Goal: Task Accomplishment & Management: Manage account settings

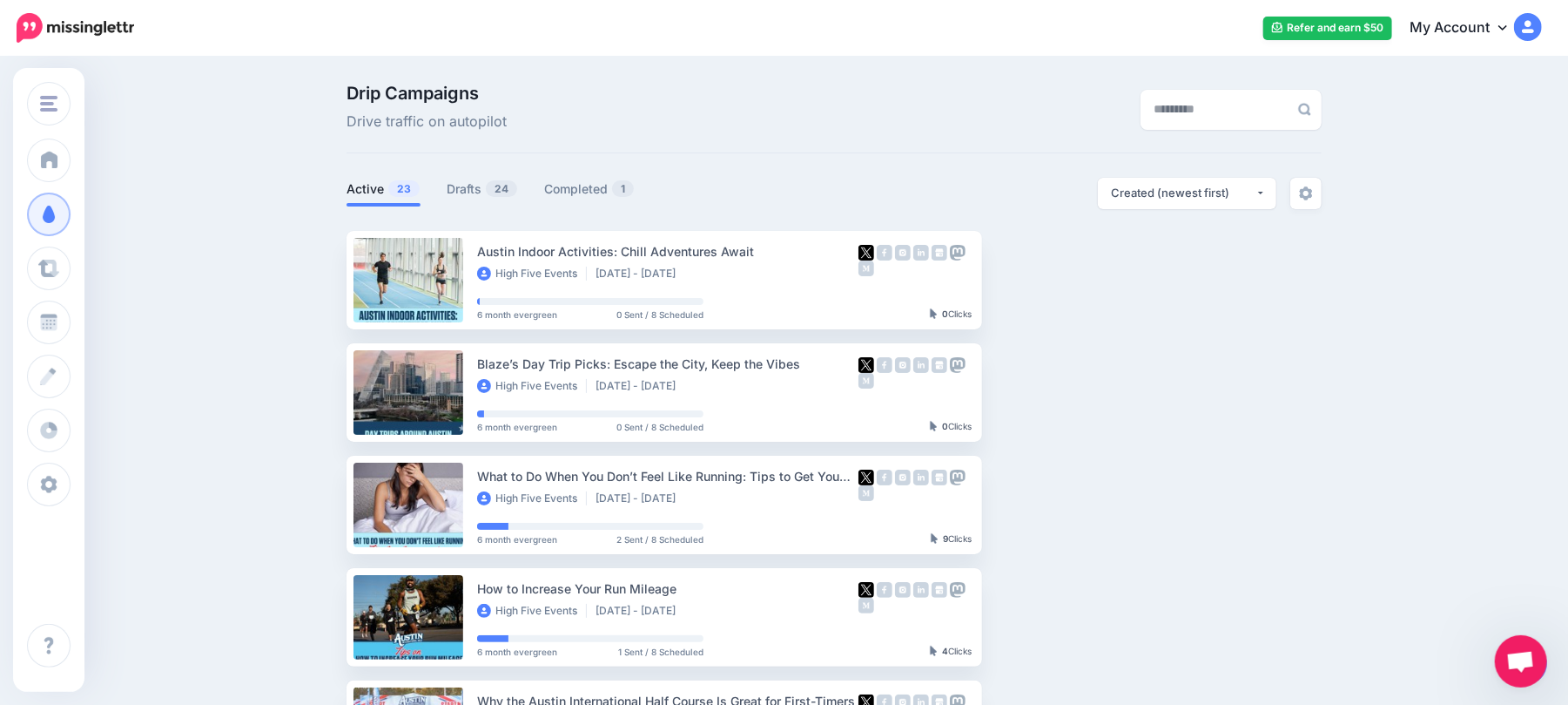
click at [850, 120] on div "Drip Campaigns Drive traffic on autopilot" at bounding box center [668, 109] width 668 height 49
drag, startPoint x: 850, startPoint y: 120, endPoint x: 531, endPoint y: 45, distance: 327.7
click at [819, 93] on div "Drip Campaigns Drive traffic on autopilot" at bounding box center [668, 109] width 668 height 49
drag, startPoint x: 531, startPoint y: 45, endPoint x: 506, endPoint y: 92, distance: 53.2
click at [506, 81] on body "Refer and earn $50 My Account Dashboard My Account Logout" at bounding box center [784, 352] width 1568 height 705
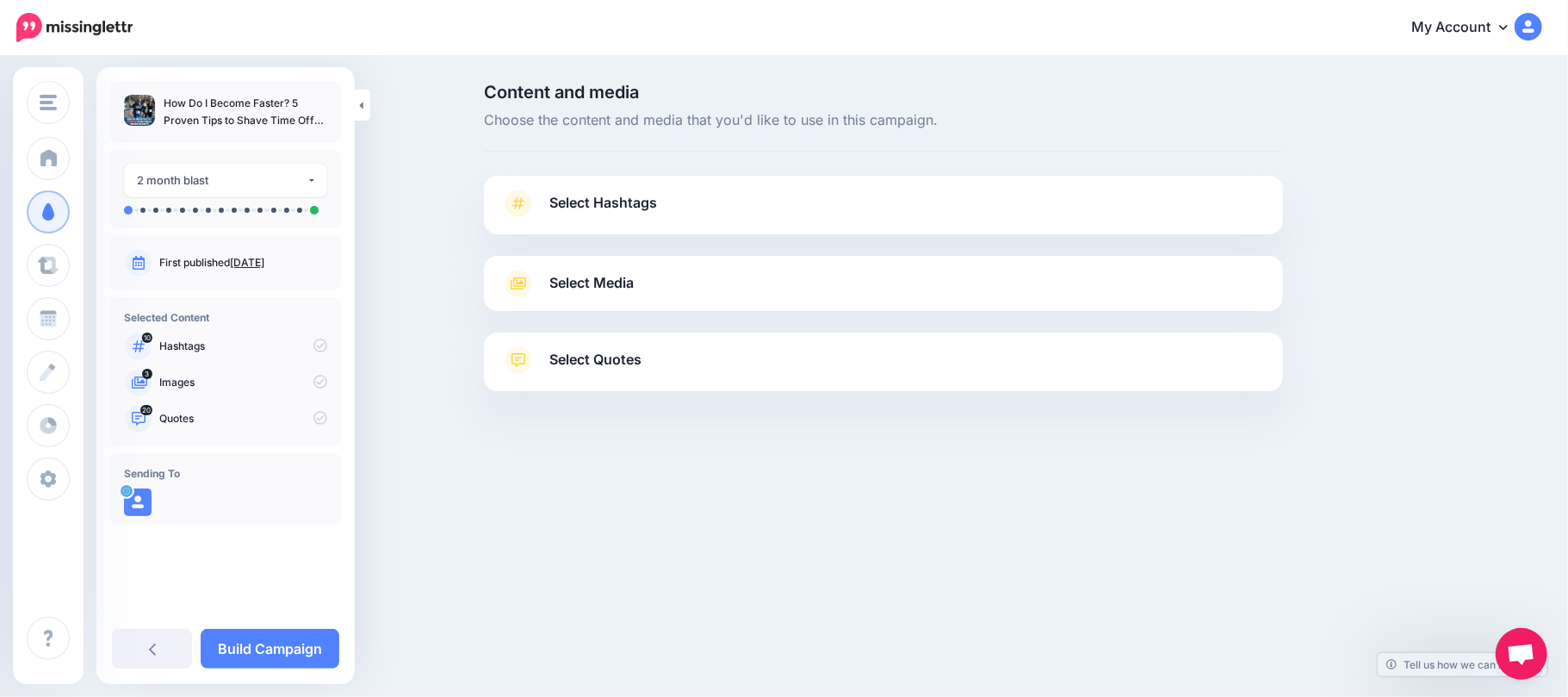
click at [663, 221] on link "Select Hashtags" at bounding box center [883, 211] width 765 height 44
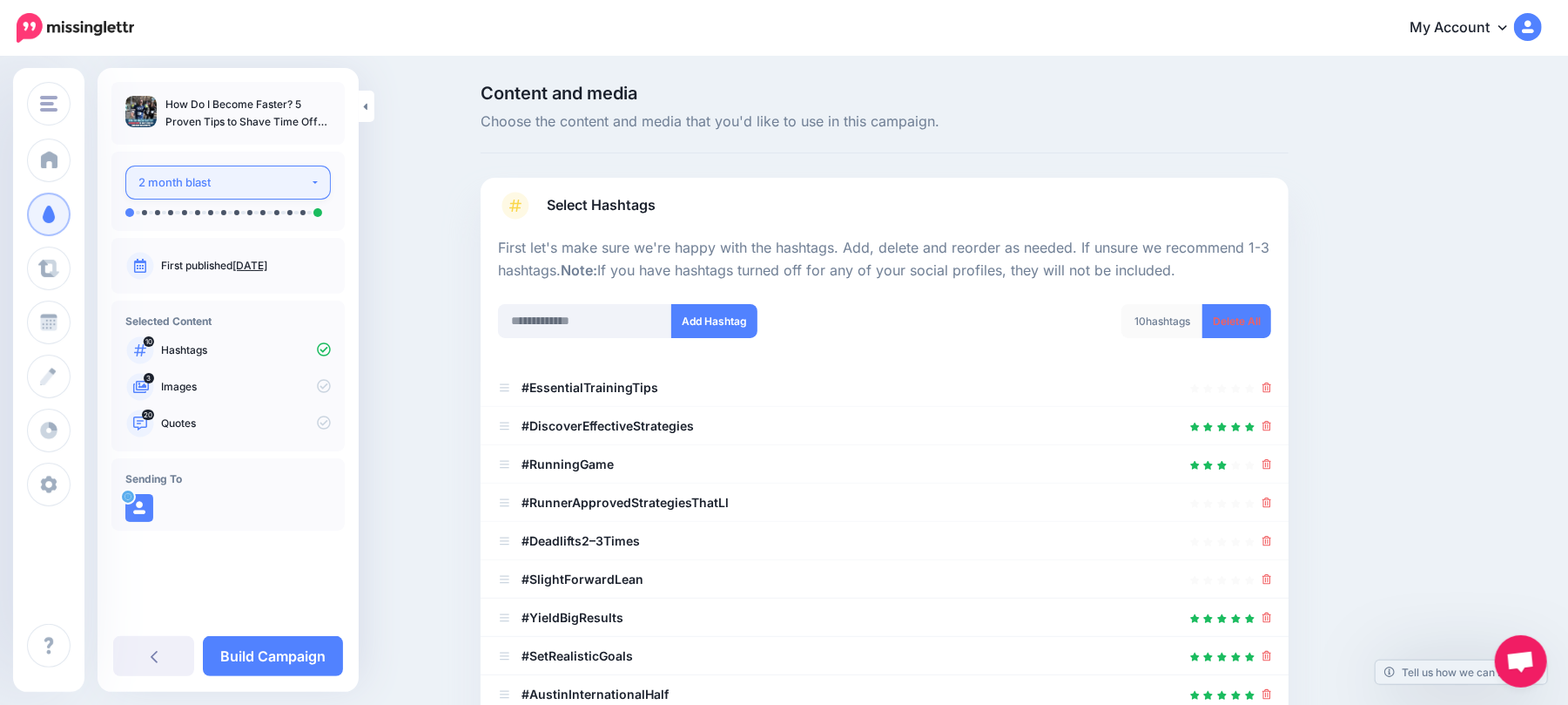
click at [293, 178] on div "2 month blast" at bounding box center [224, 182] width 171 height 20
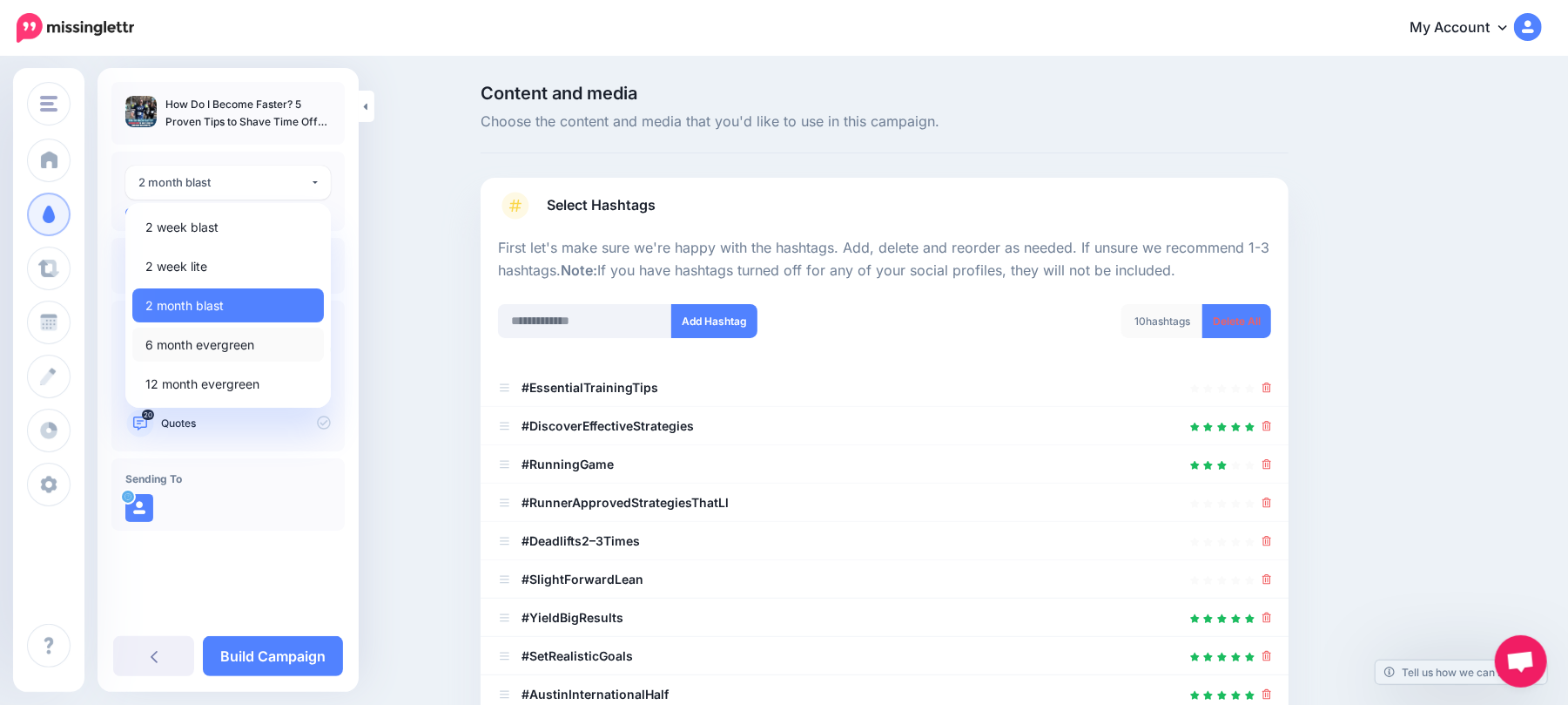
click at [241, 342] on span "6 month evergreen" at bounding box center [199, 344] width 109 height 21
select select "******"
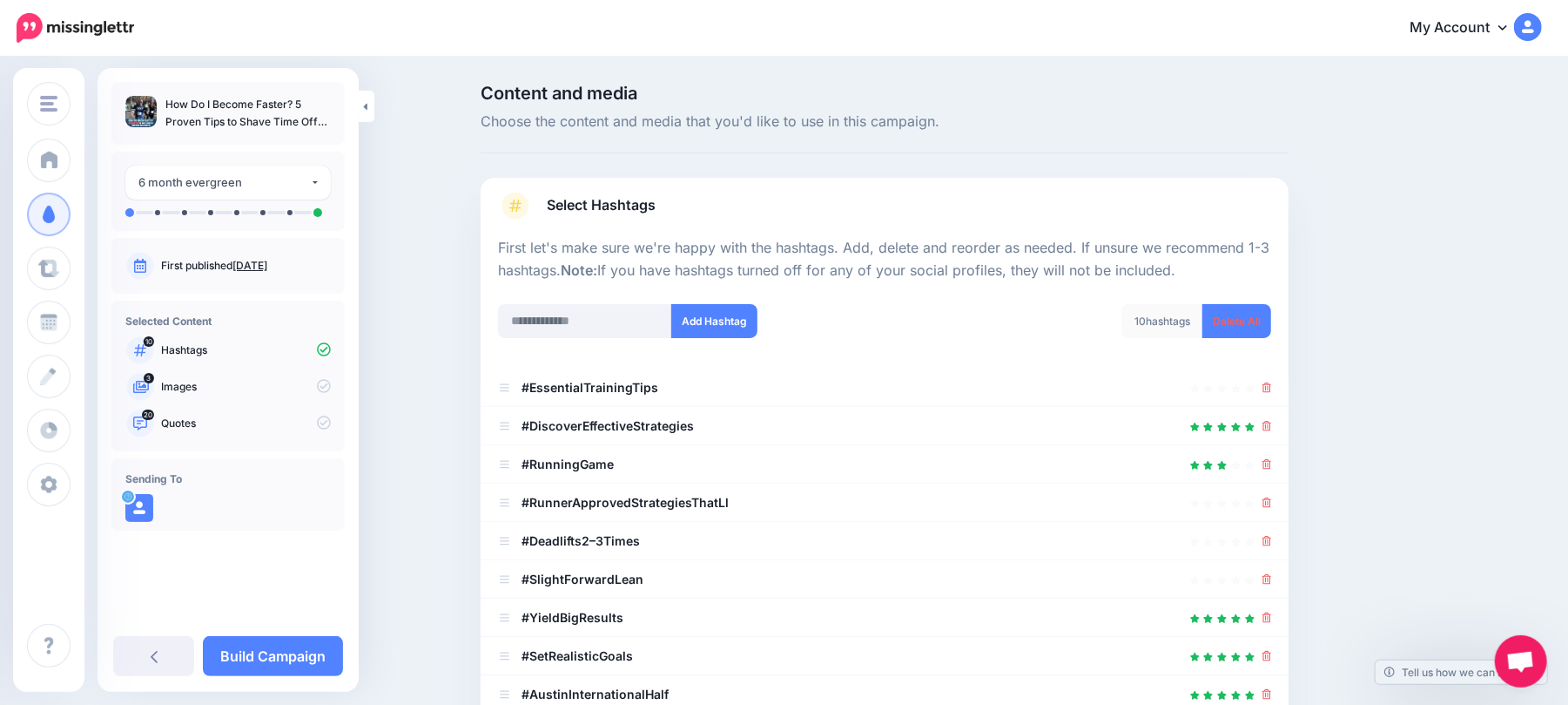
scroll to position [166, 0]
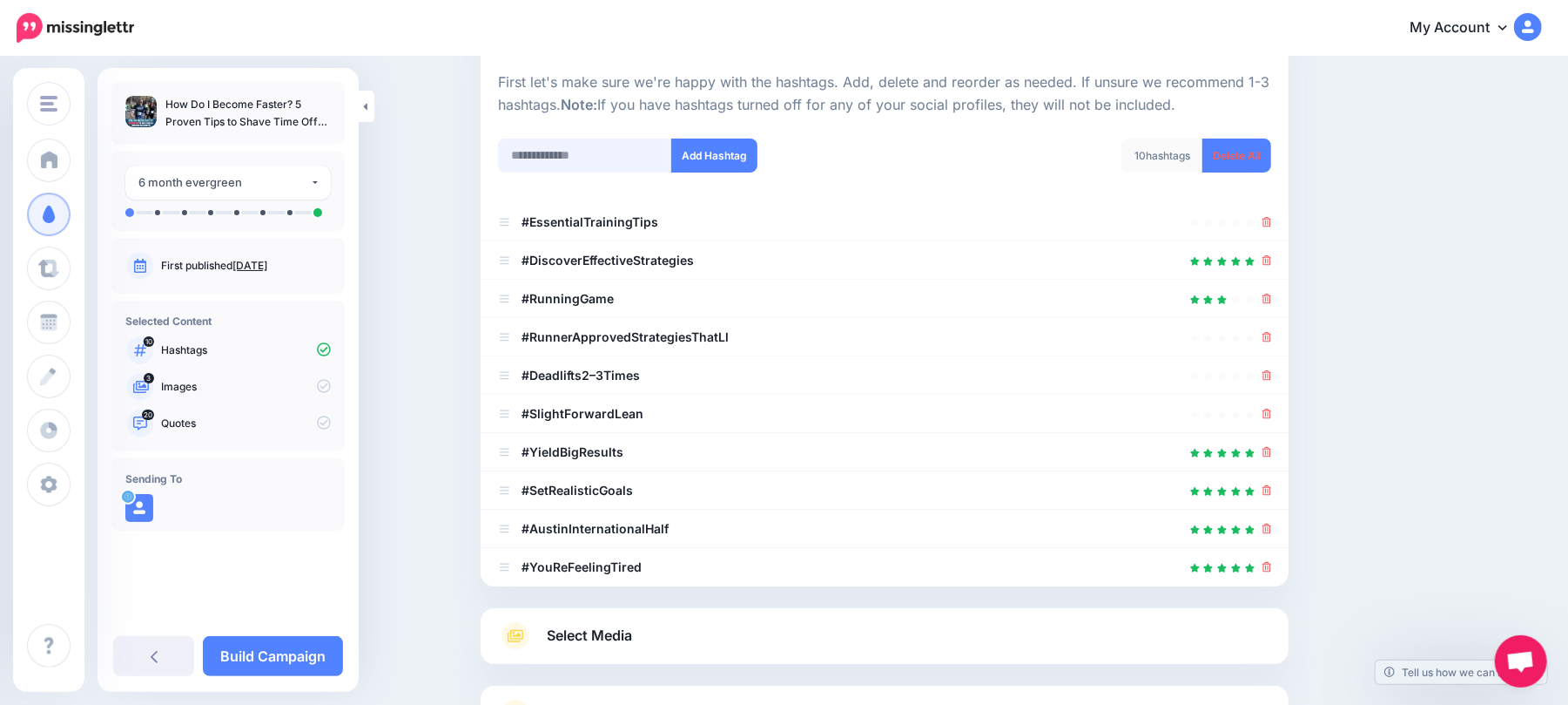
click at [659, 148] on input "text" at bounding box center [585, 156] width 174 height 34
type input "*********"
click at [737, 154] on button "Add Hashtag" at bounding box center [714, 156] width 86 height 34
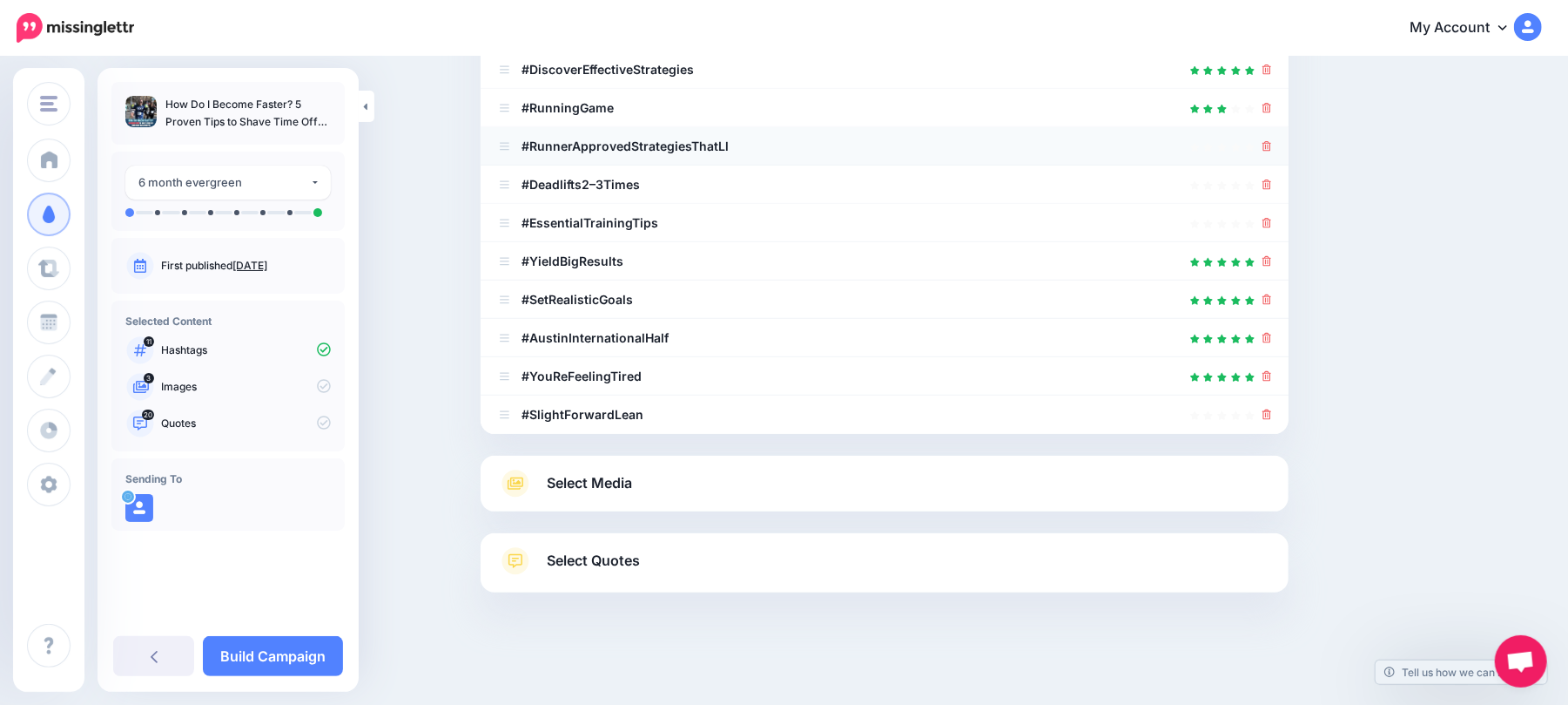
click at [625, 133] on li "#RunnerApprovedStrategiesThatLl" at bounding box center [884, 147] width 808 height 38
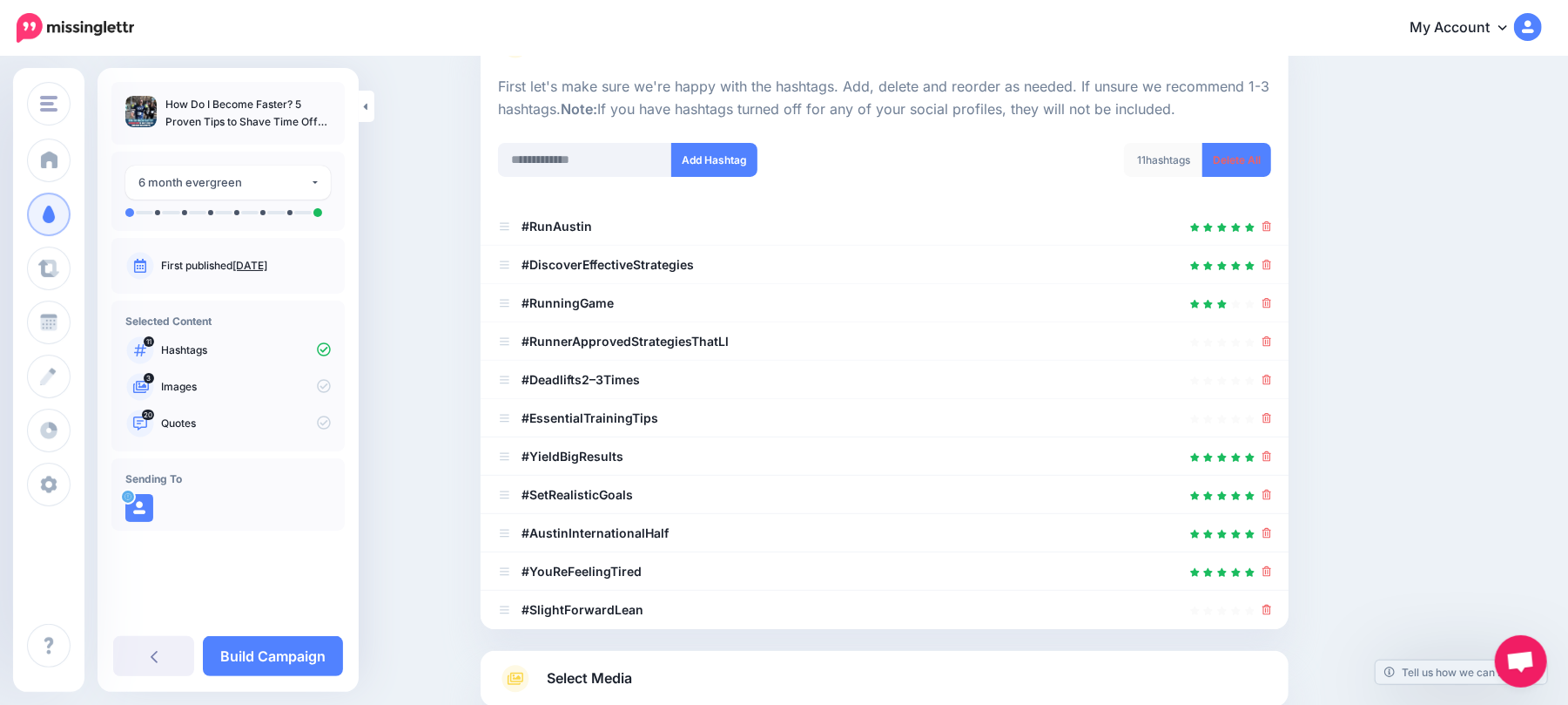
scroll to position [8, 0]
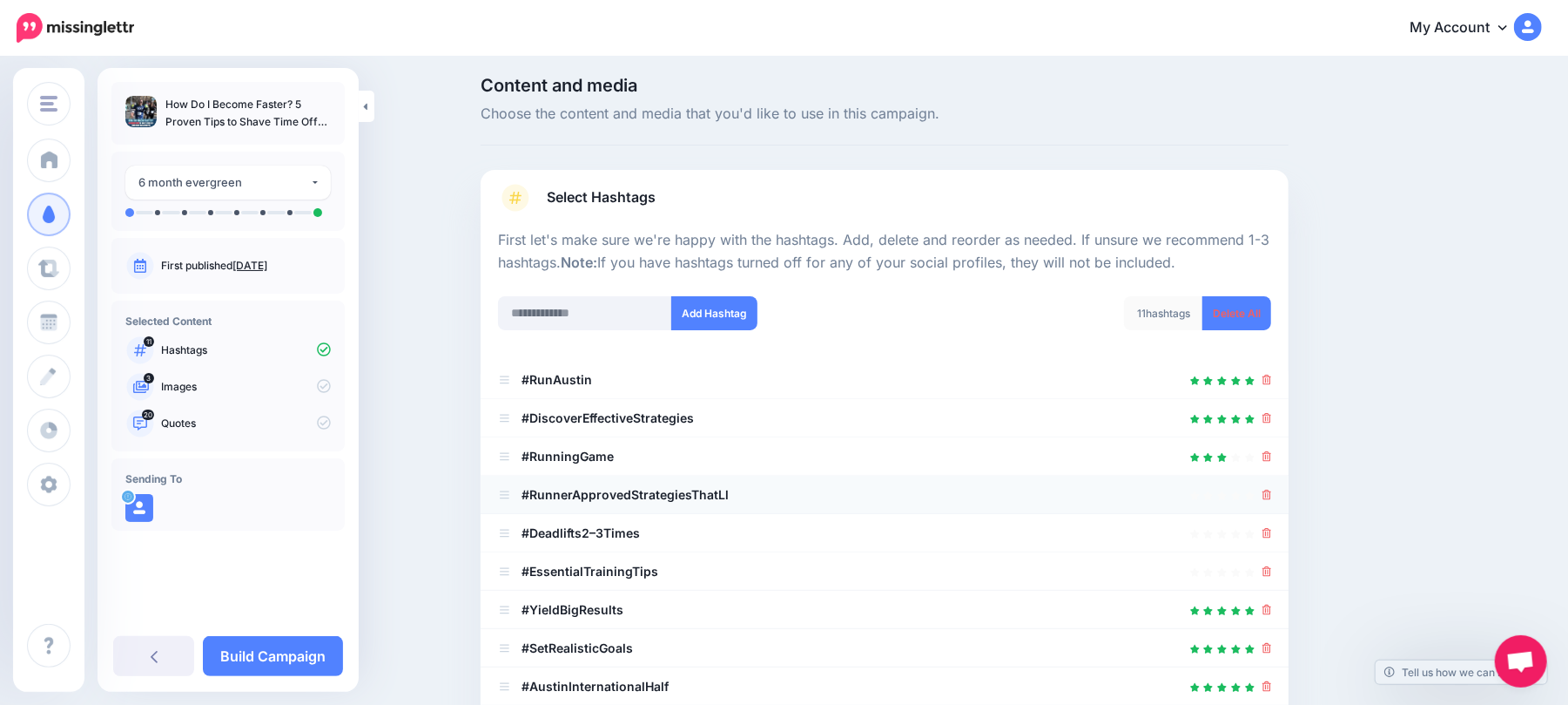
click at [1271, 492] on icon at bounding box center [1268, 495] width 10 height 10
click at [630, 310] on input "text" at bounding box center [585, 313] width 174 height 34
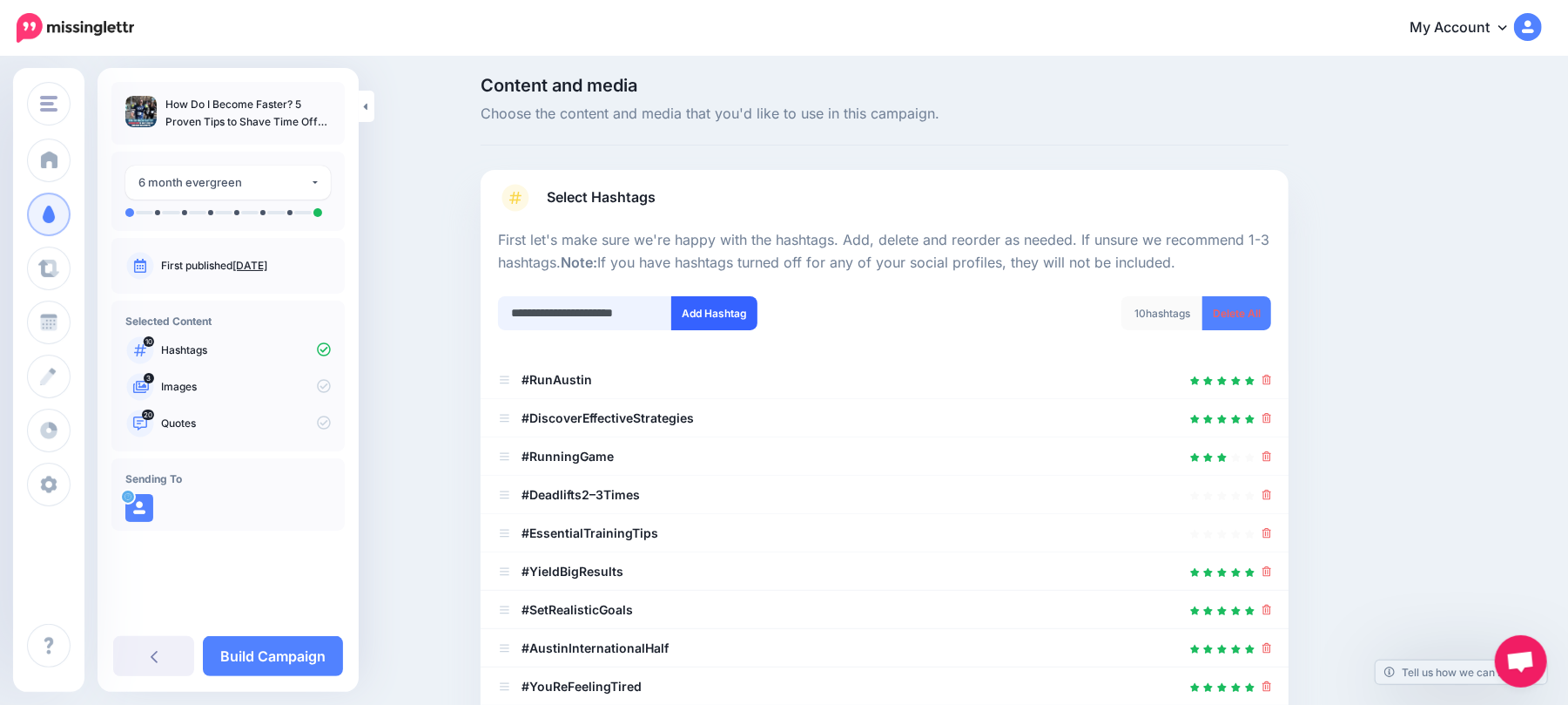
type input "**********"
click at [723, 327] on button "Add Hashtag" at bounding box center [714, 313] width 86 height 34
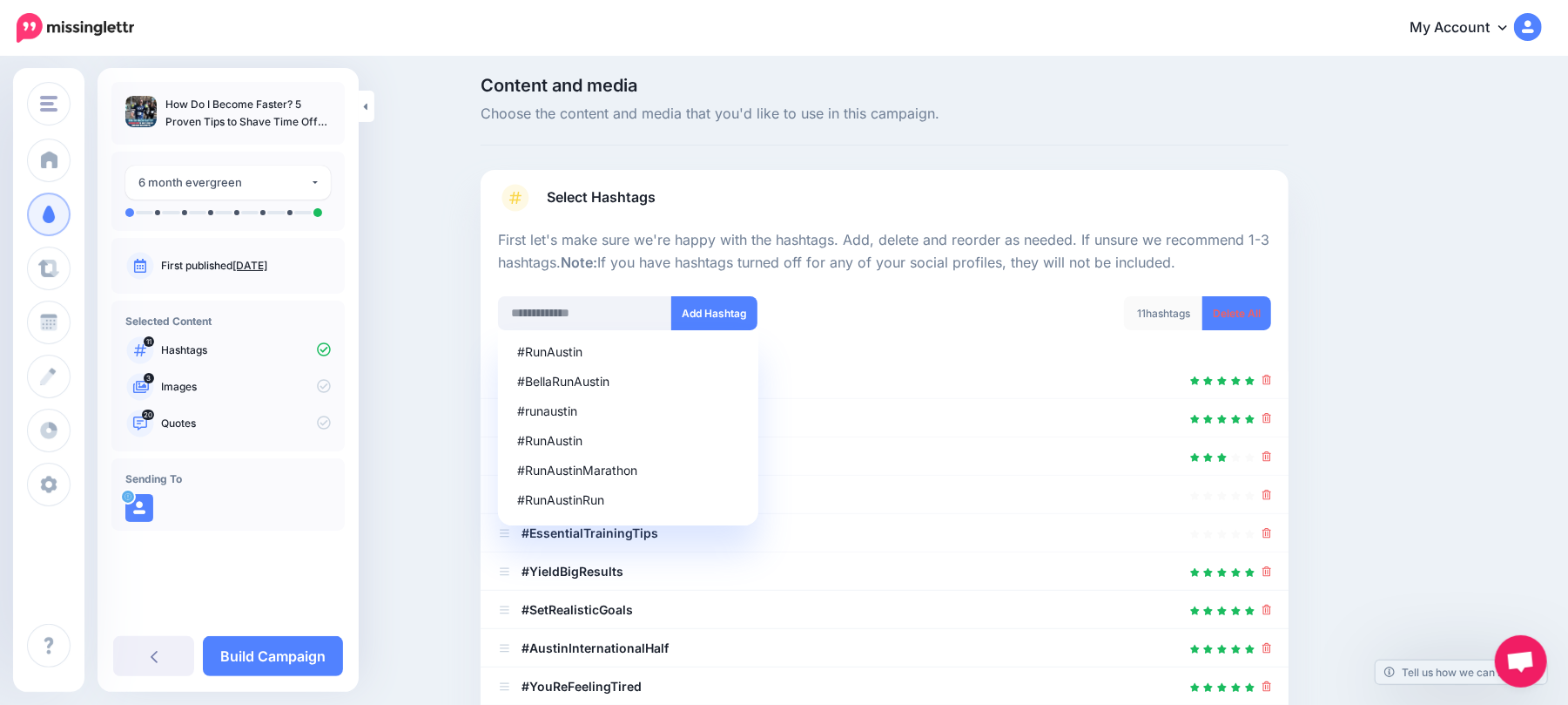
click at [1388, 347] on div "Content and media Choose the content and media that you'd like to use in this c…" at bounding box center [968, 532] width 1002 height 912
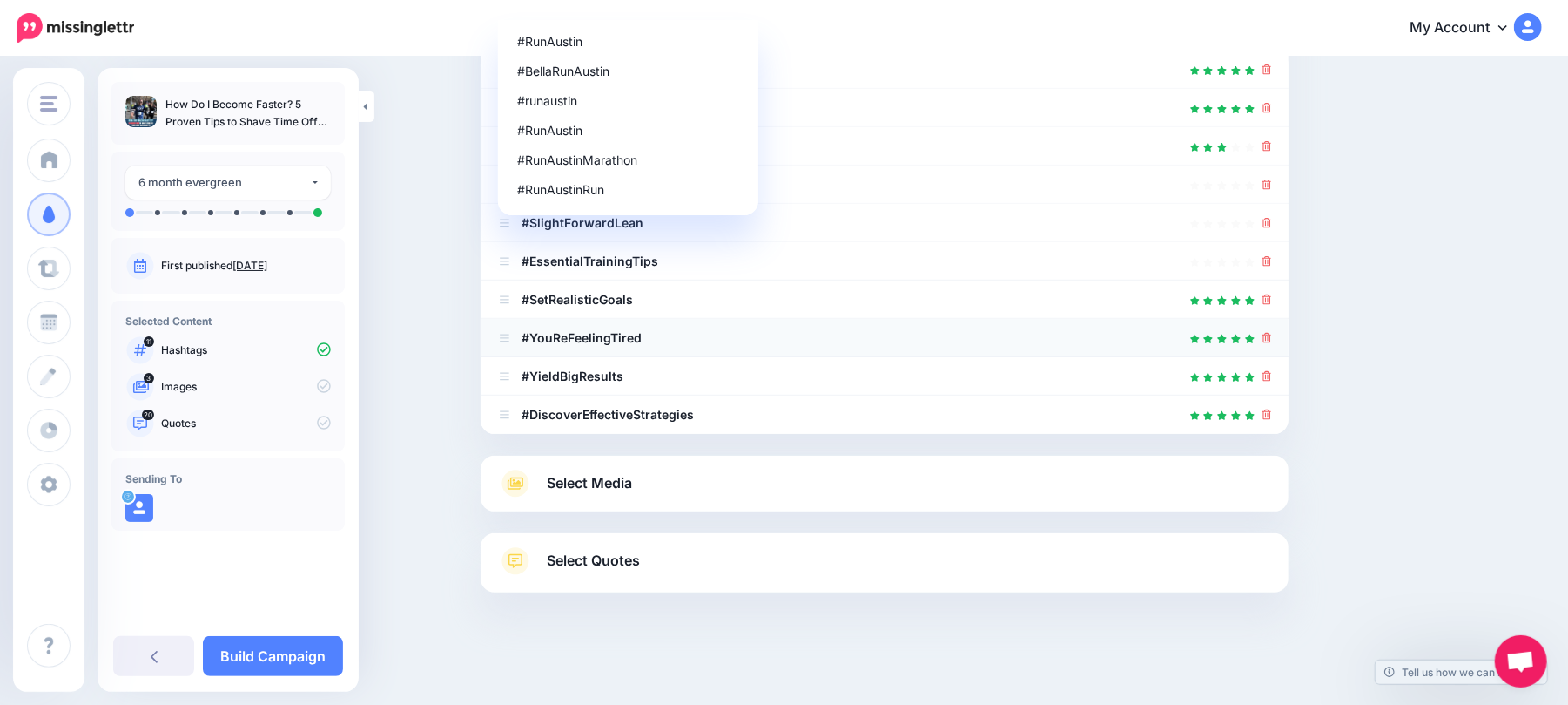
click at [1046, 322] on li "#YouReFeelingTired" at bounding box center [884, 338] width 808 height 38
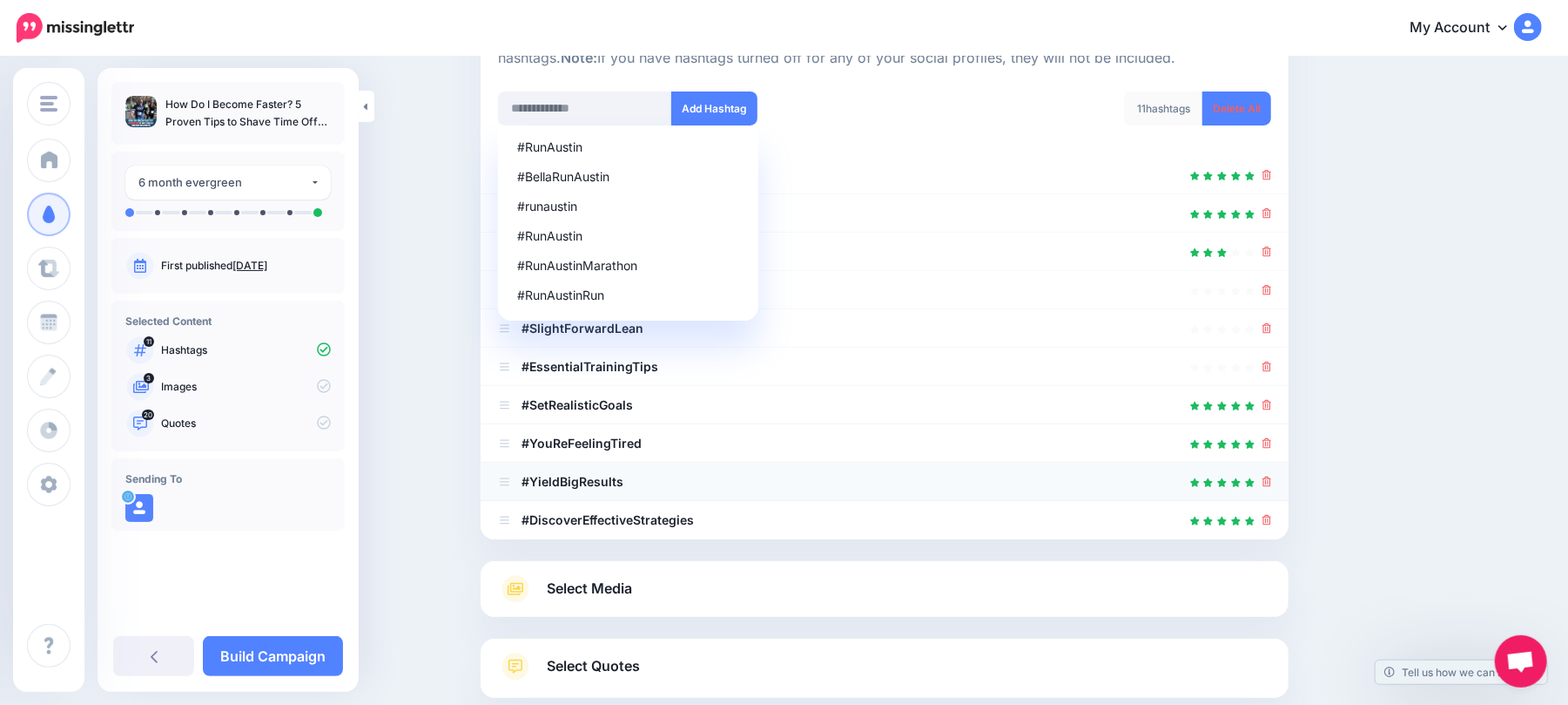
scroll to position [0, 0]
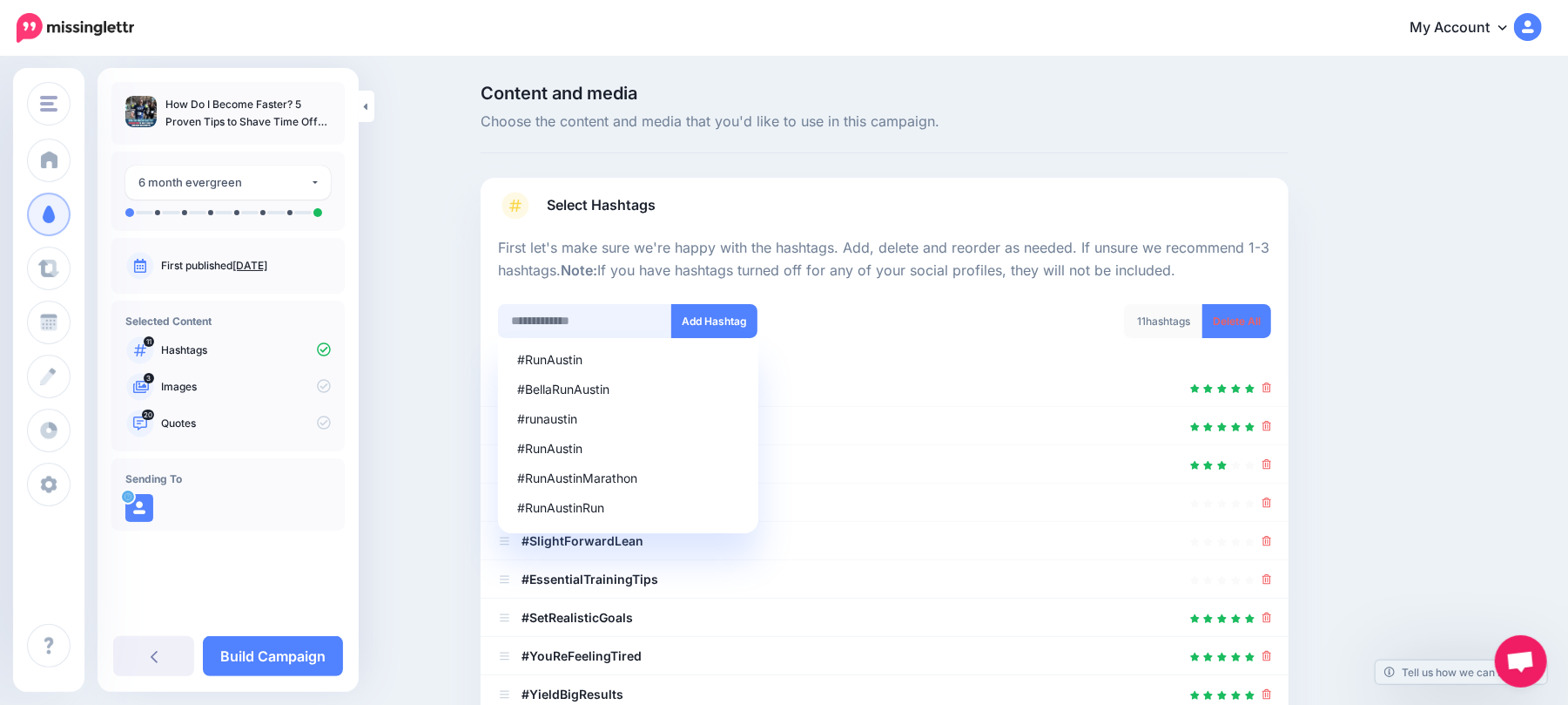
click at [630, 315] on input "text" at bounding box center [585, 321] width 174 height 34
click at [681, 354] on div "#RunAustin" at bounding box center [628, 360] width 222 height 12
type input "*********"
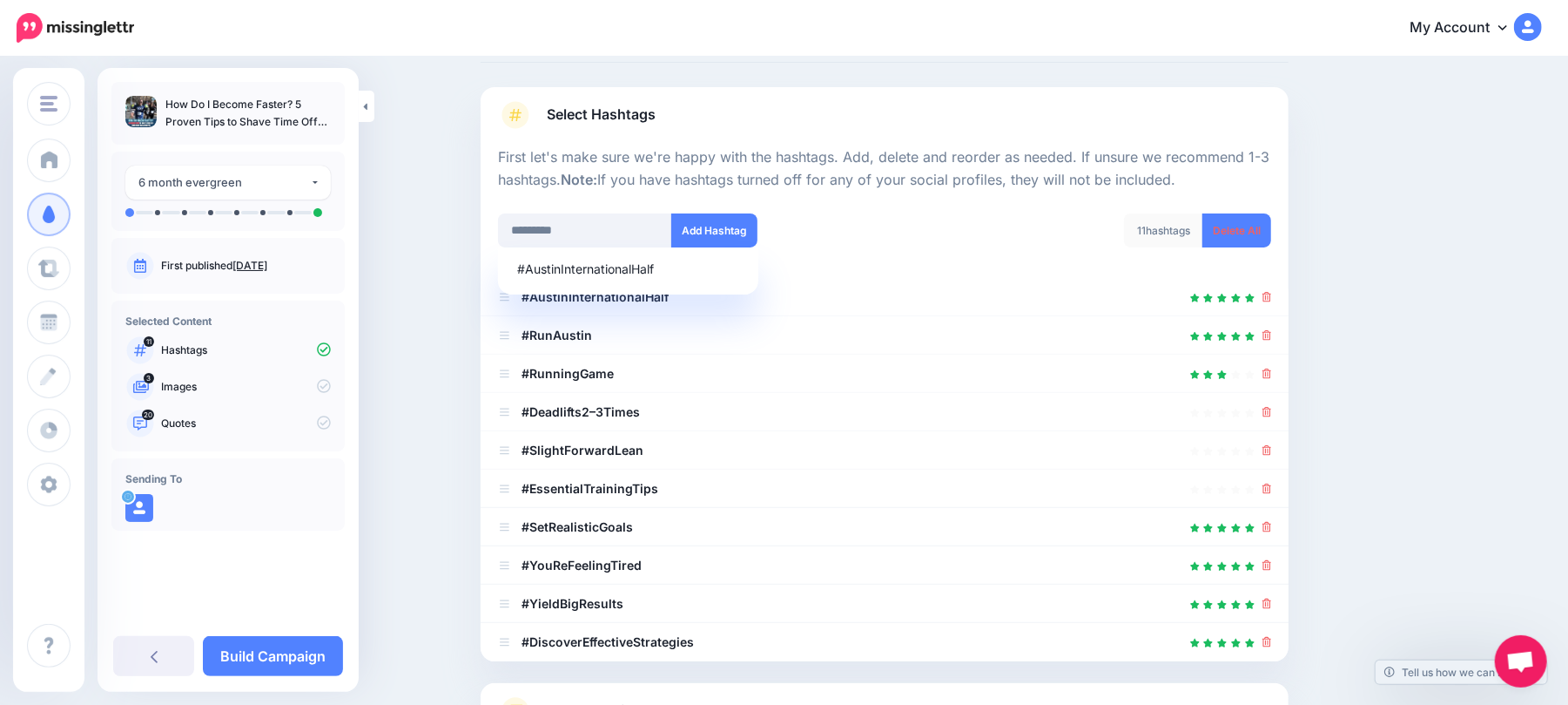
scroll to position [318, 0]
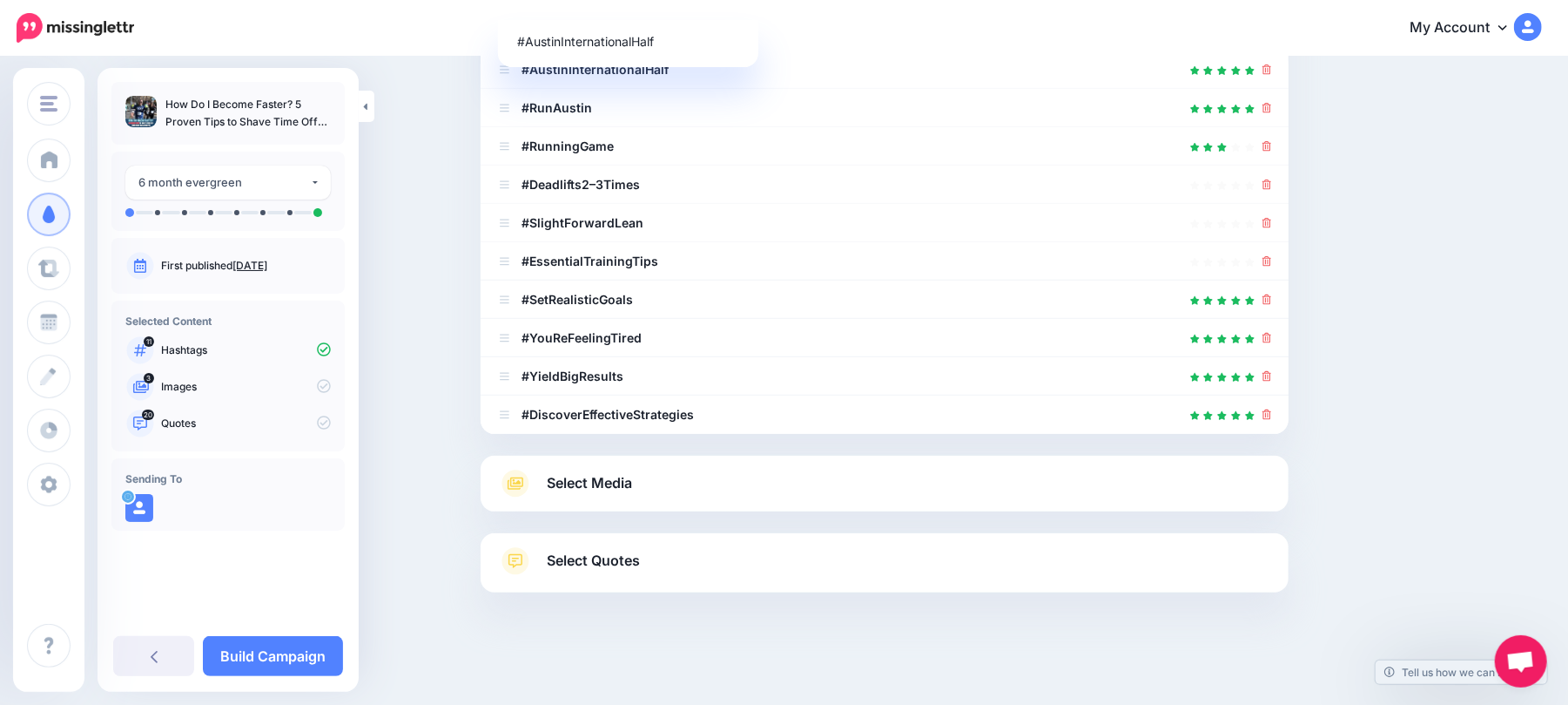
click at [1105, 492] on link "Select Media" at bounding box center [885, 484] width 774 height 28
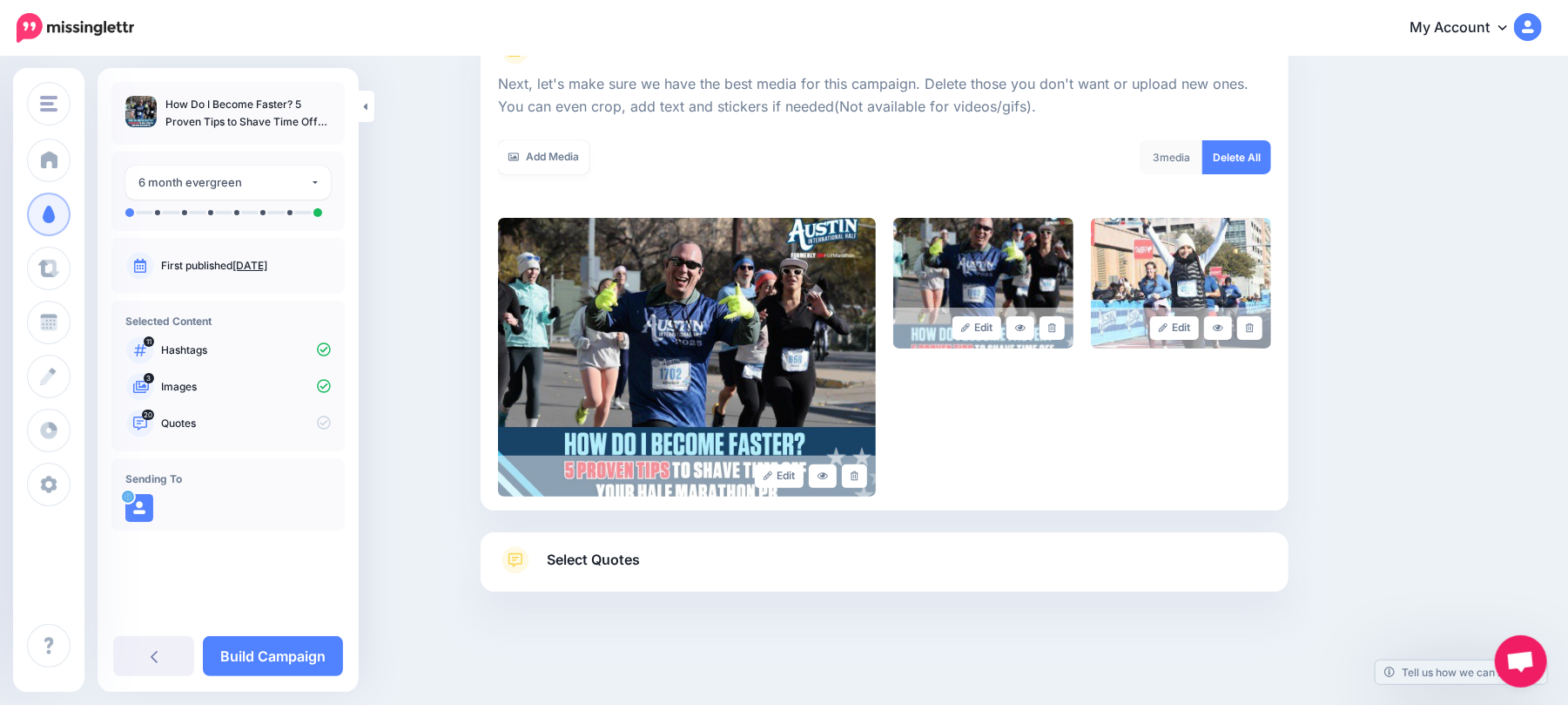
scroll to position [235, 0]
click at [639, 547] on link "Select Quotes" at bounding box center [885, 569] width 774 height 45
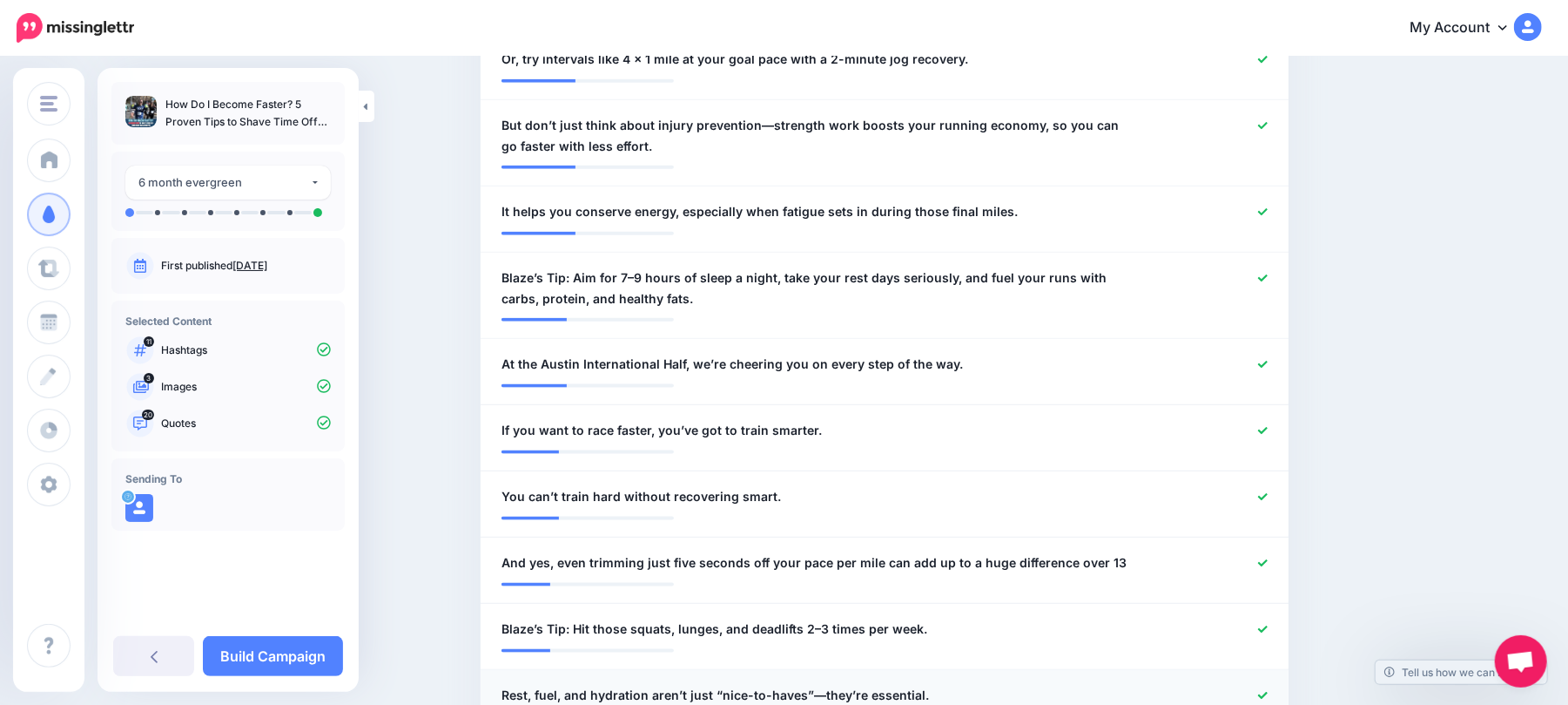
scroll to position [1513, 0]
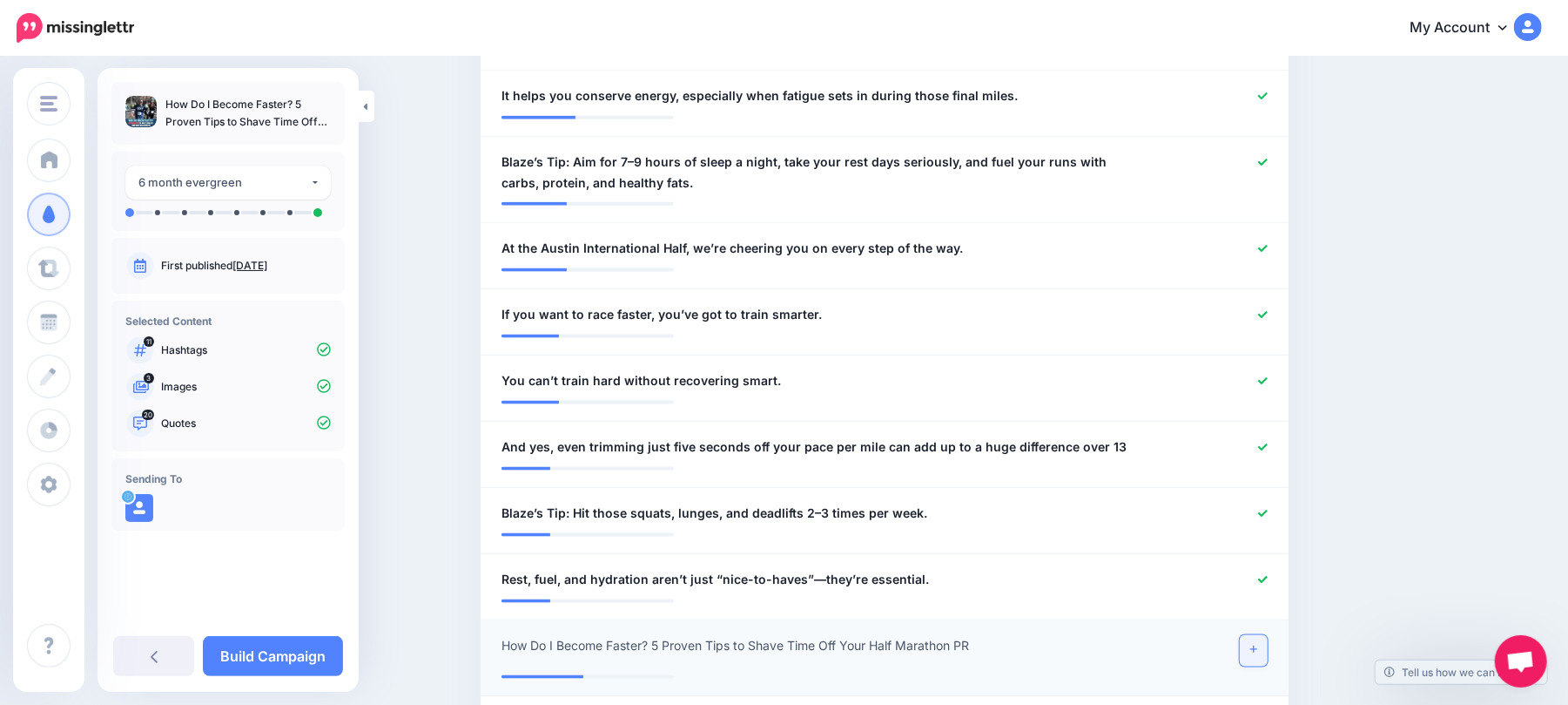
click at [1255, 635] on link at bounding box center [1254, 650] width 28 height 31
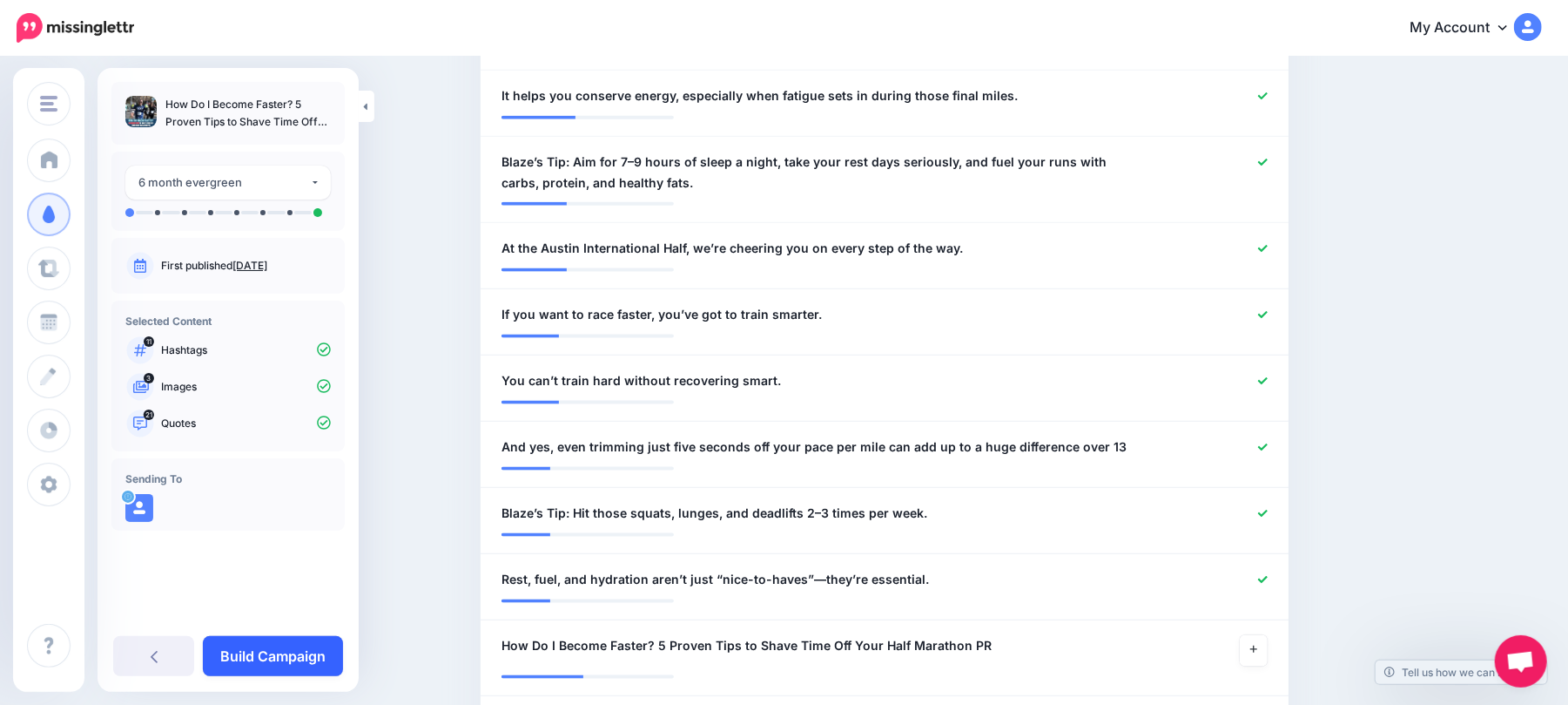
click at [300, 646] on link "Build Campaign" at bounding box center [273, 656] width 141 height 40
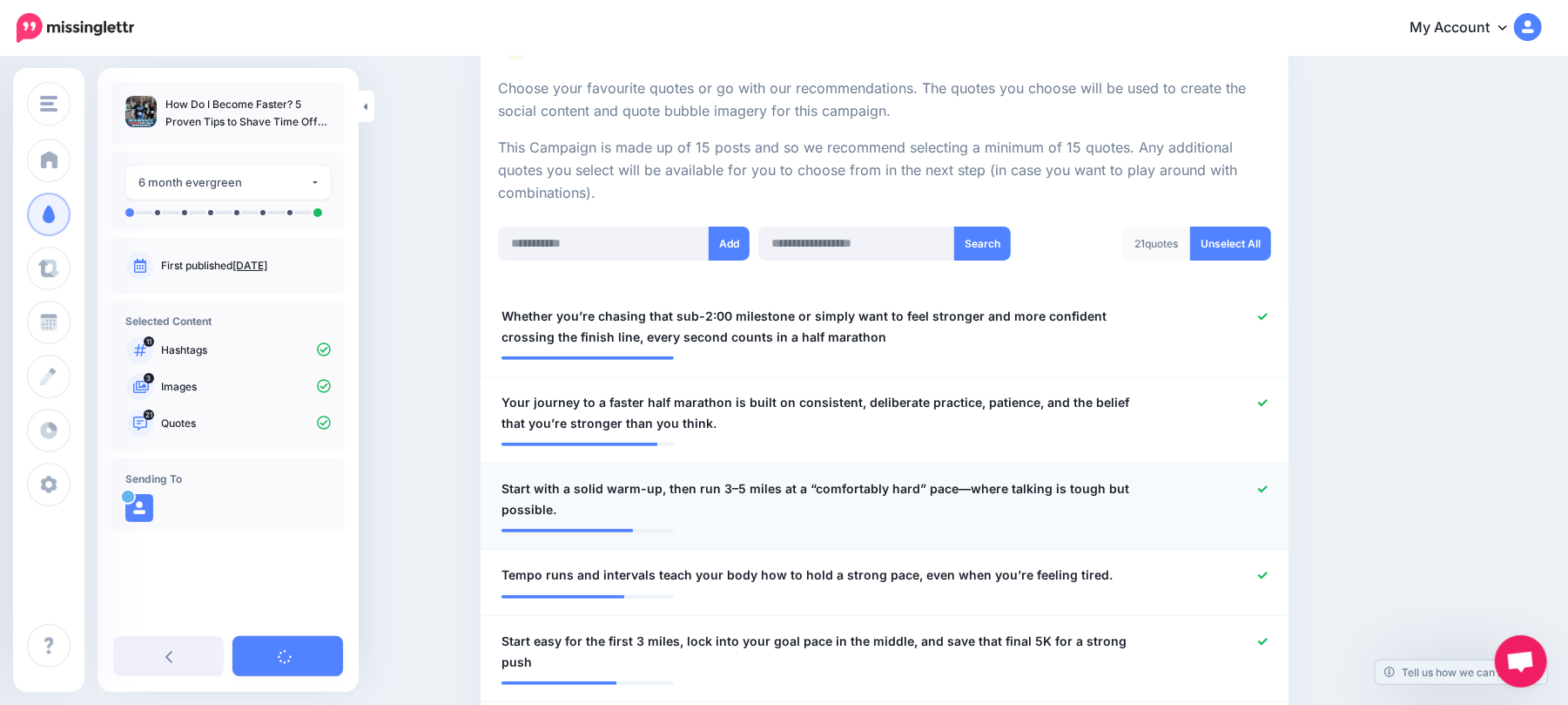
scroll to position [235, 0]
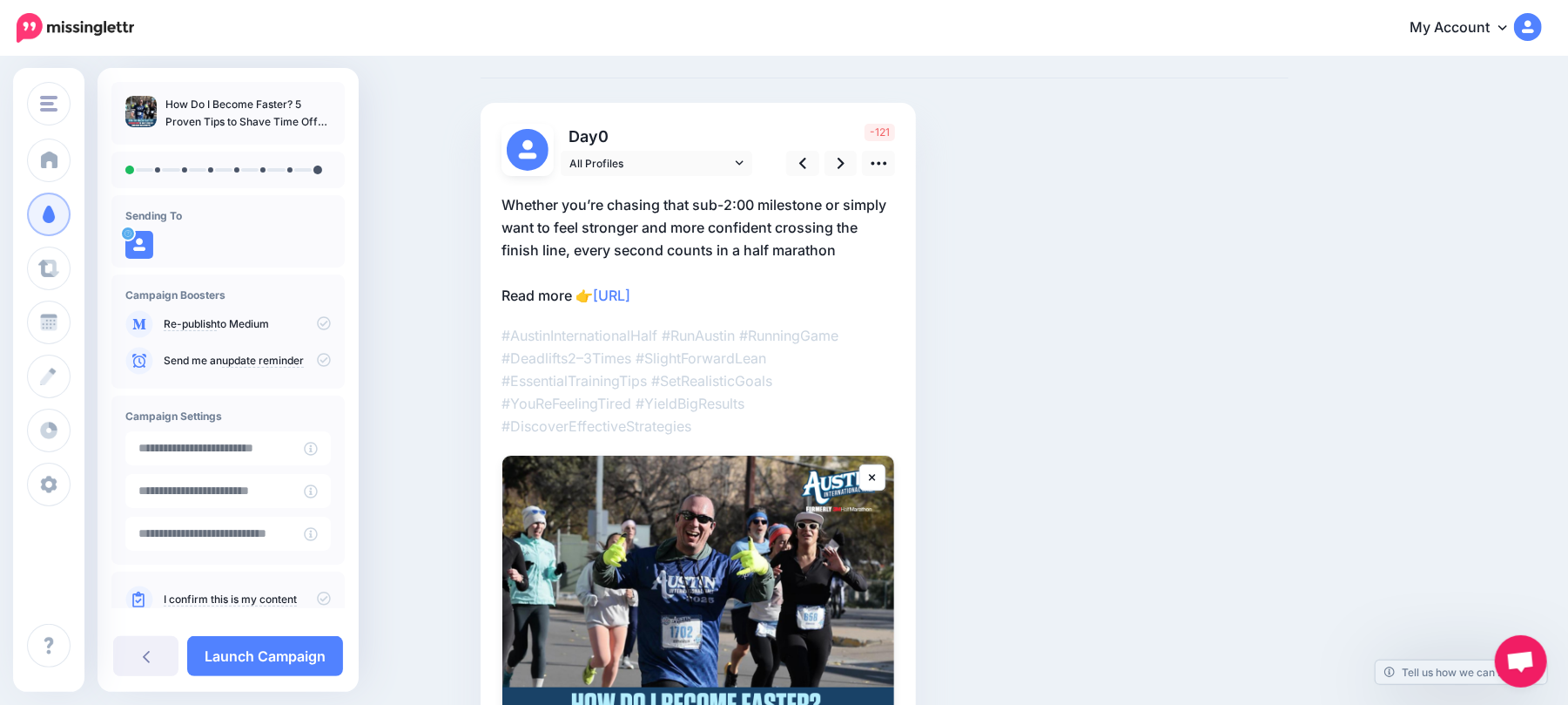
scroll to position [116, 0]
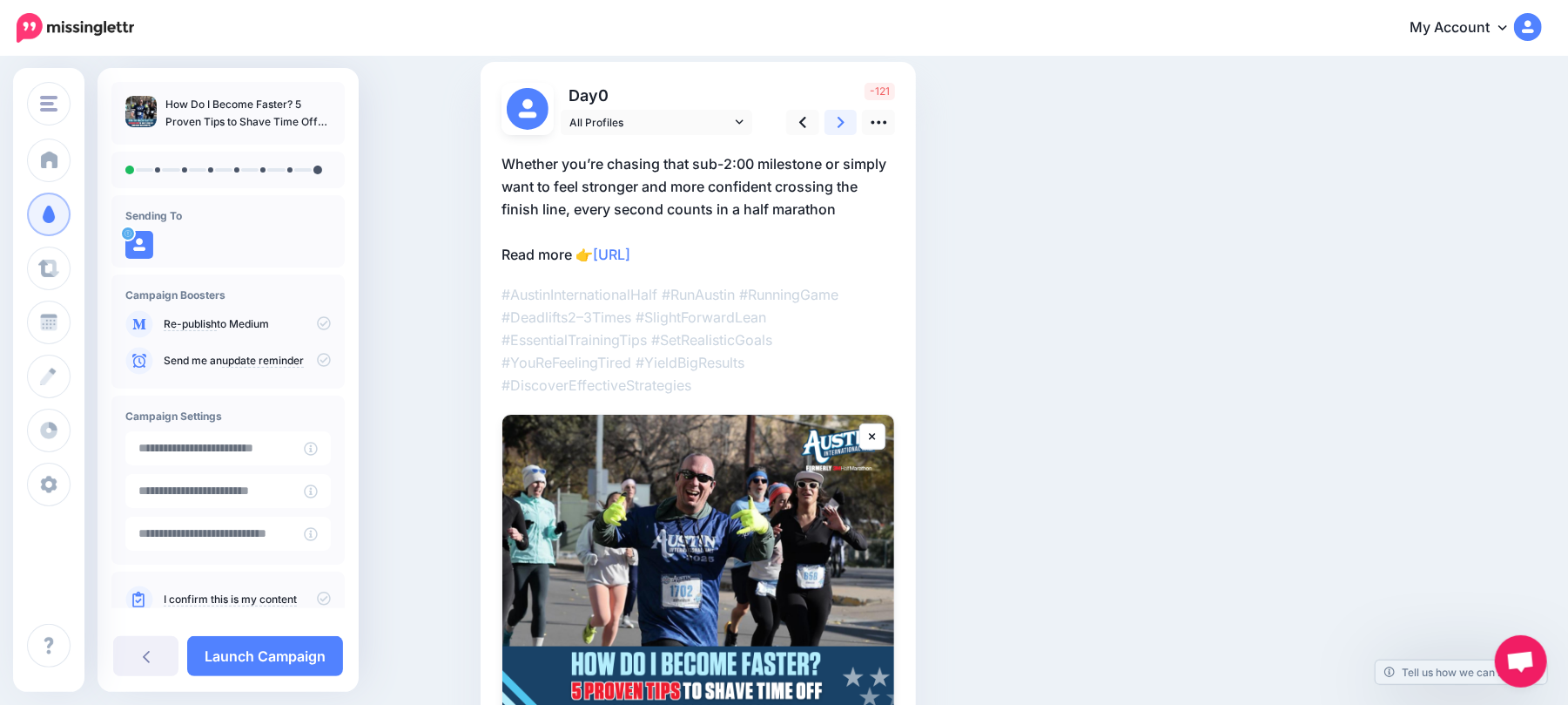
click at [844, 123] on icon at bounding box center [840, 122] width 7 height 11
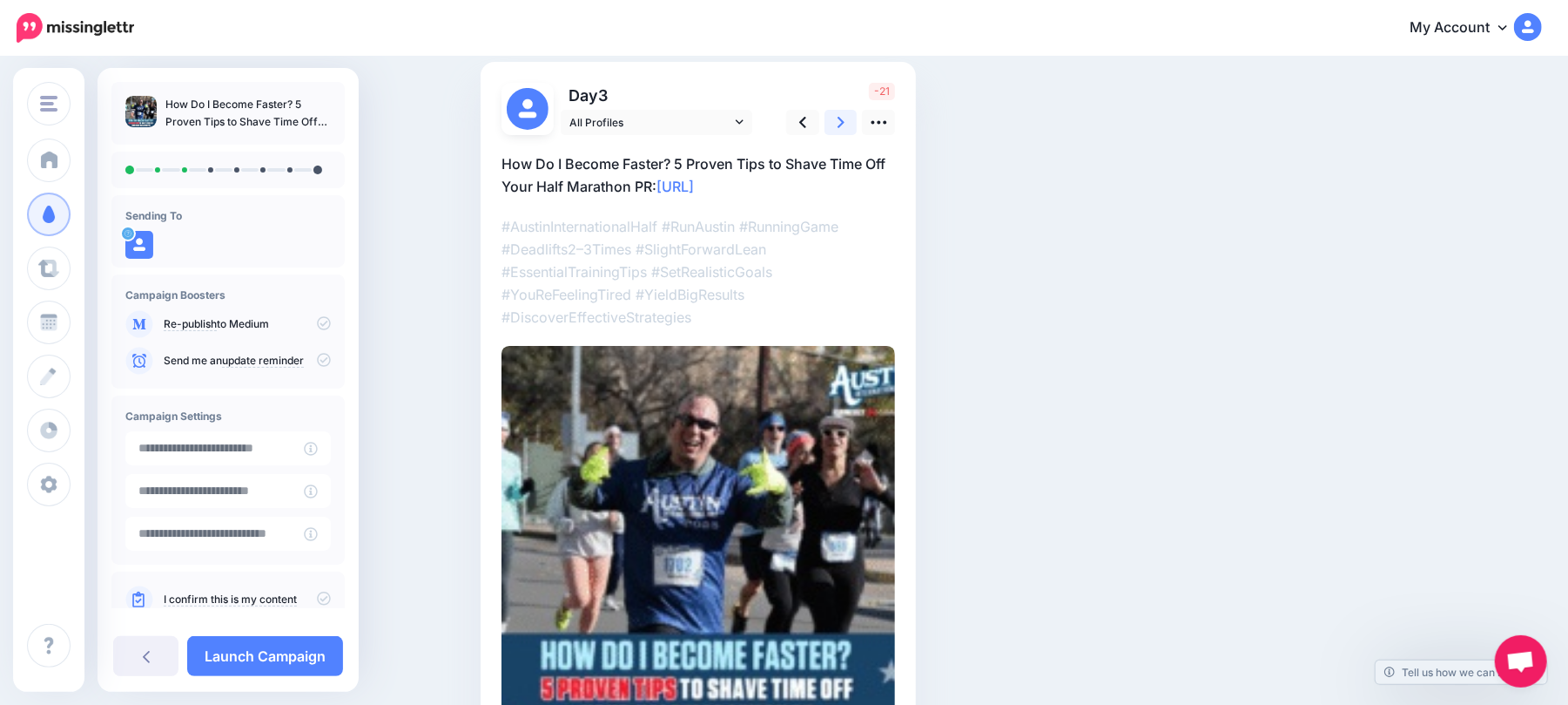
scroll to position [0, 0]
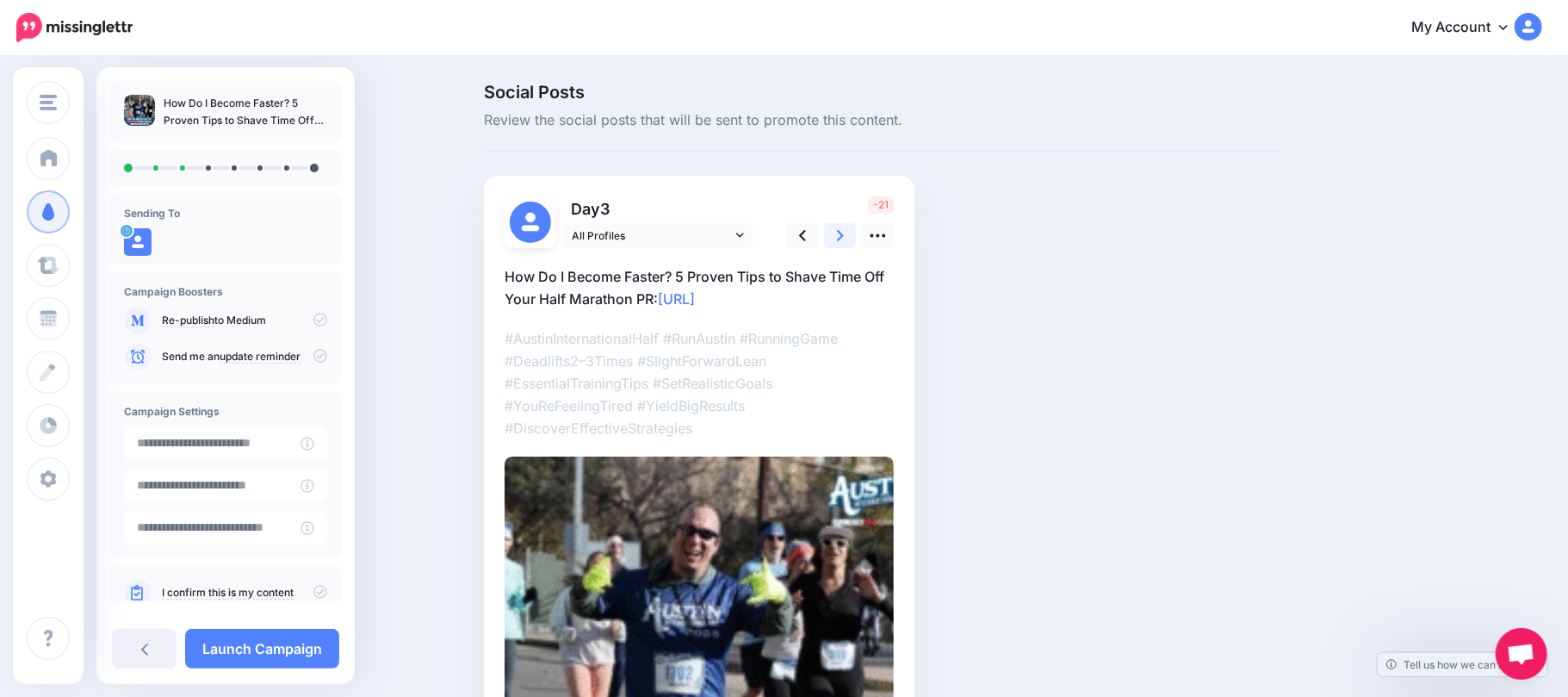
click at [841, 121] on span "Review the social posts that will be sent to promote this content." at bounding box center [883, 120] width 799 height 23
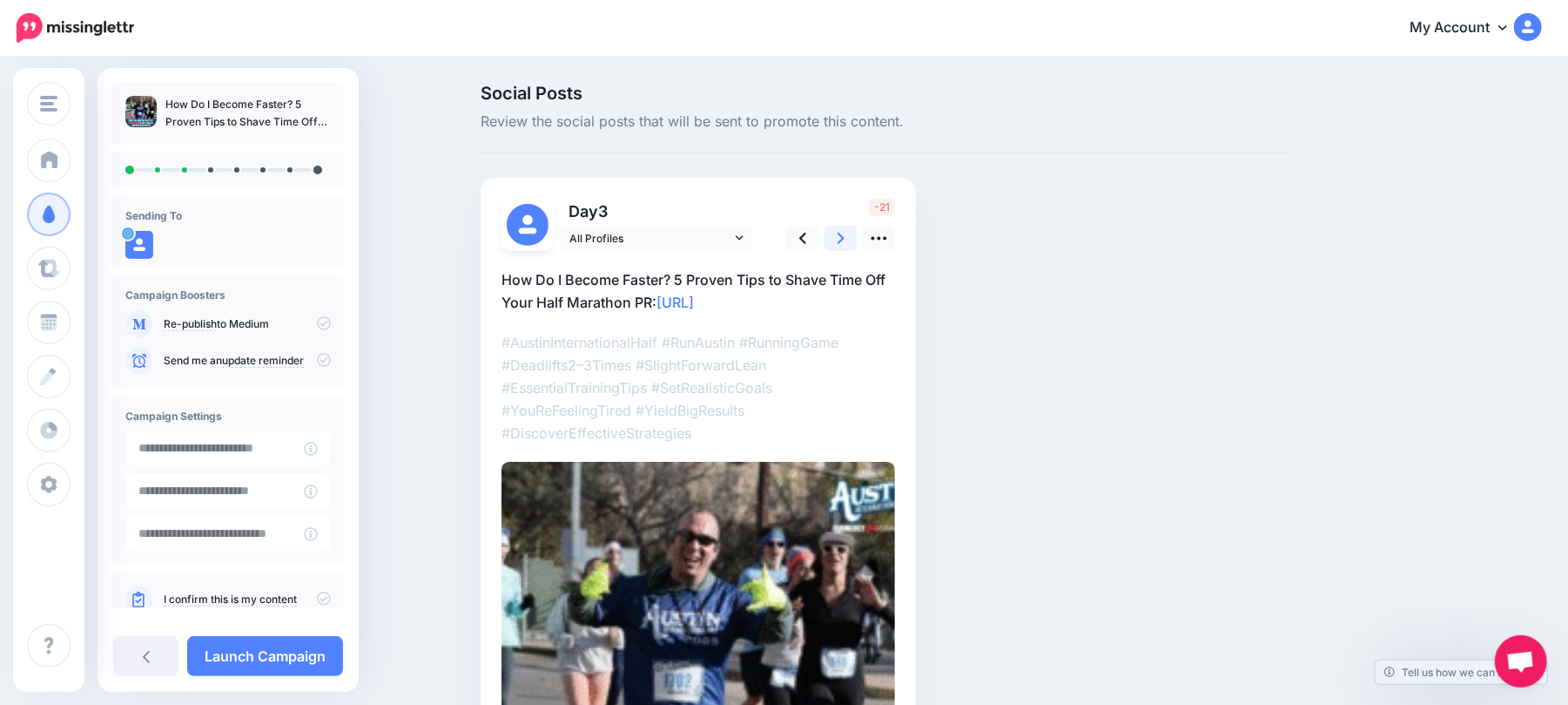
click at [844, 237] on icon at bounding box center [840, 238] width 7 height 18
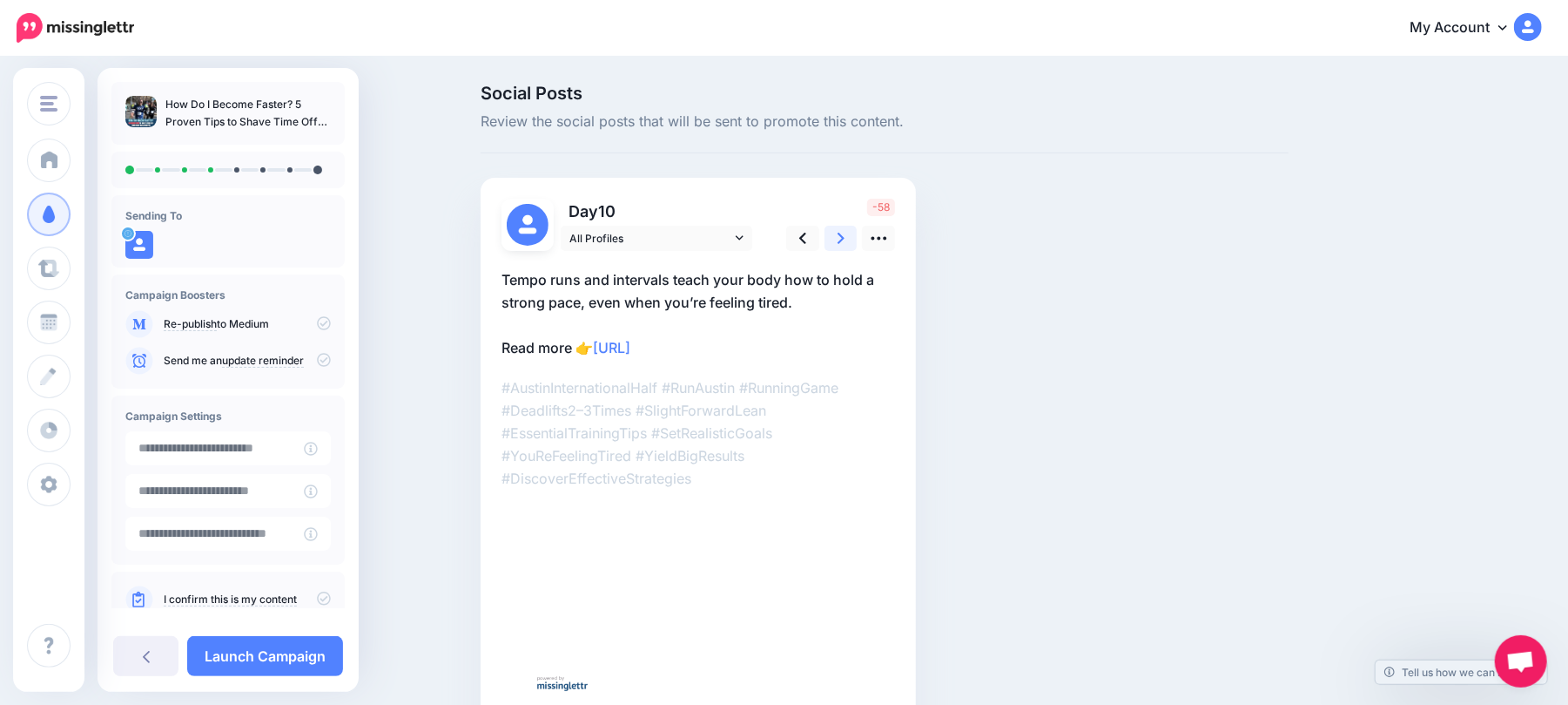
click at [844, 237] on icon at bounding box center [840, 238] width 7 height 18
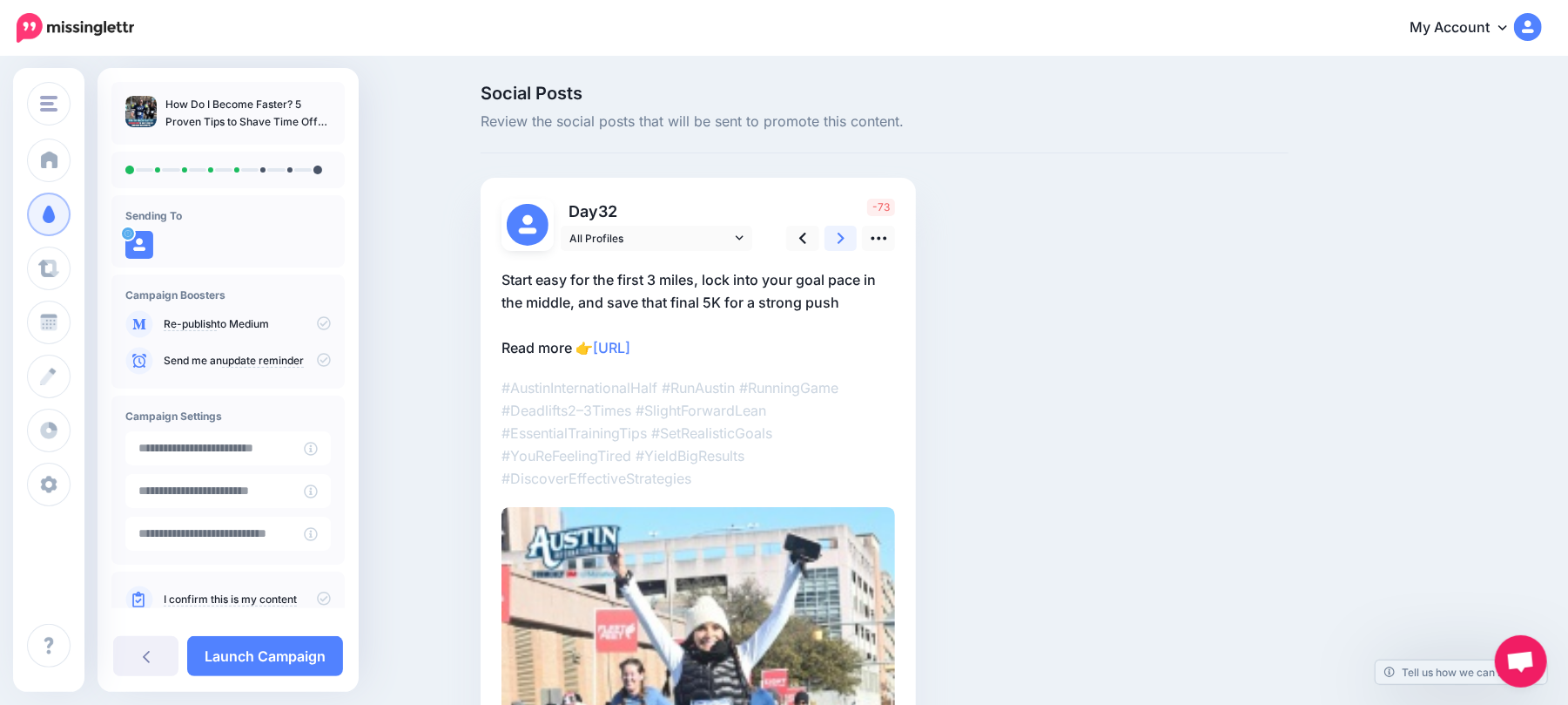
click at [844, 237] on icon at bounding box center [840, 238] width 7 height 18
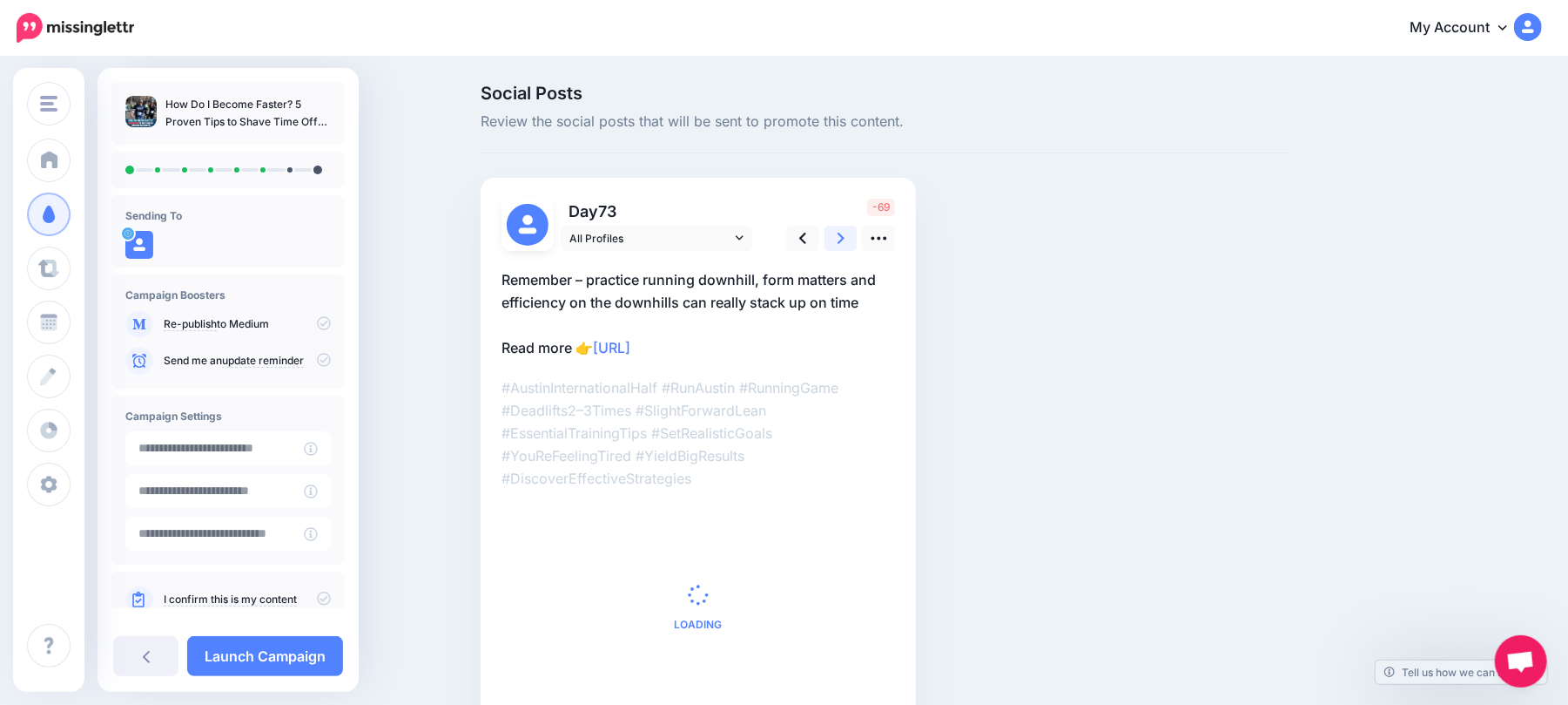
click at [844, 237] on icon at bounding box center [840, 238] width 7 height 18
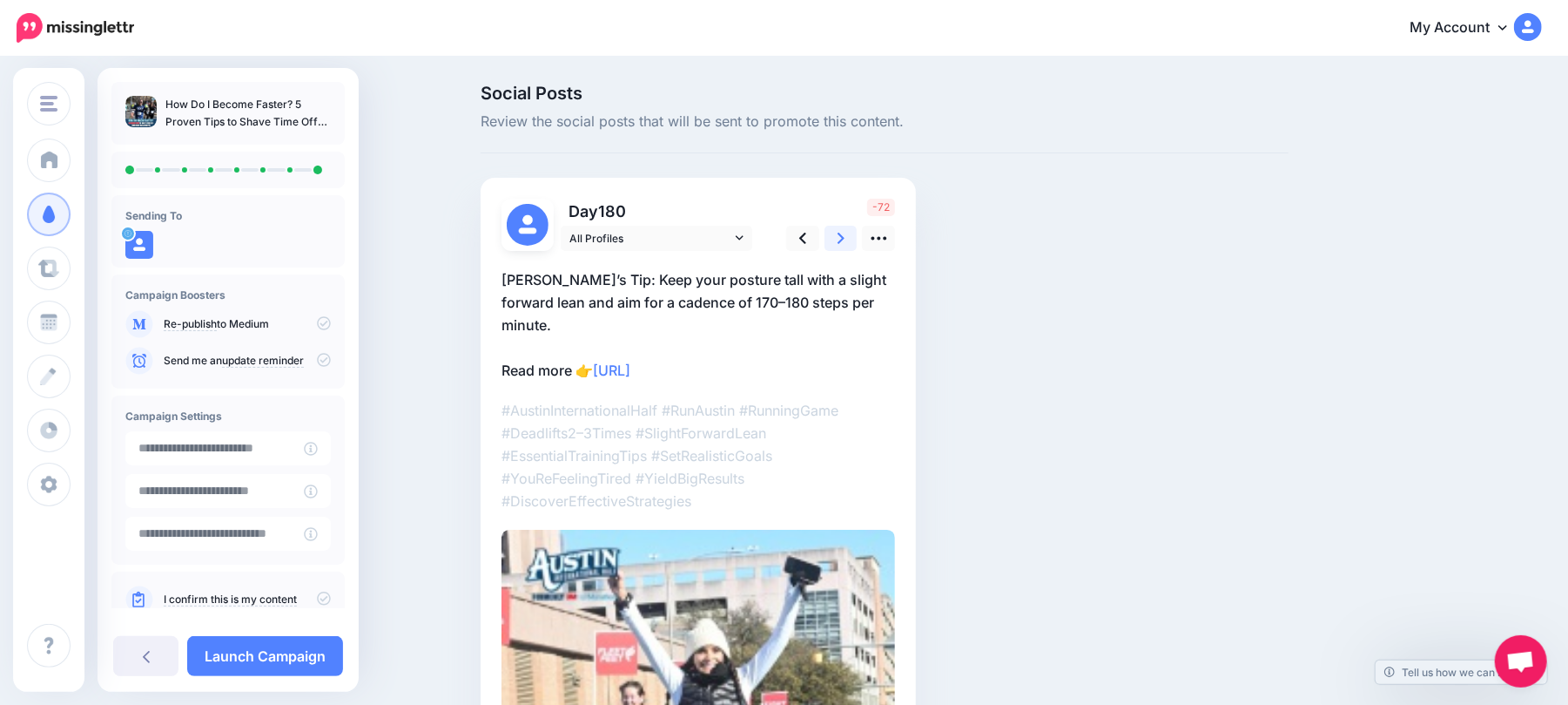
click at [844, 237] on icon at bounding box center [840, 238] width 7 height 18
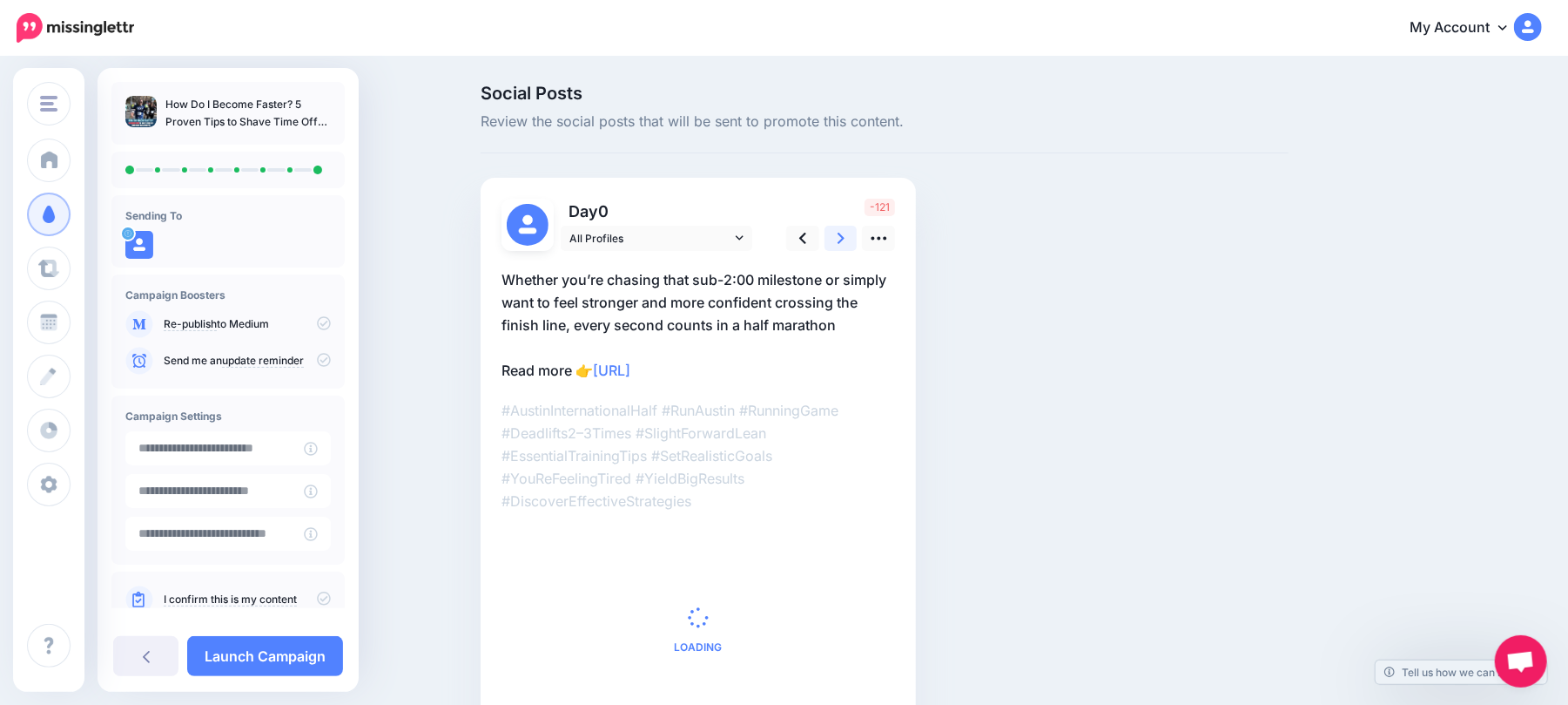
click at [844, 237] on icon at bounding box center [840, 238] width 7 height 18
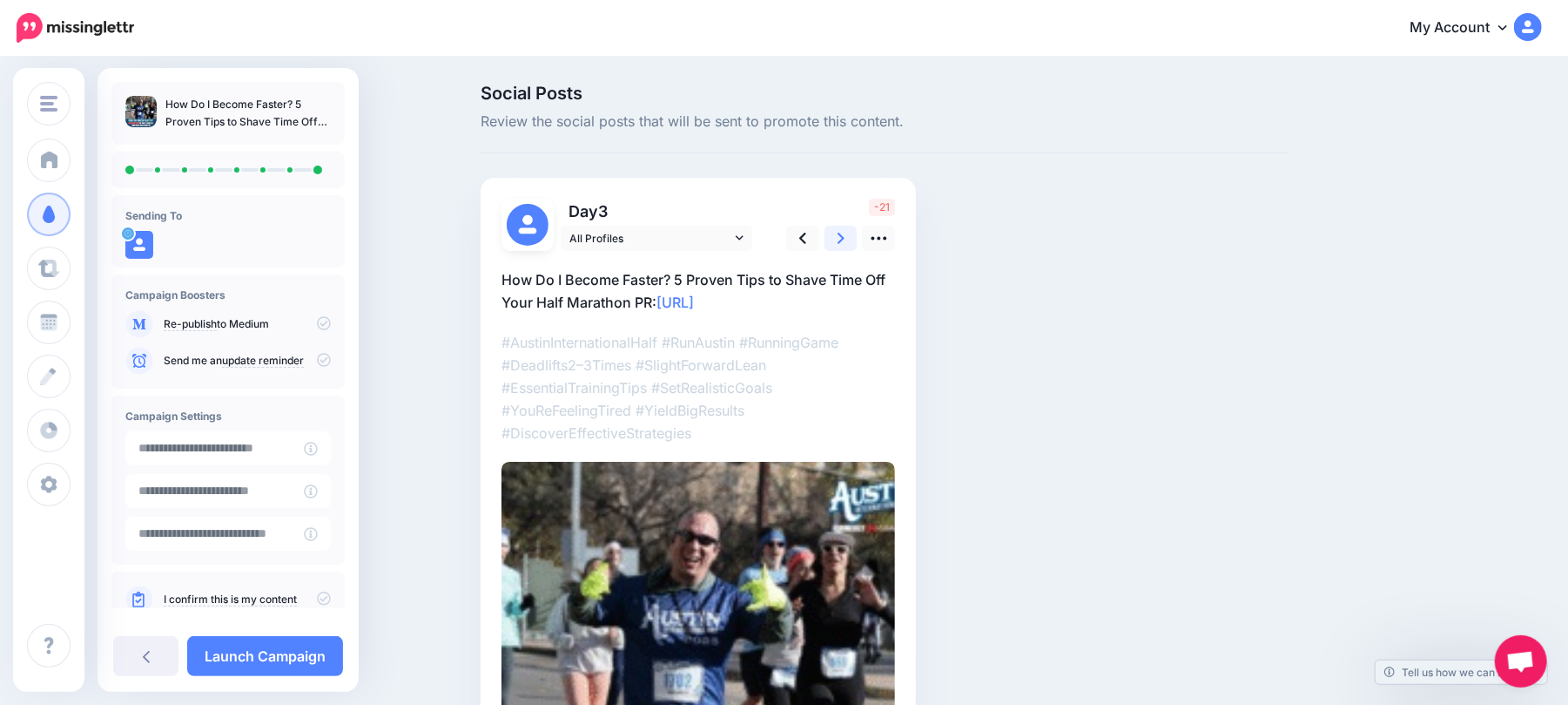
click at [844, 237] on icon at bounding box center [840, 238] width 7 height 18
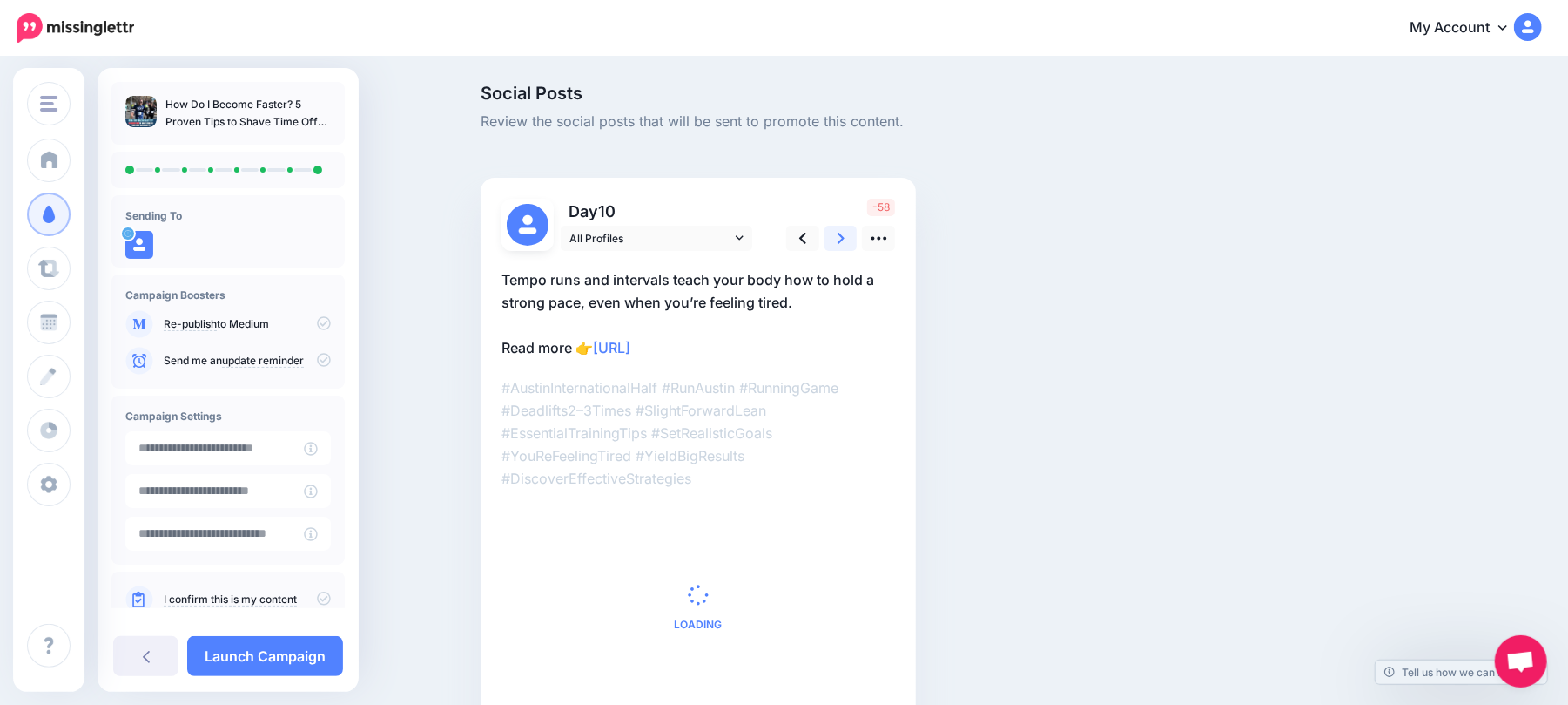
click at [844, 237] on icon at bounding box center [840, 238] width 7 height 18
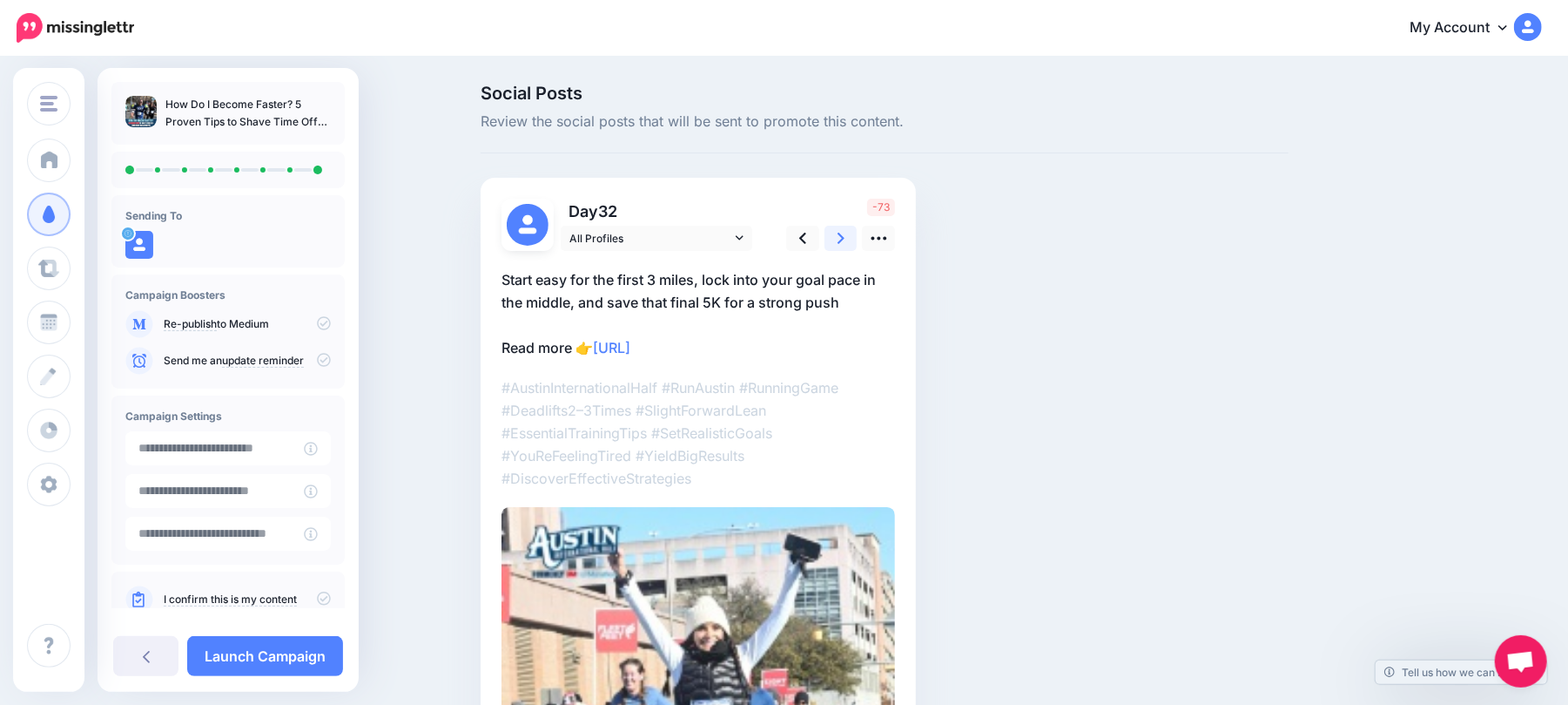
click at [844, 235] on icon at bounding box center [840, 238] width 7 height 18
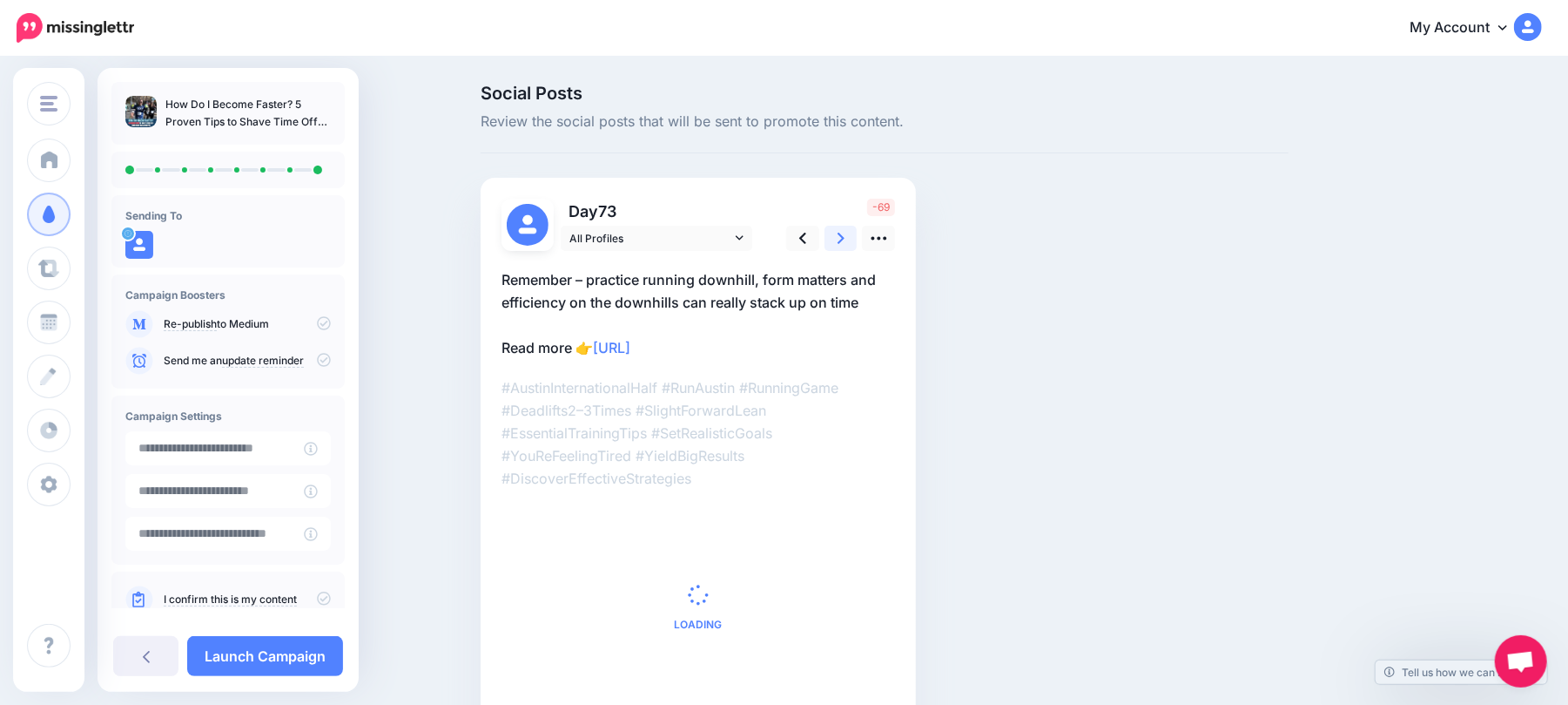
click at [844, 235] on icon at bounding box center [840, 238] width 7 height 18
click at [844, 234] on icon at bounding box center [840, 238] width 7 height 18
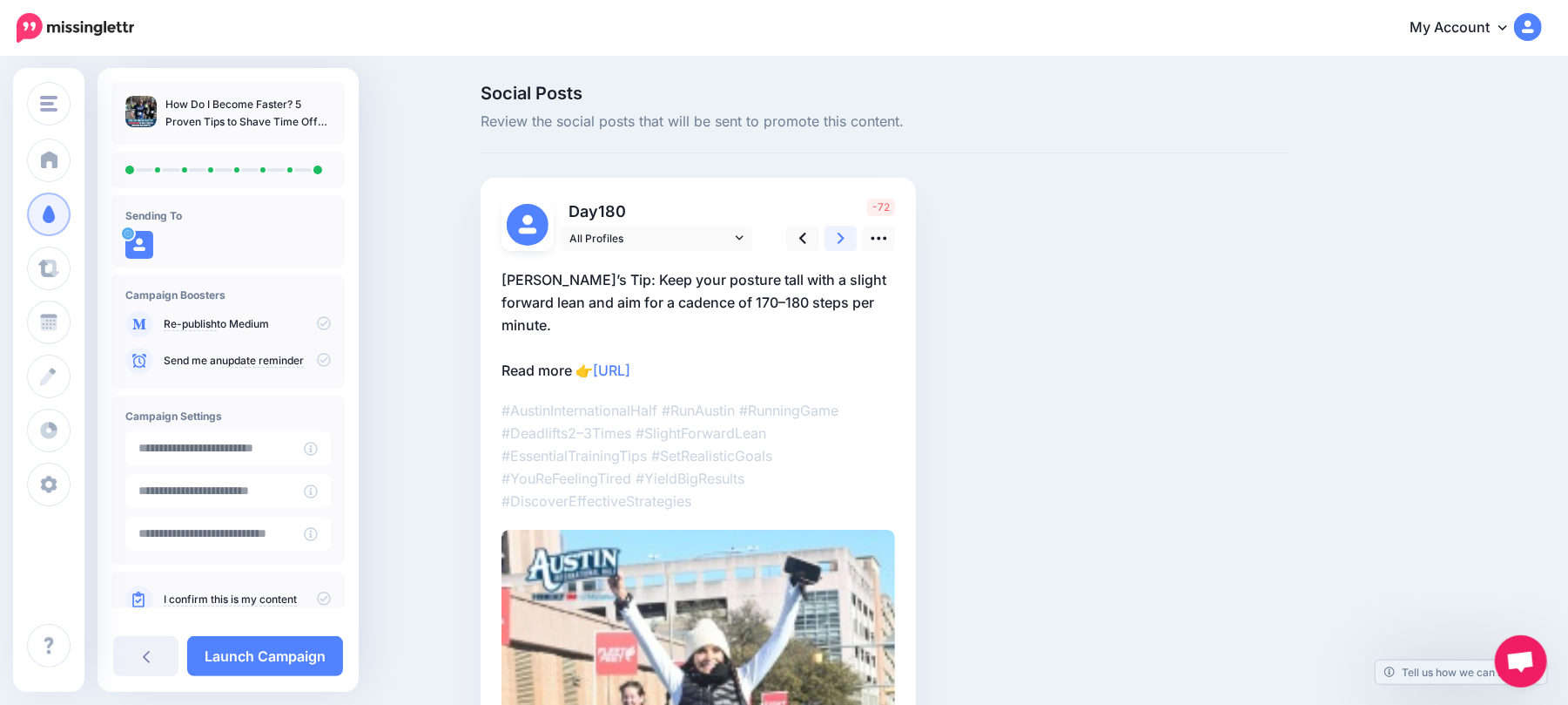
click at [844, 234] on icon at bounding box center [840, 238] width 7 height 18
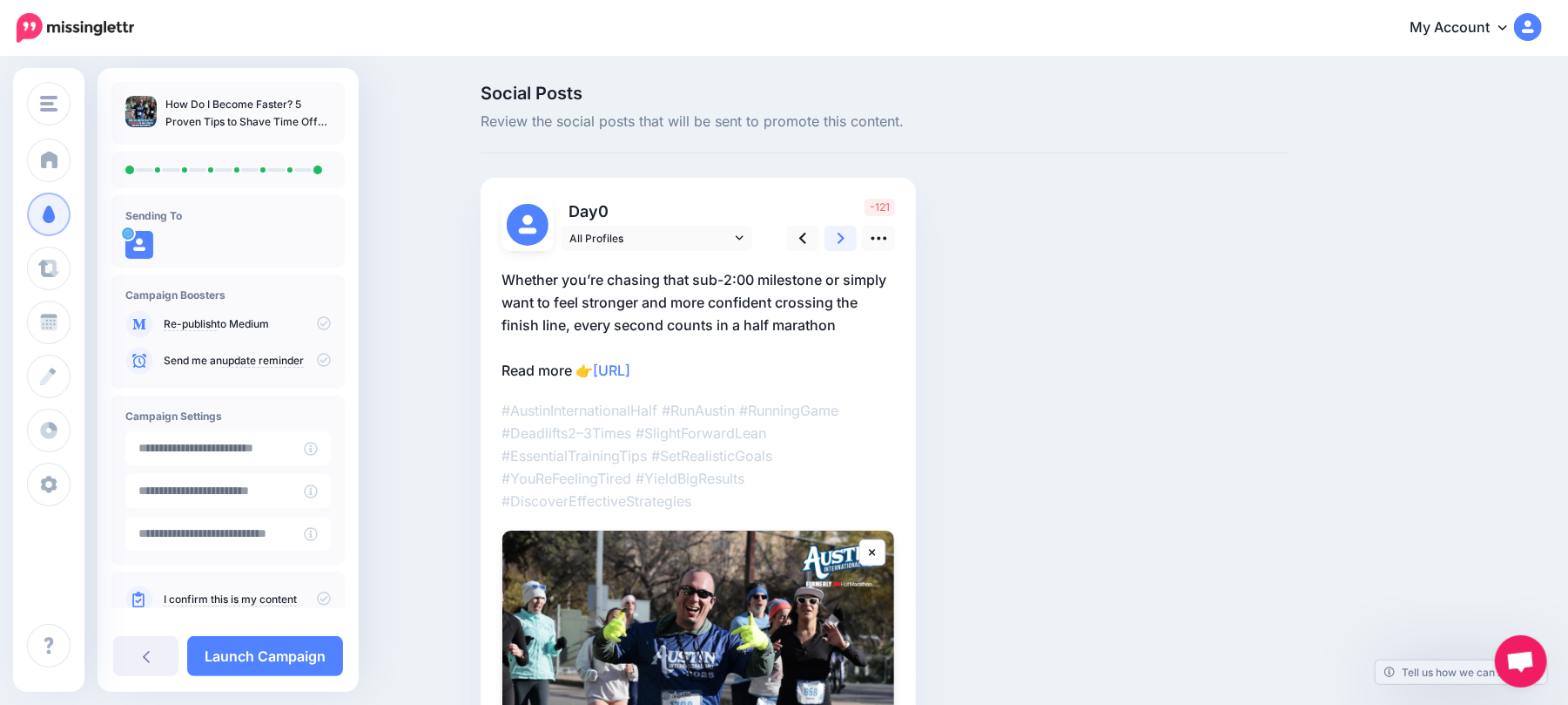
click at [844, 234] on icon at bounding box center [840, 238] width 7 height 18
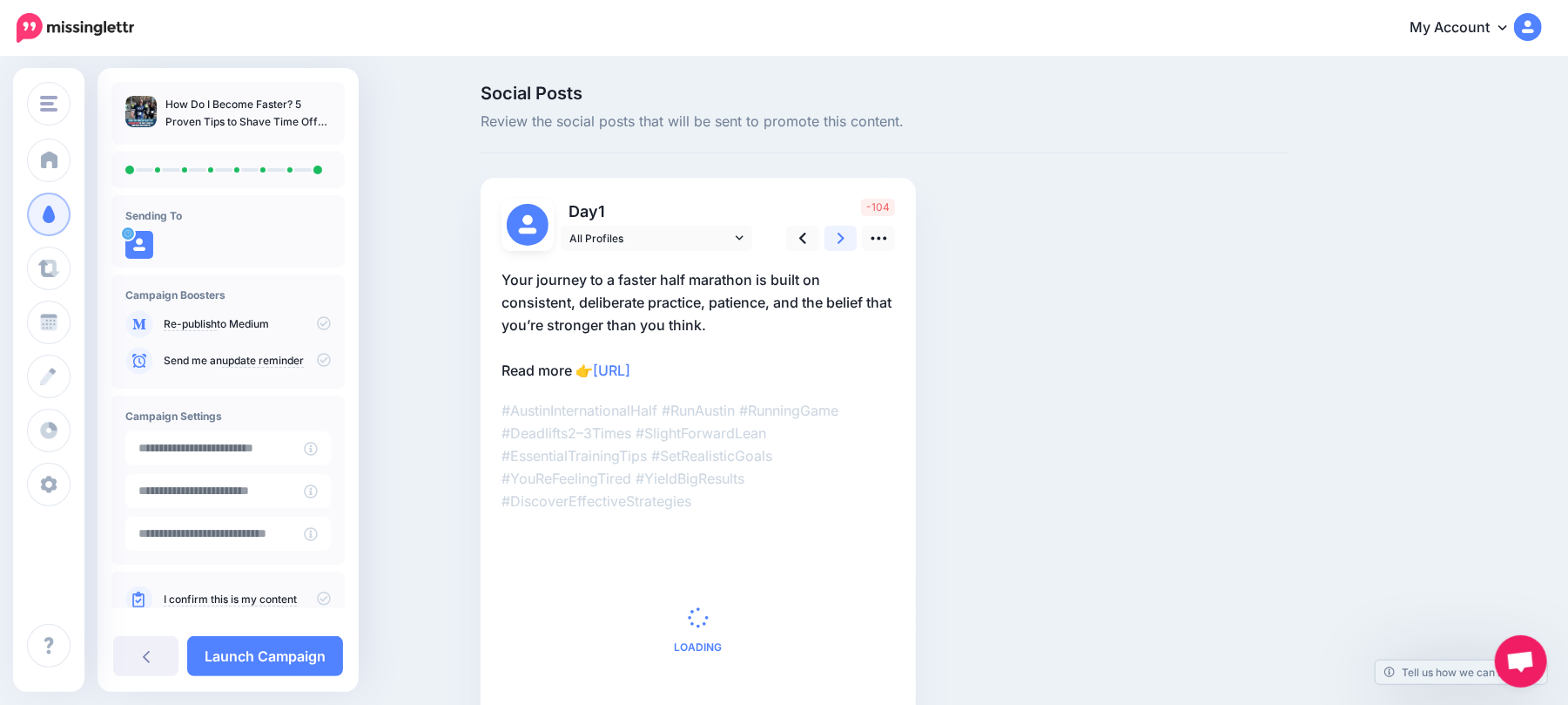
click at [844, 233] on icon at bounding box center [840, 238] width 7 height 18
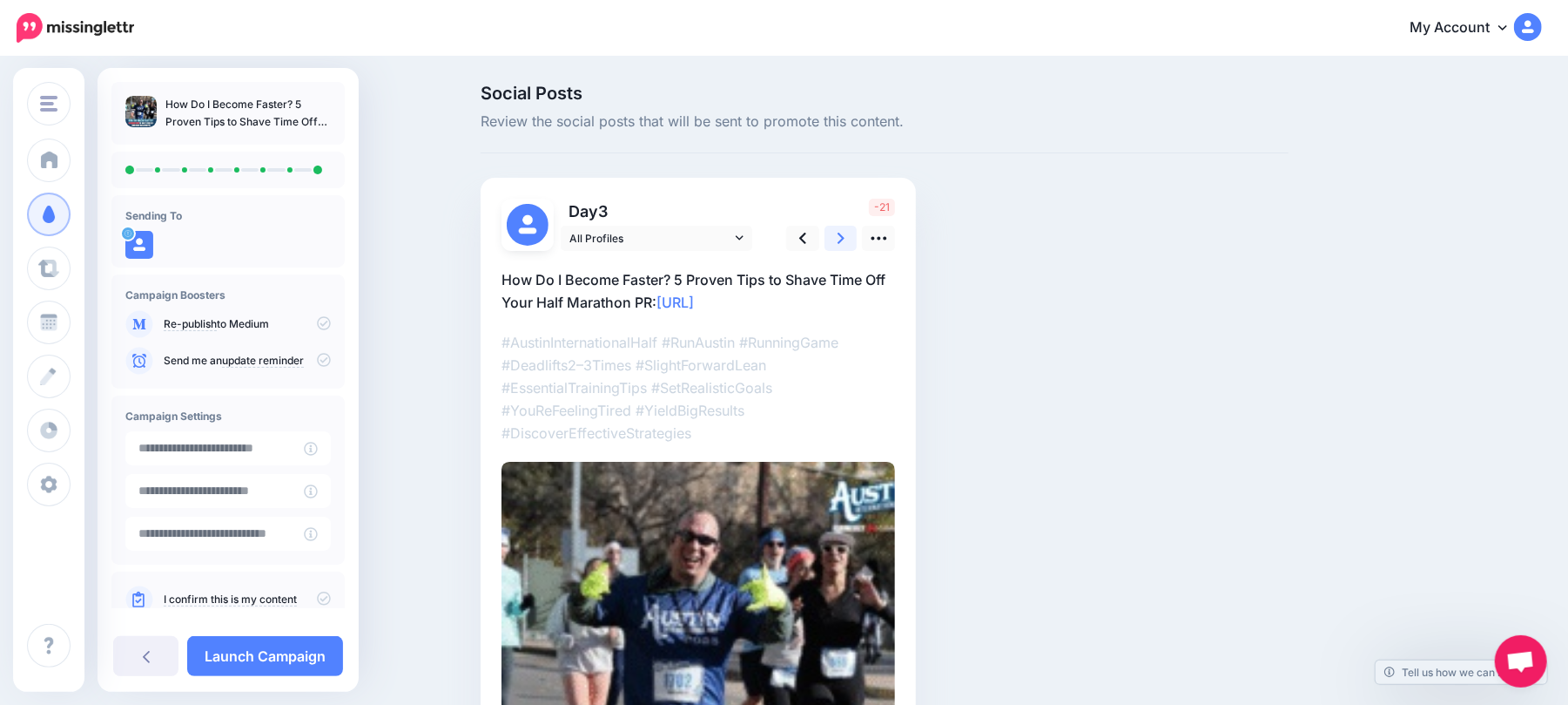
click at [844, 233] on icon at bounding box center [840, 238] width 7 height 18
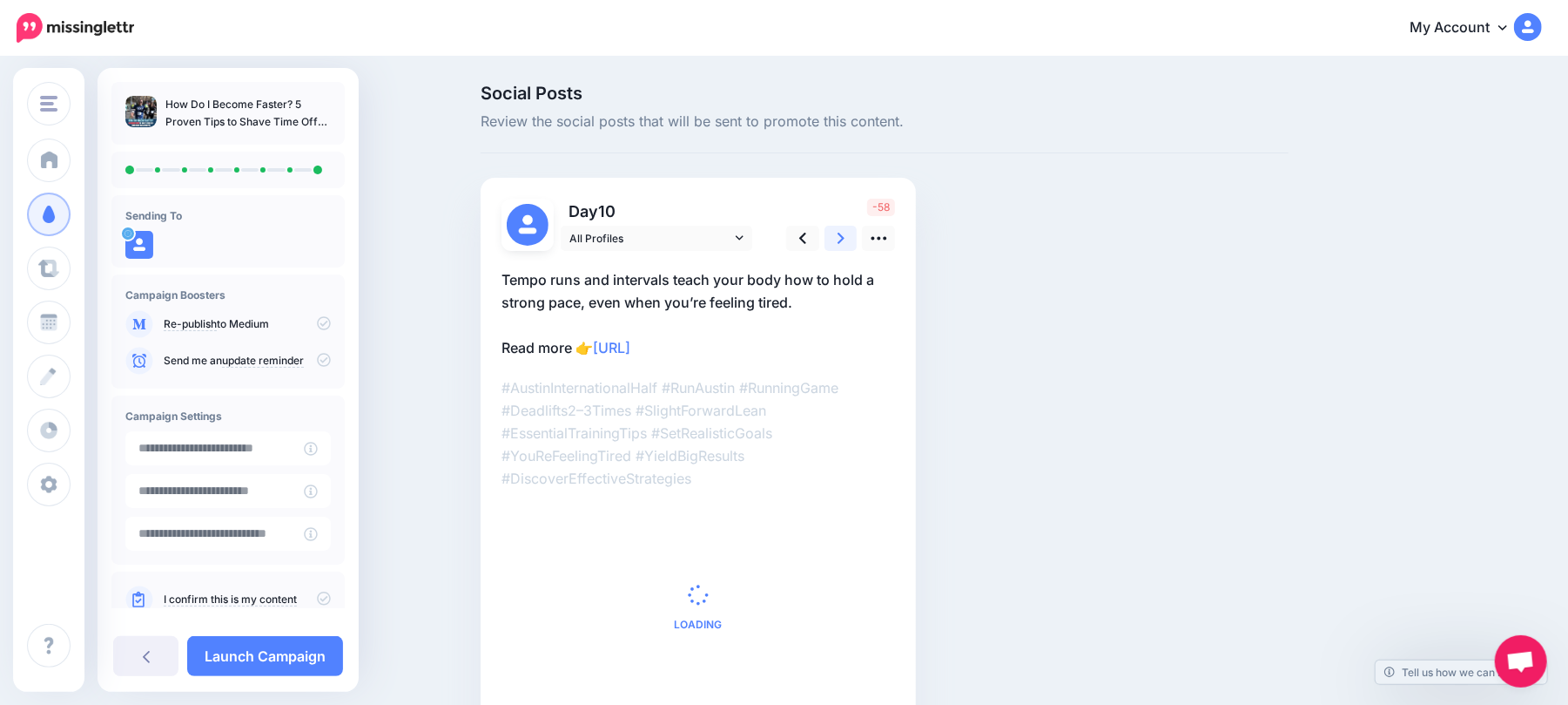
click at [844, 233] on icon at bounding box center [840, 238] width 7 height 18
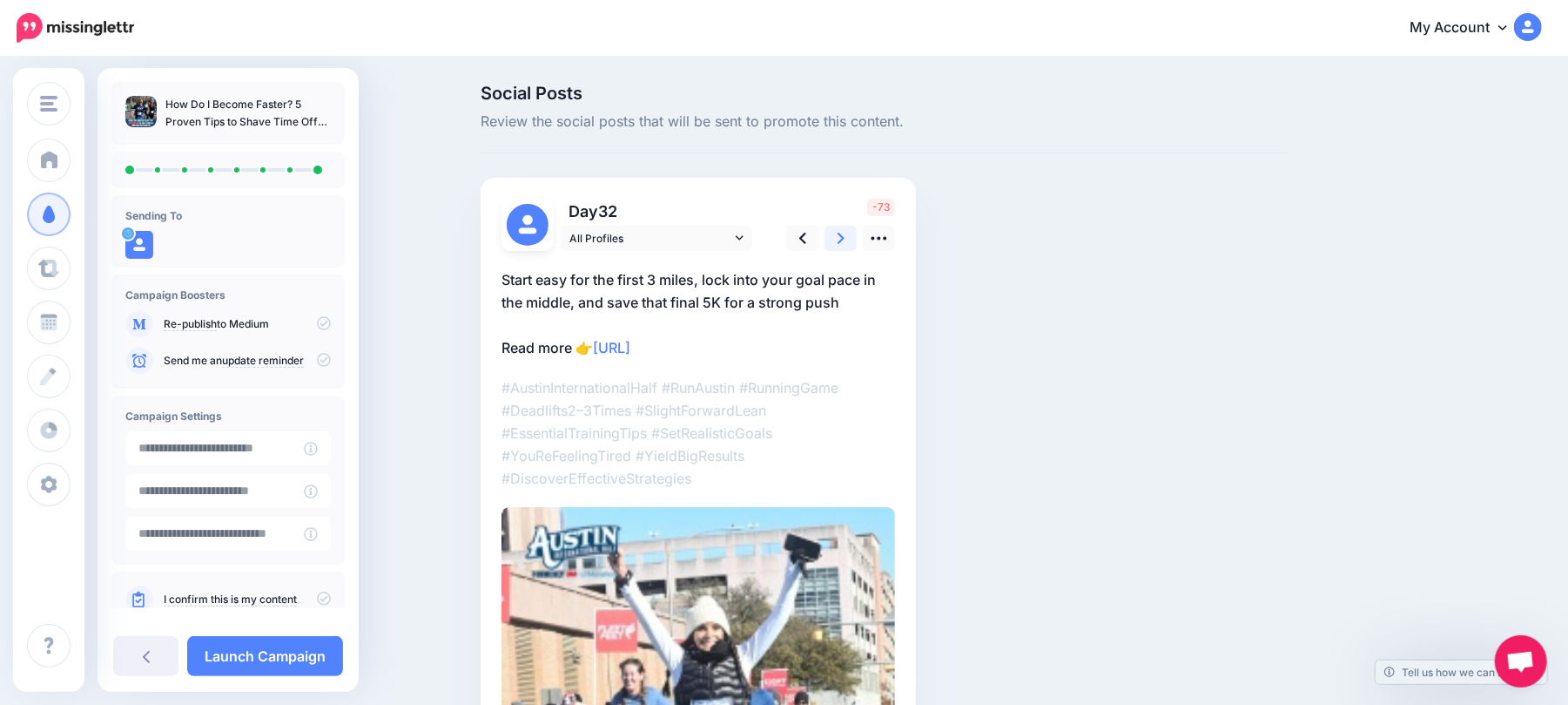
click at [844, 233] on icon at bounding box center [840, 238] width 7 height 18
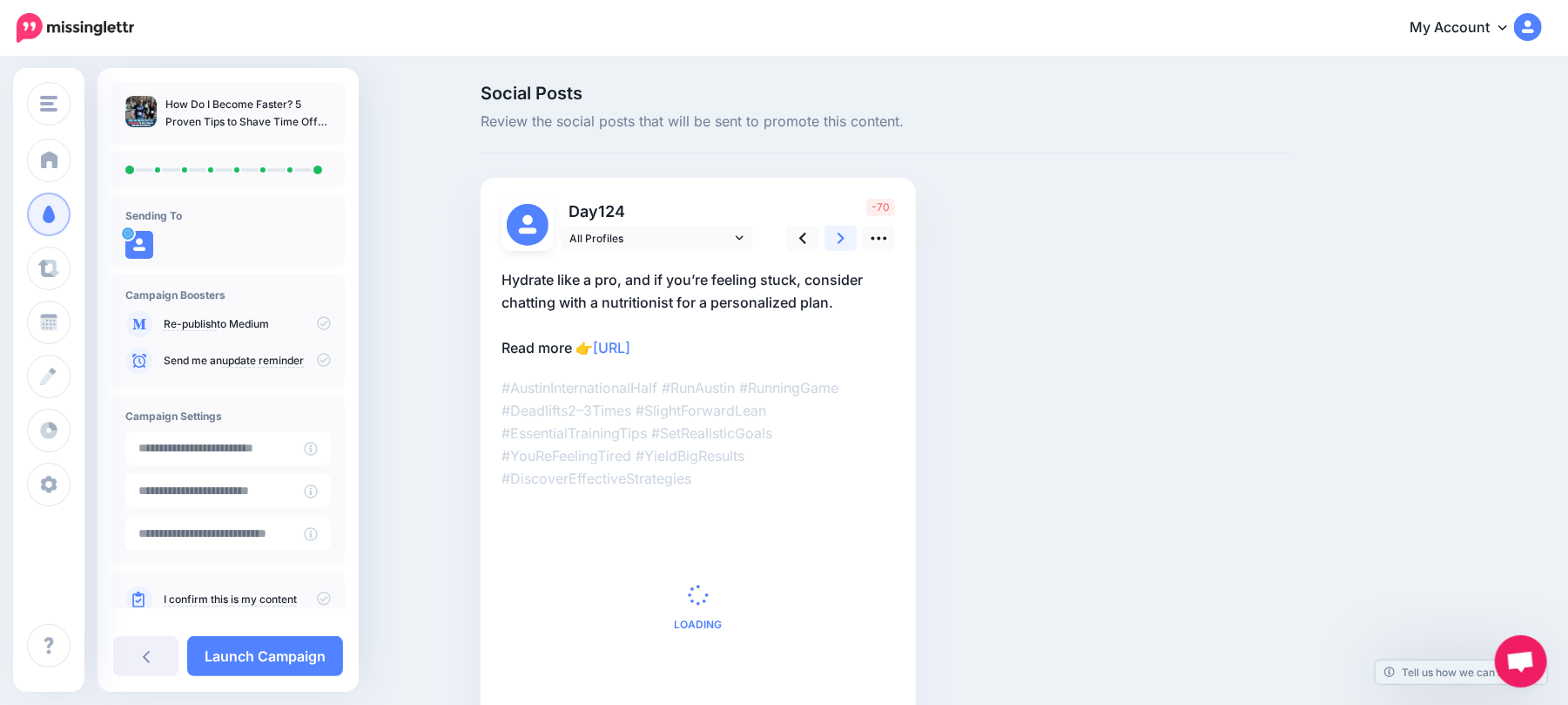
click at [844, 233] on icon at bounding box center [840, 238] width 7 height 18
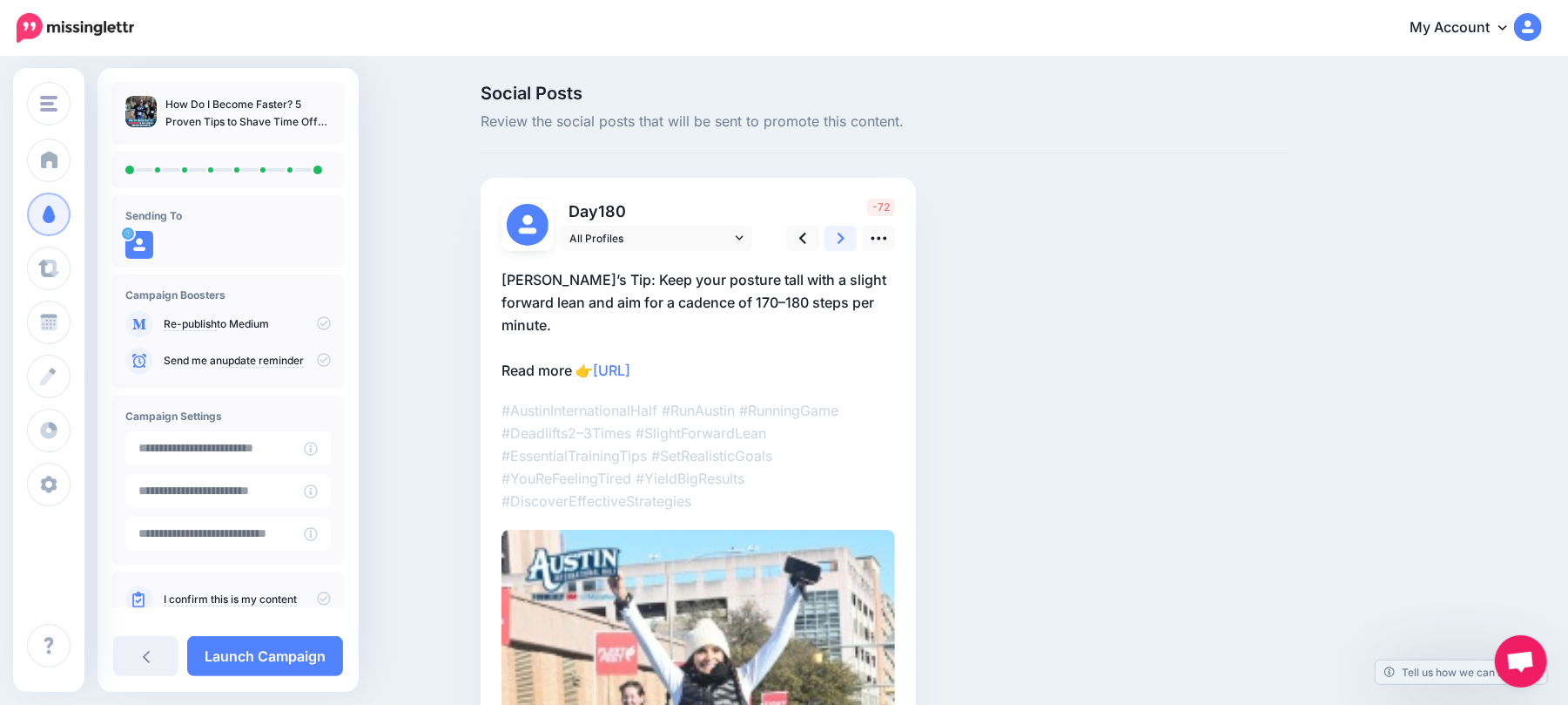
click at [844, 233] on icon at bounding box center [840, 238] width 7 height 18
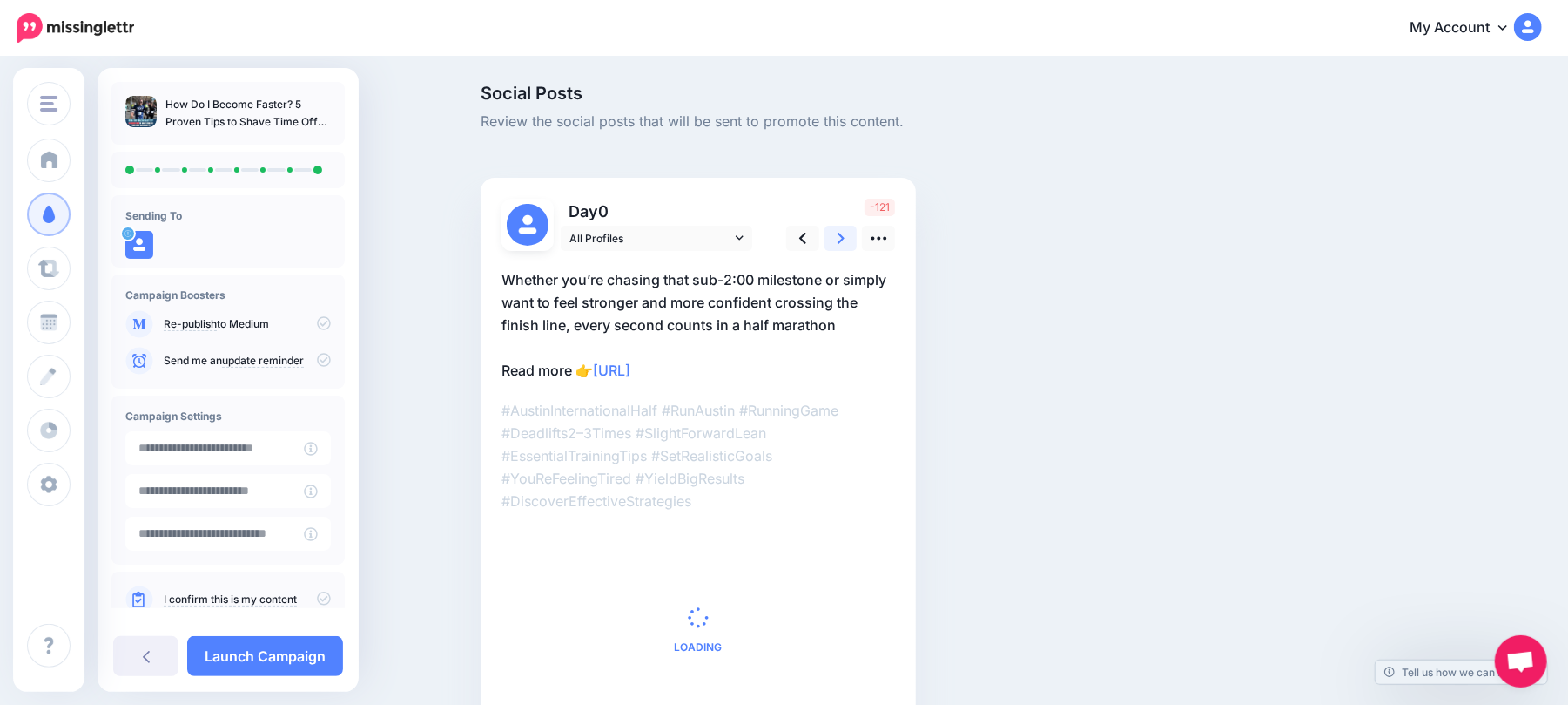
click at [844, 233] on icon at bounding box center [840, 238] width 7 height 18
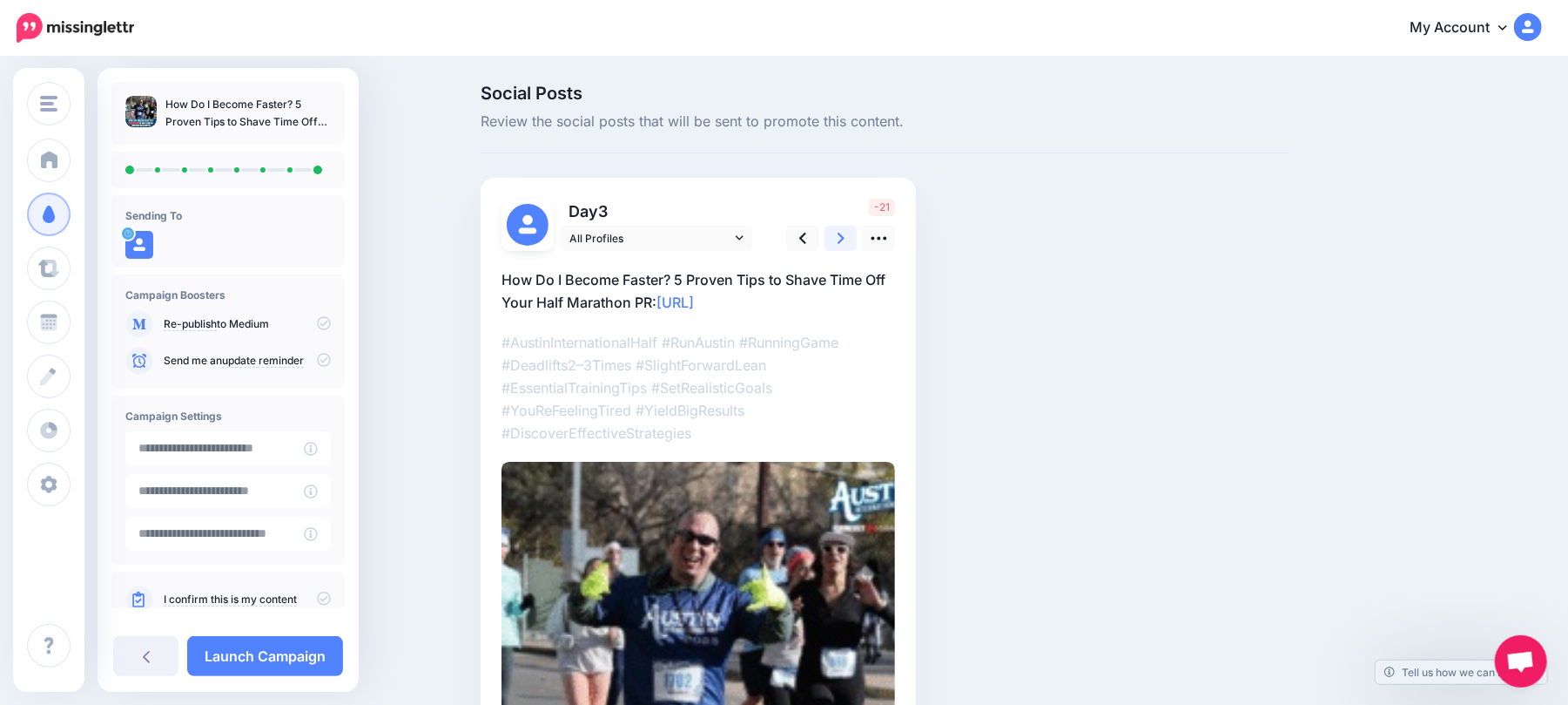
click at [844, 233] on icon at bounding box center [840, 238] width 7 height 18
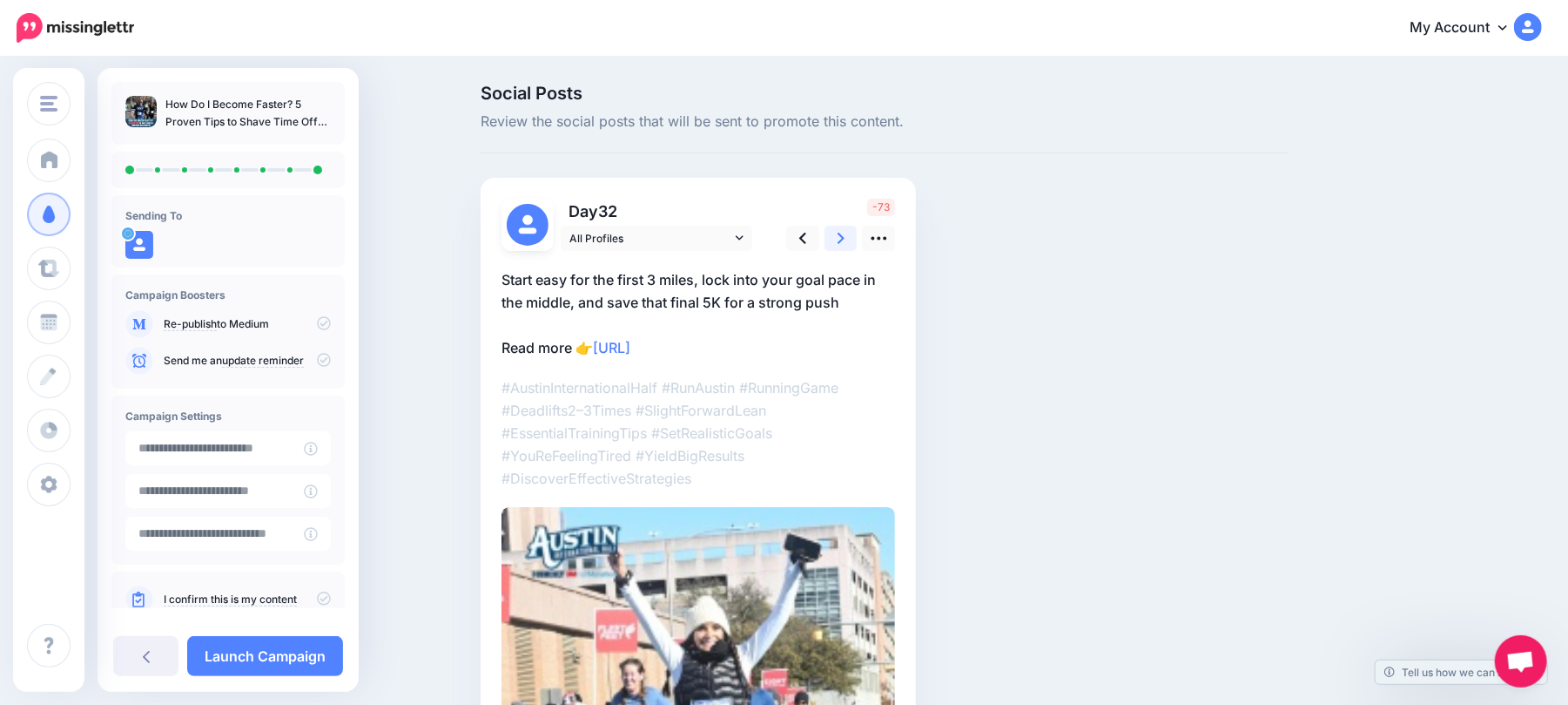
click at [844, 233] on icon at bounding box center [840, 238] width 7 height 18
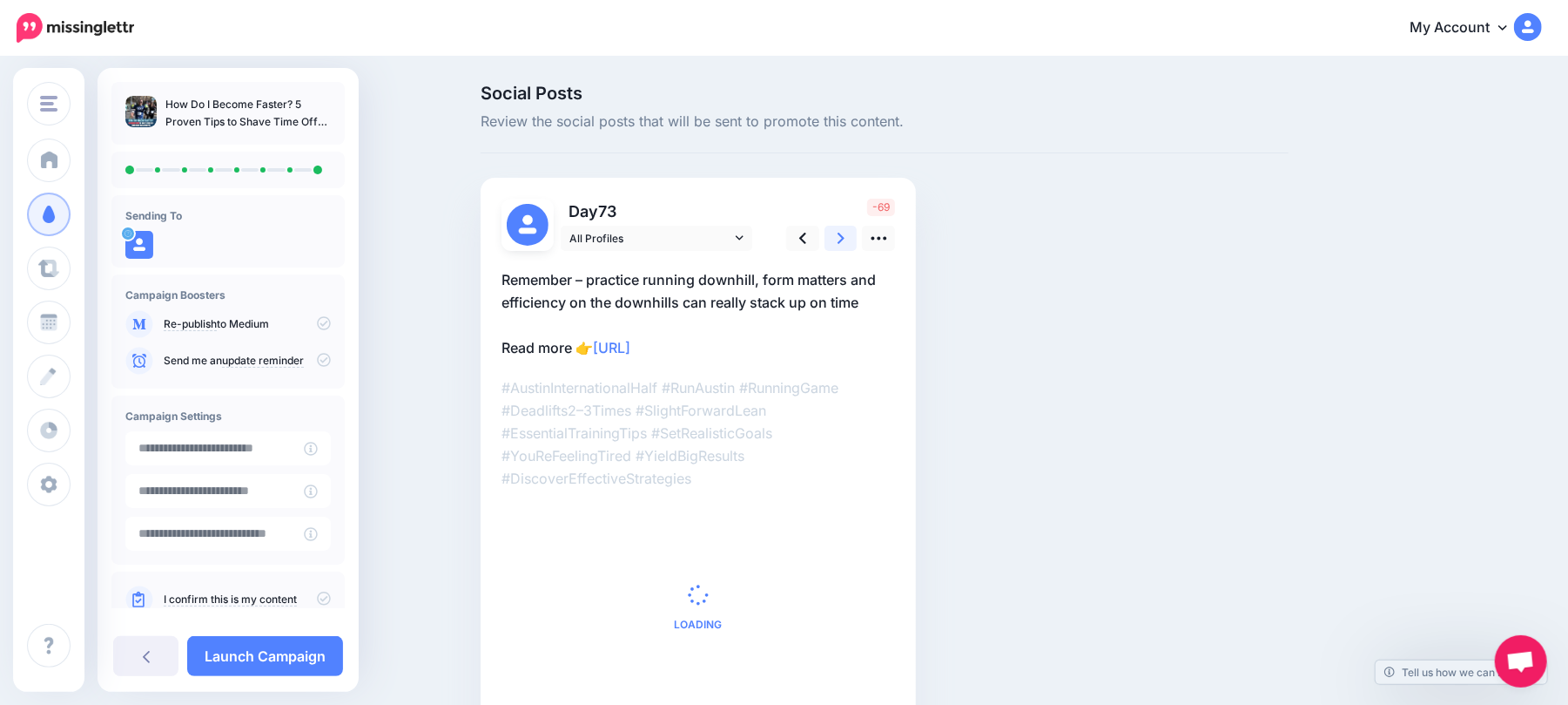
click at [844, 233] on icon at bounding box center [840, 238] width 7 height 18
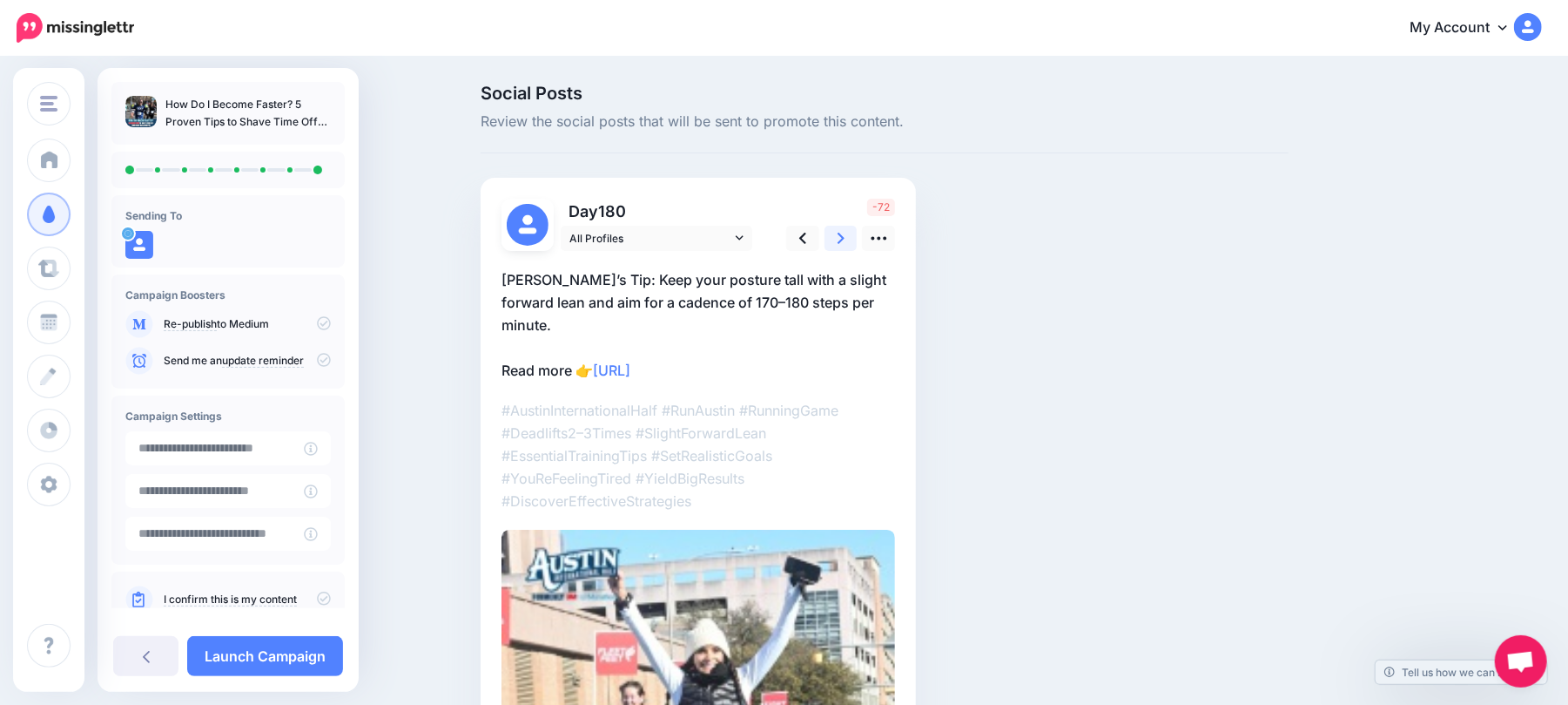
click at [844, 233] on icon at bounding box center [840, 238] width 7 height 18
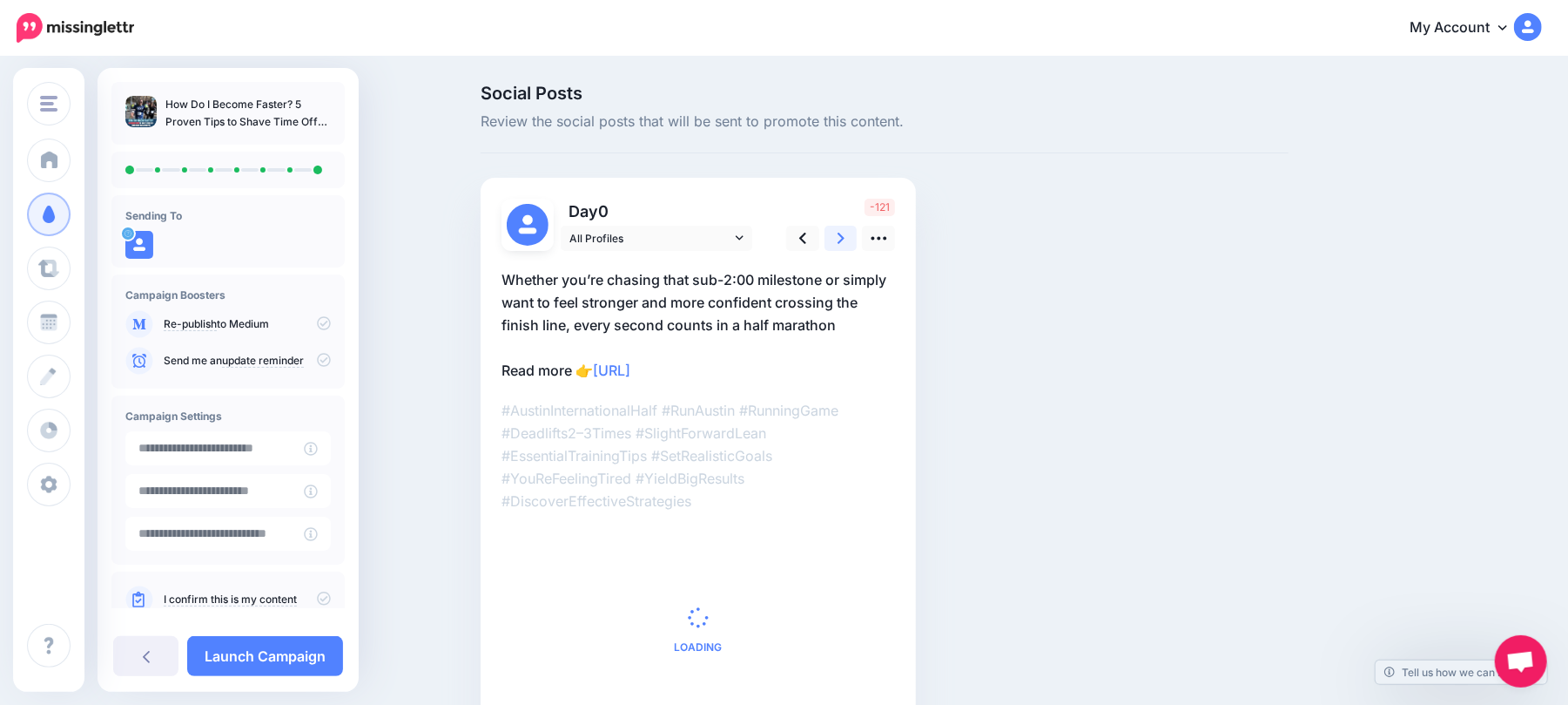
click at [844, 233] on icon at bounding box center [840, 238] width 7 height 18
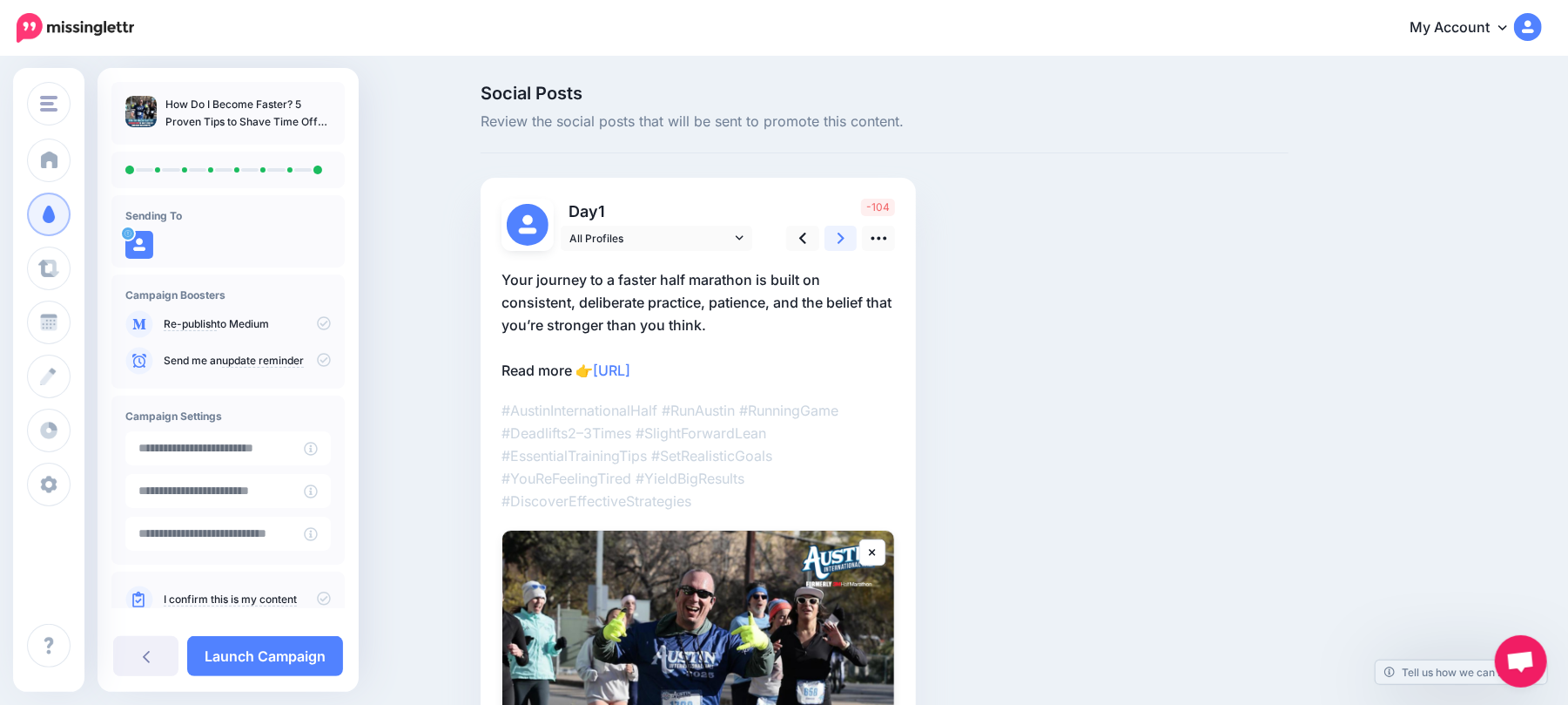
click at [844, 233] on icon at bounding box center [840, 238] width 7 height 18
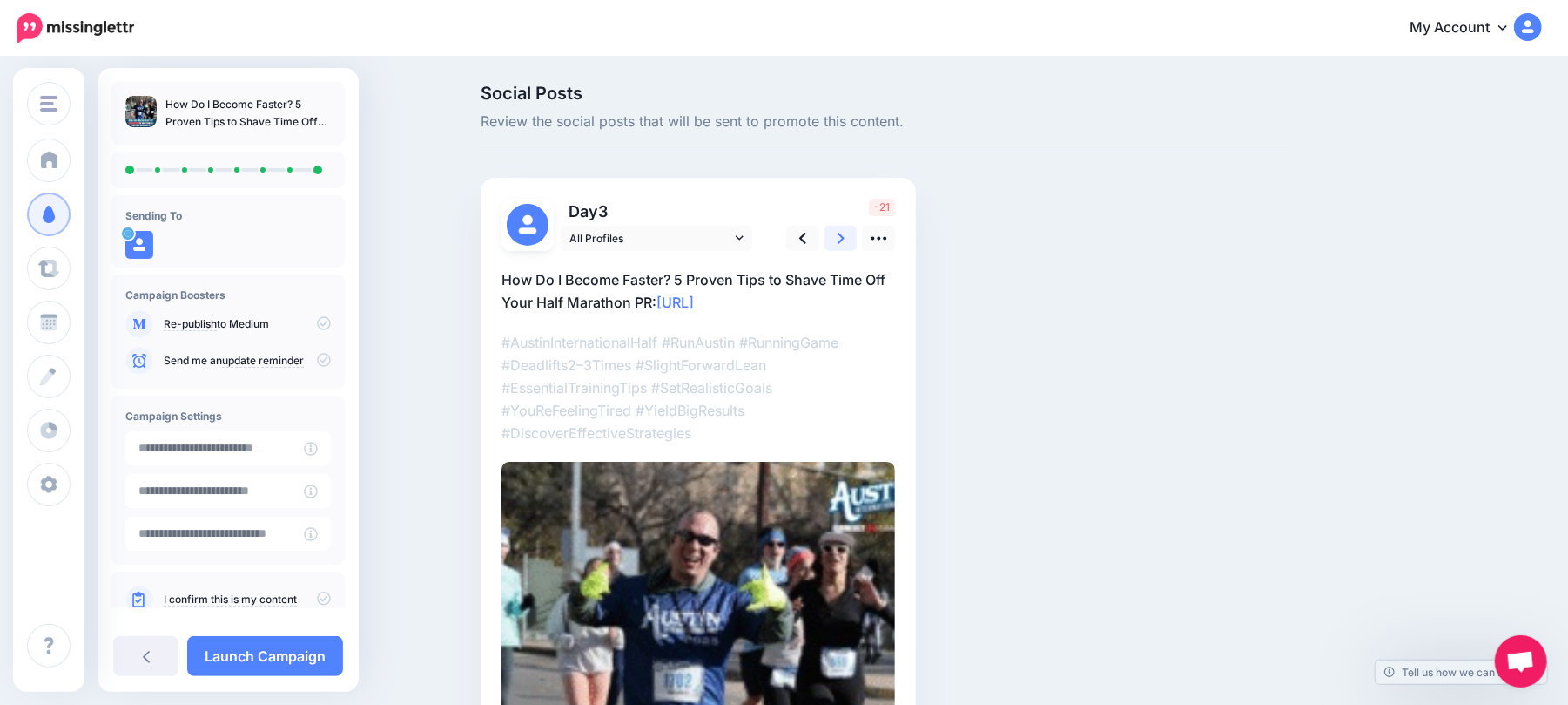
click at [844, 233] on icon at bounding box center [840, 238] width 7 height 18
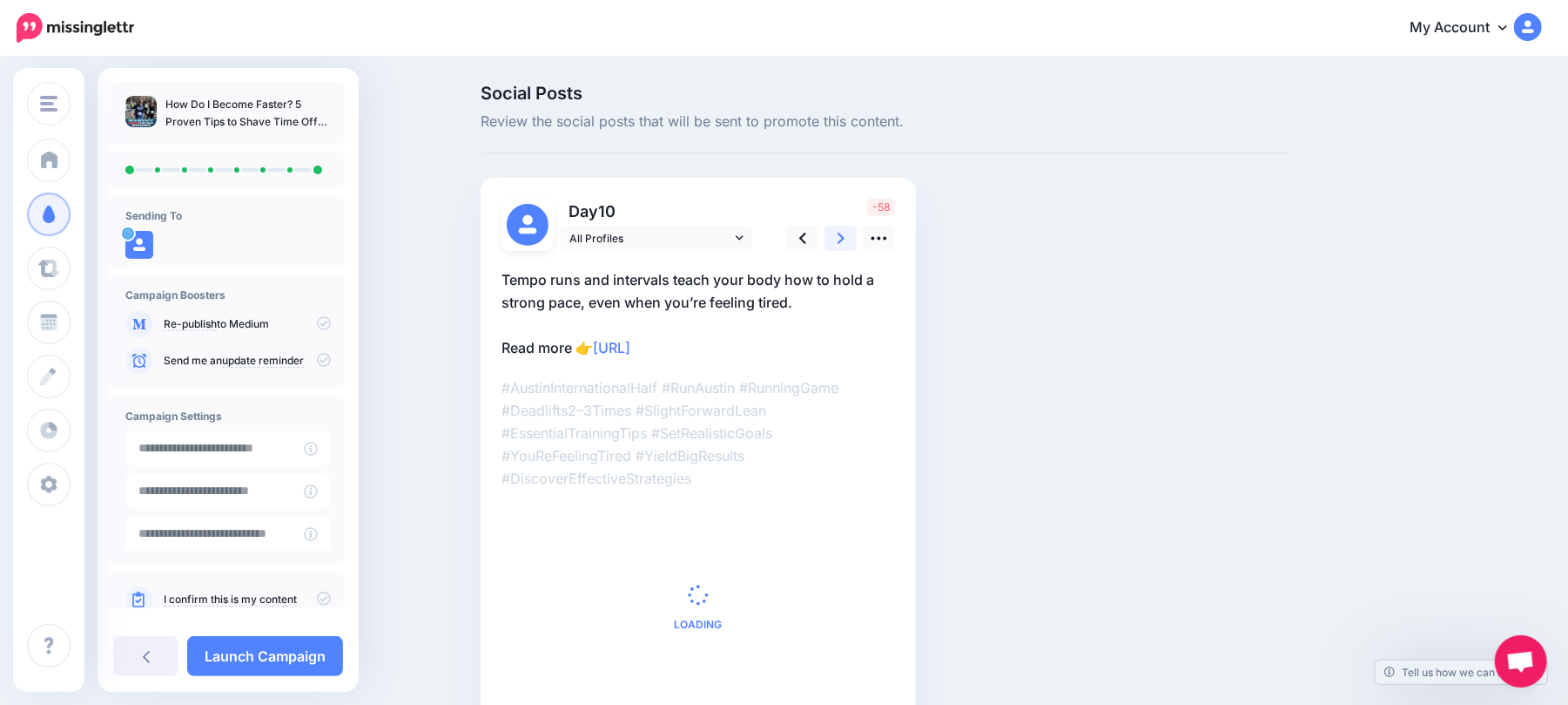
click at [844, 233] on icon at bounding box center [840, 238] width 7 height 18
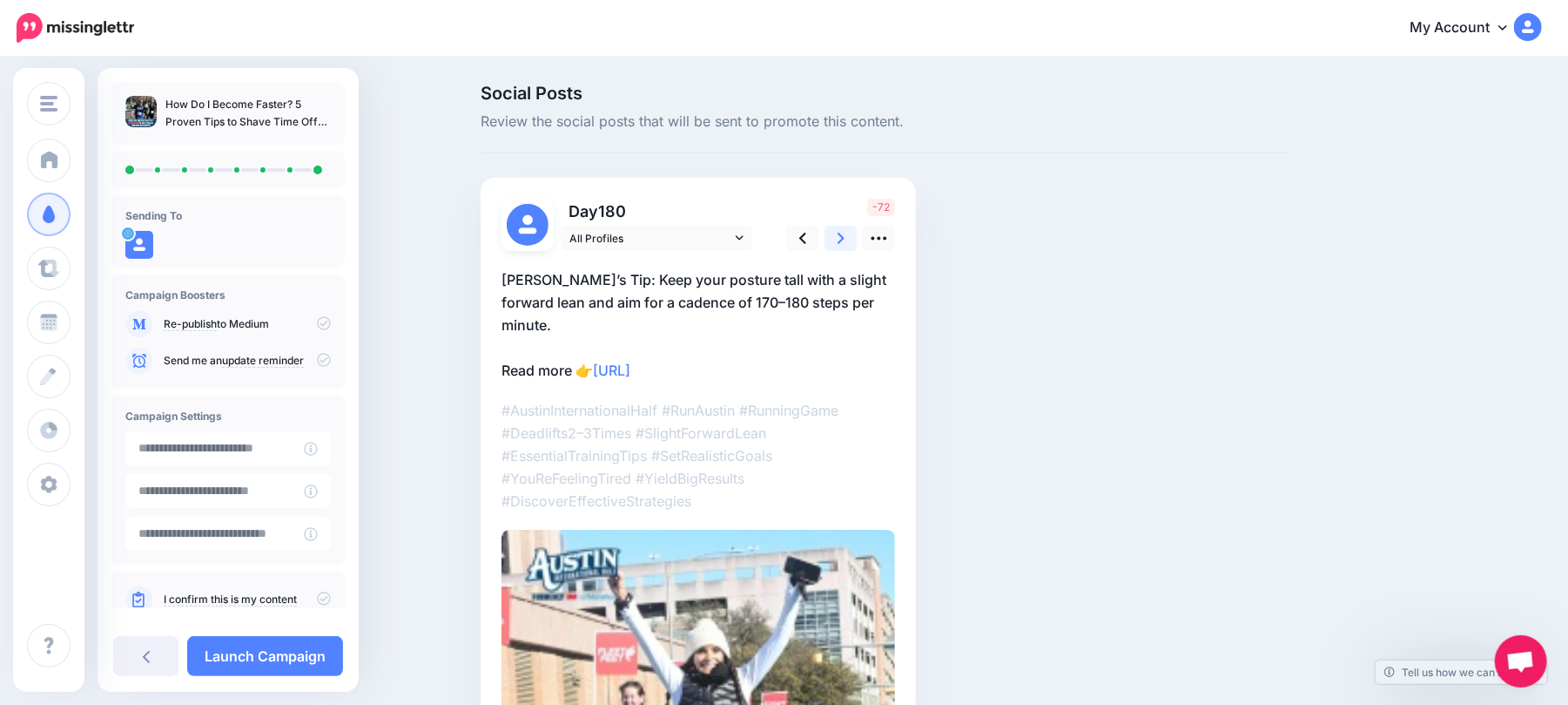
click at [844, 230] on icon at bounding box center [840, 238] width 7 height 18
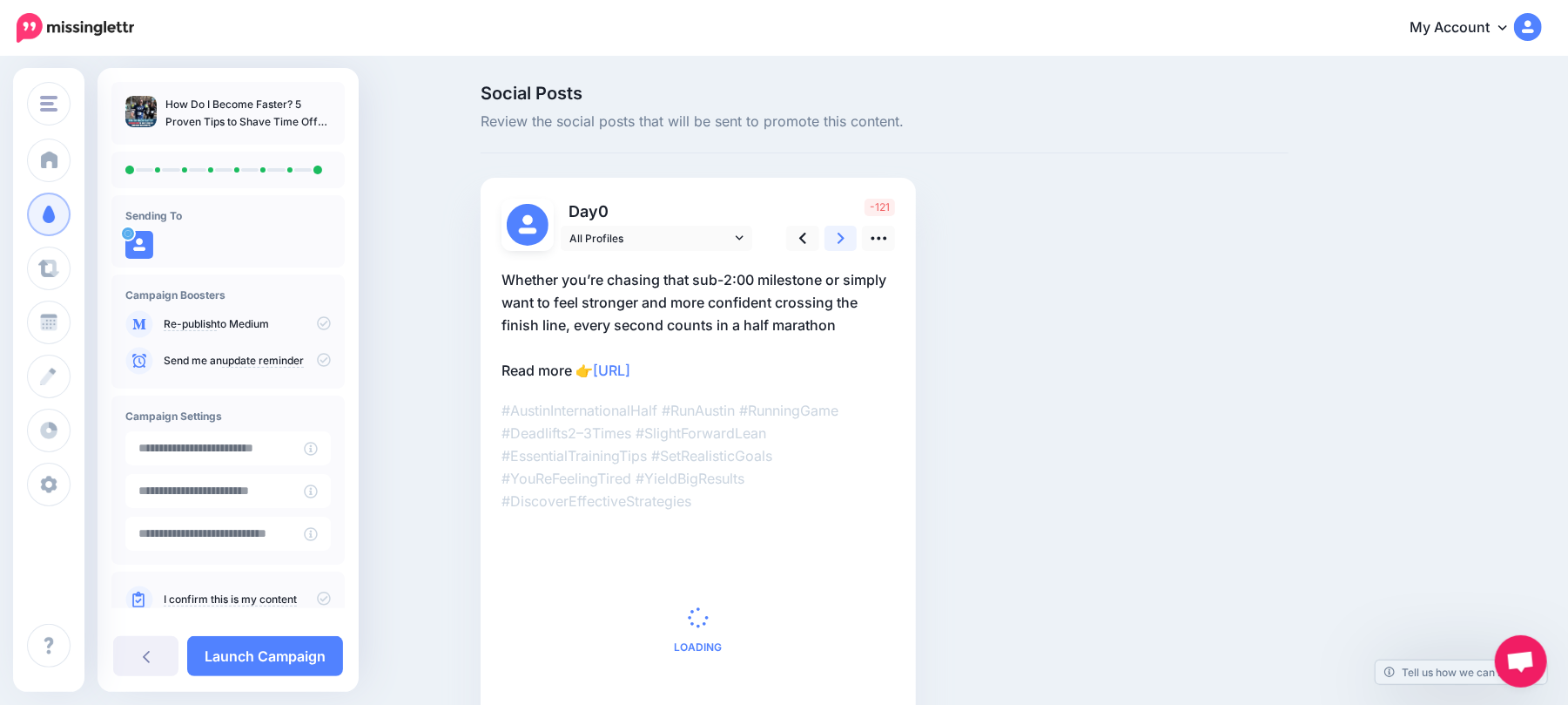
click at [844, 230] on icon at bounding box center [840, 238] width 7 height 18
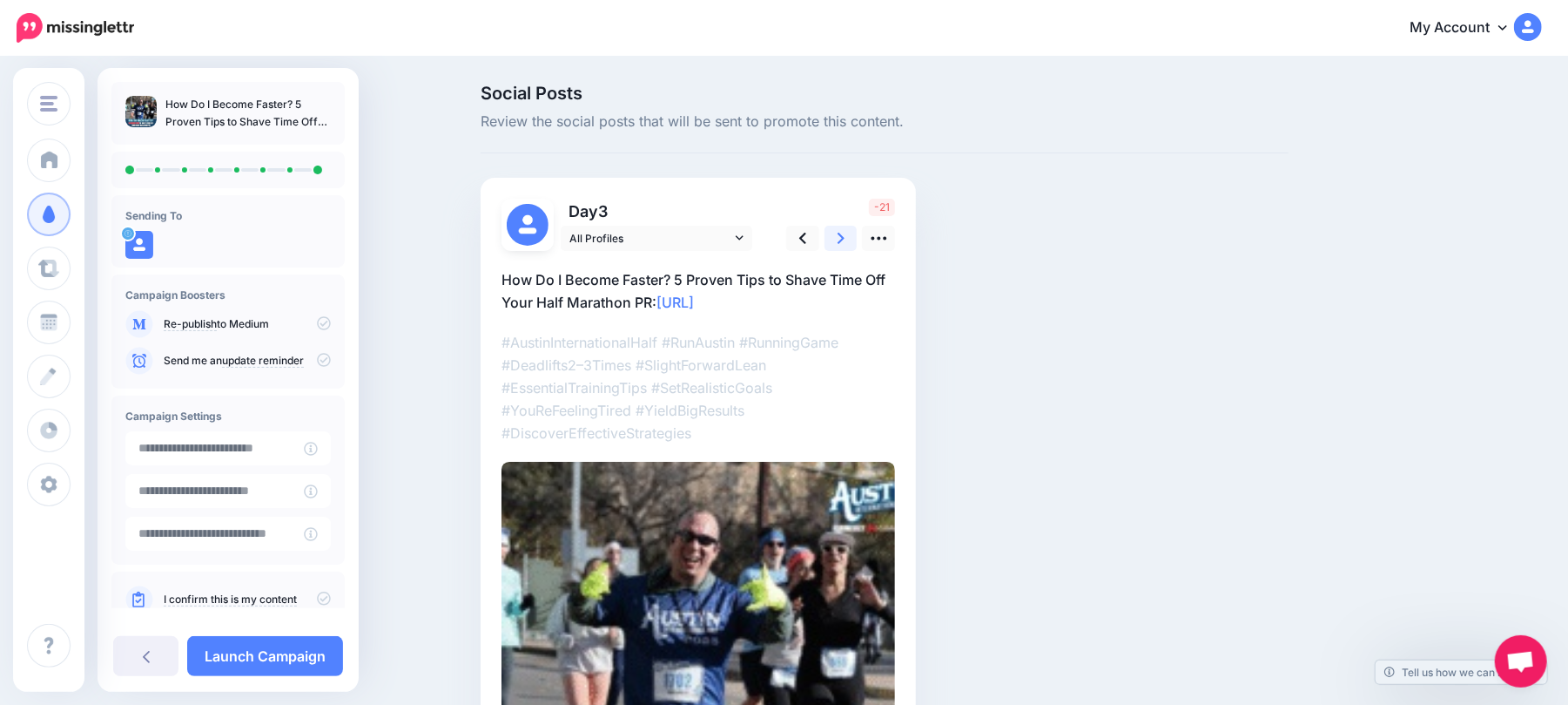
click at [844, 230] on icon at bounding box center [840, 238] width 7 height 18
click at [844, 229] on icon at bounding box center [840, 238] width 7 height 18
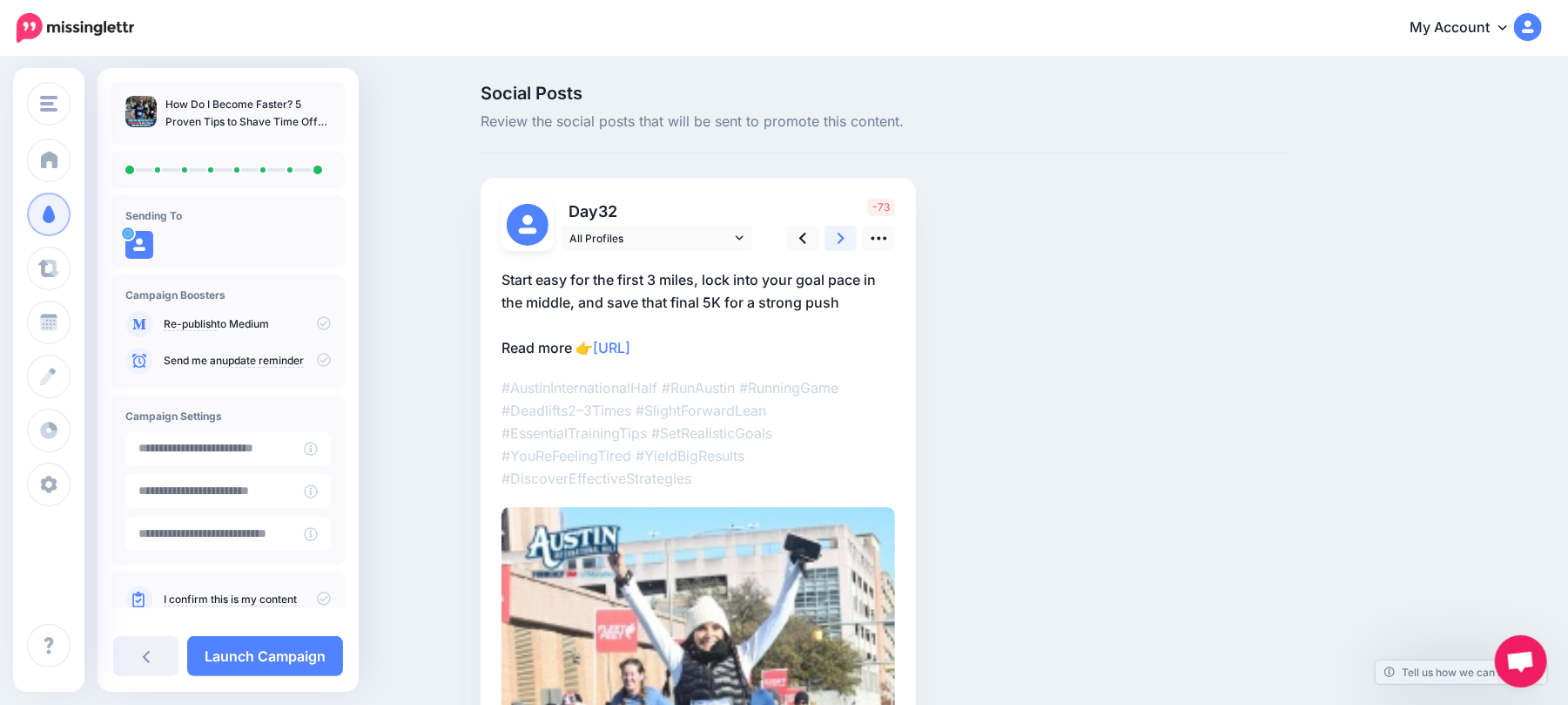
click at [844, 229] on icon at bounding box center [840, 238] width 7 height 18
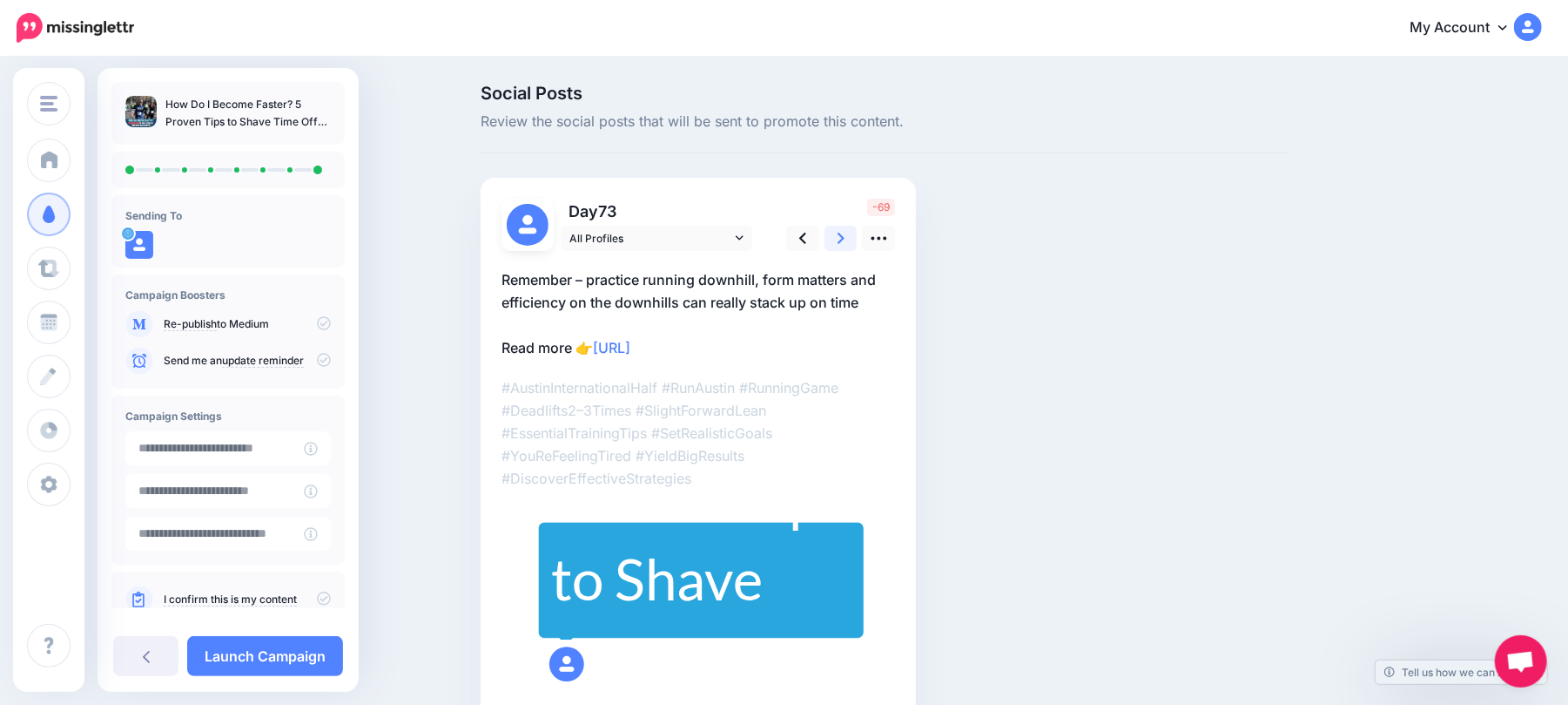
click at [844, 229] on icon at bounding box center [840, 238] width 7 height 18
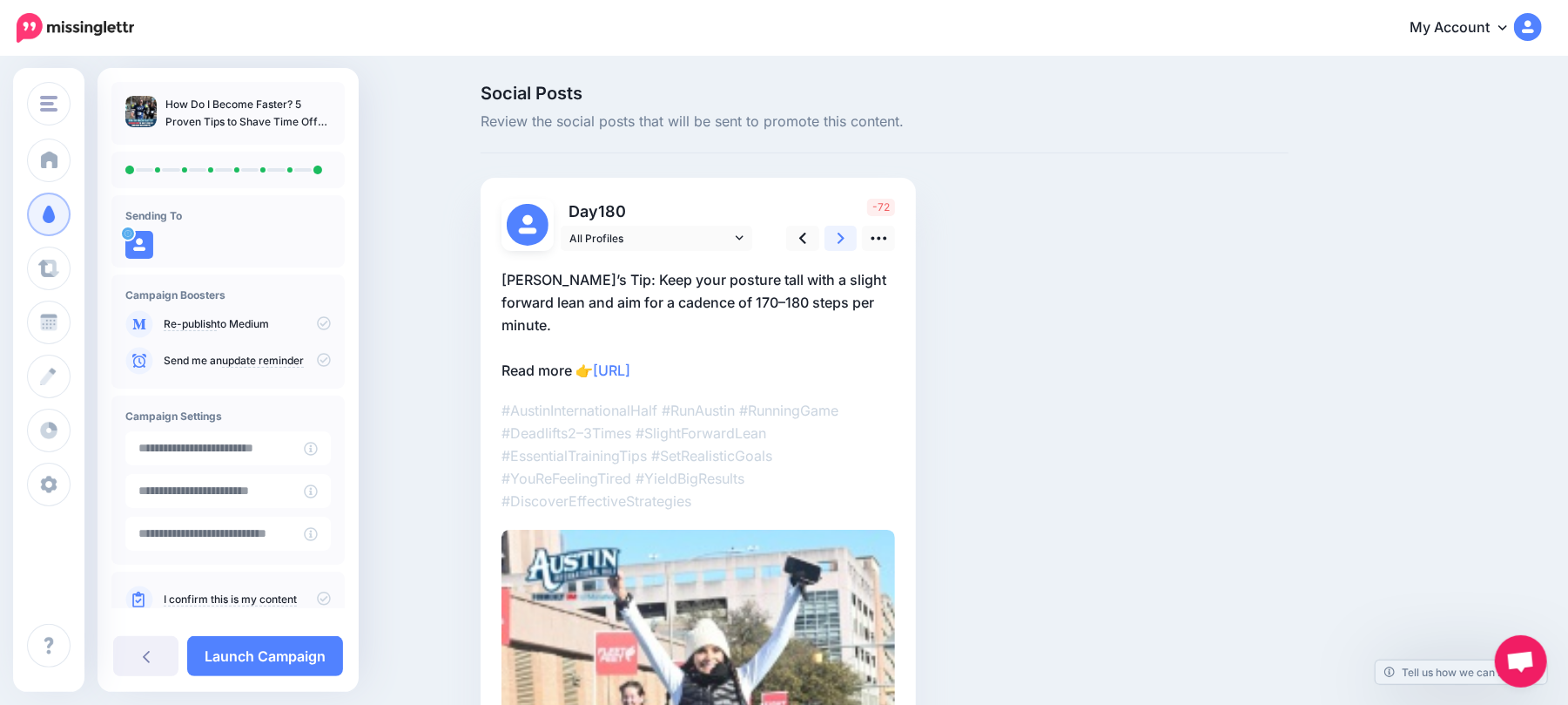
click at [844, 229] on icon at bounding box center [840, 238] width 7 height 18
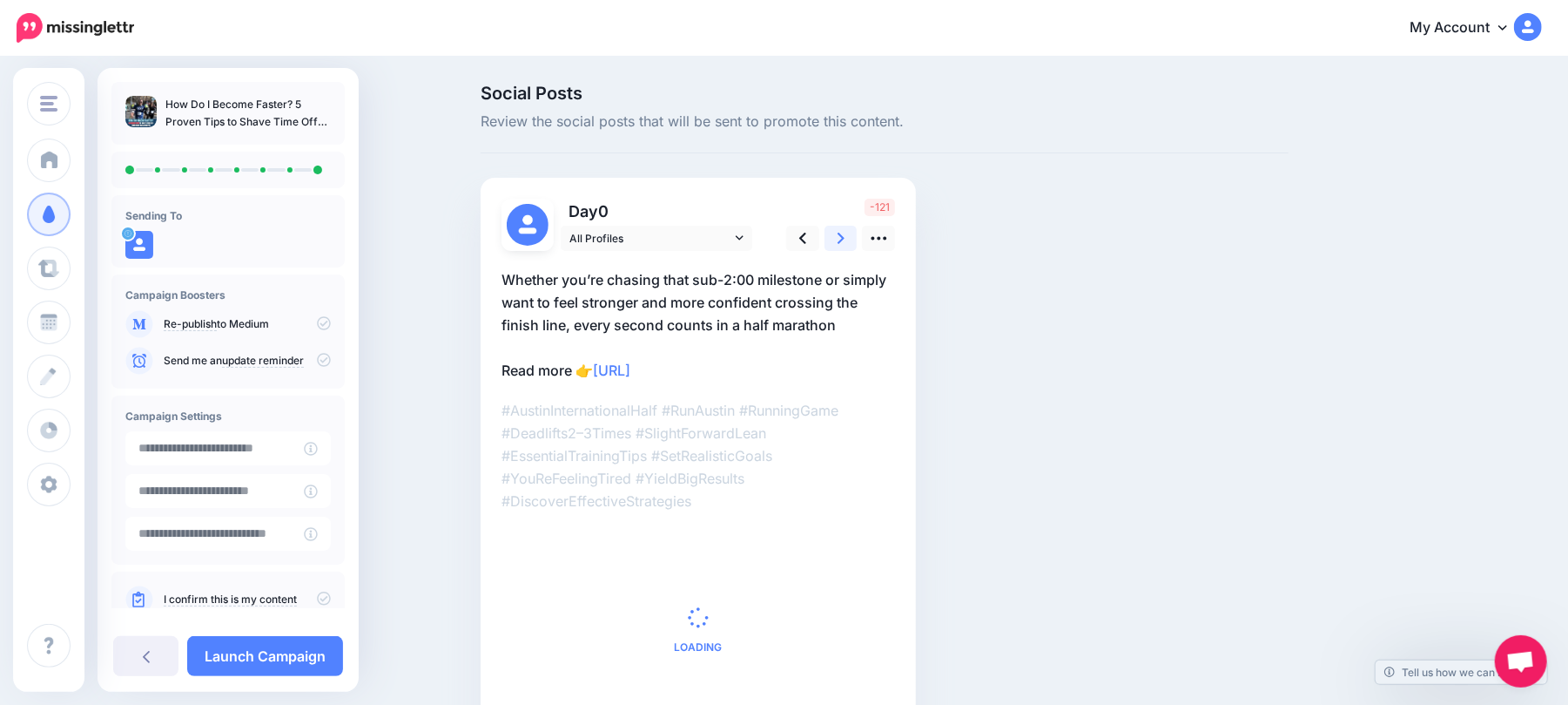
click at [844, 229] on icon at bounding box center [840, 238] width 7 height 18
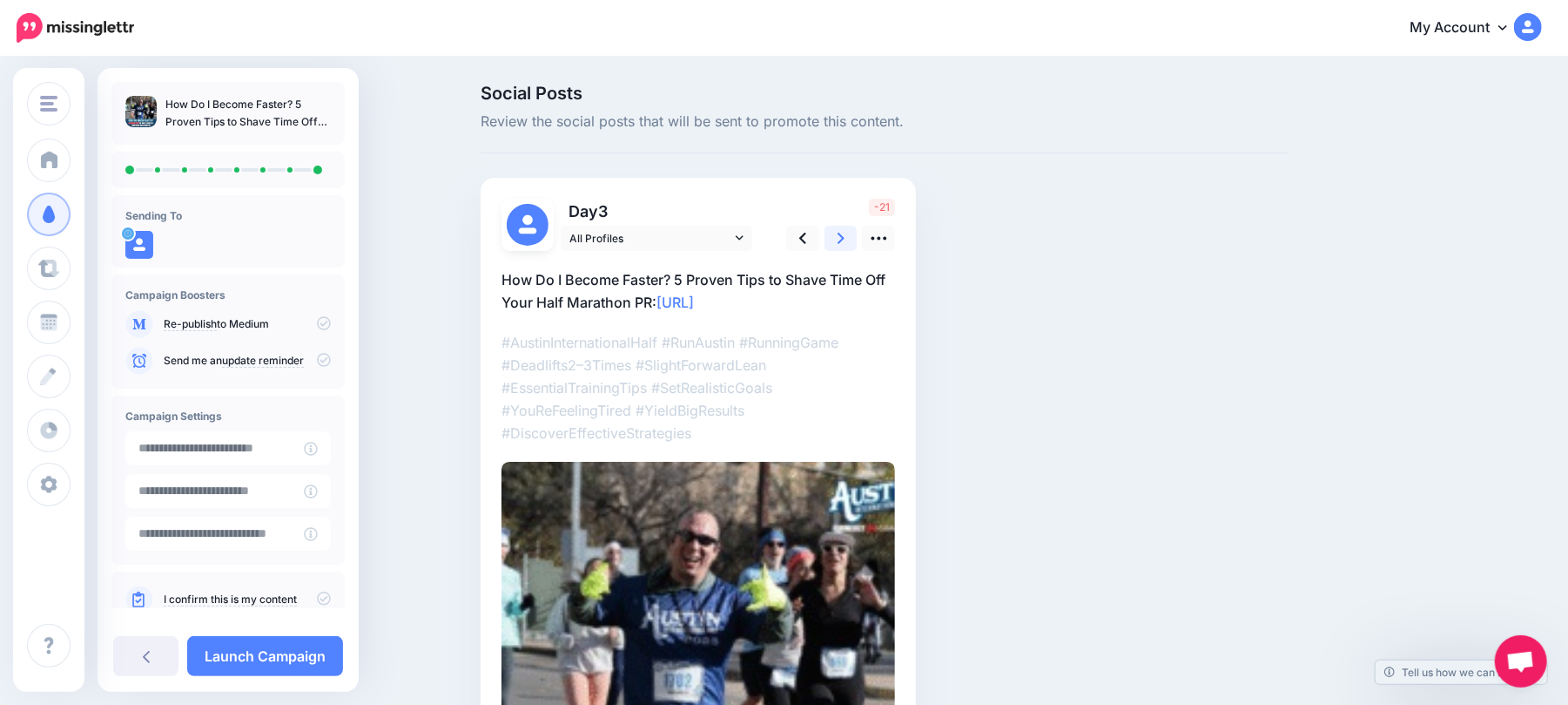
click at [857, 230] on link at bounding box center [840, 237] width 33 height 25
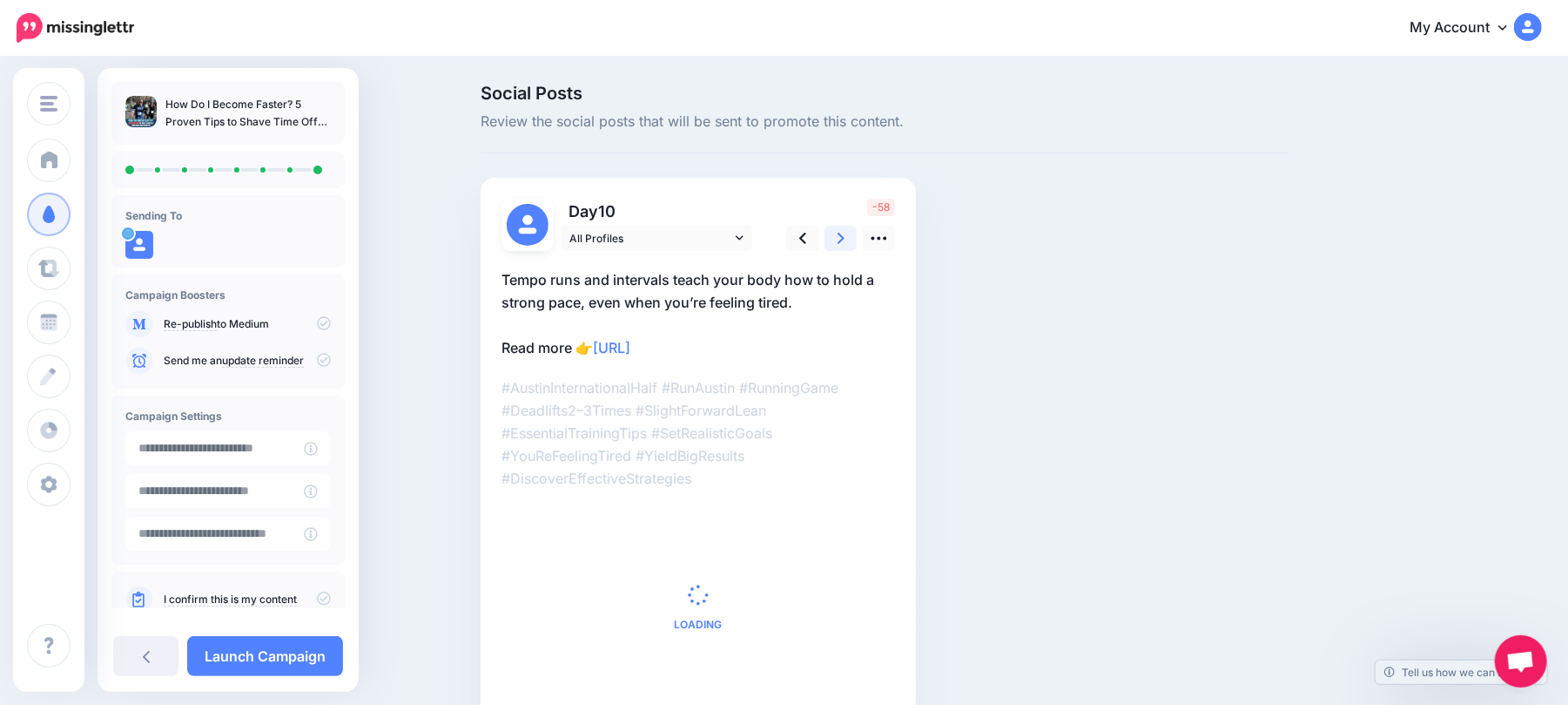
click at [857, 230] on link at bounding box center [840, 237] width 33 height 25
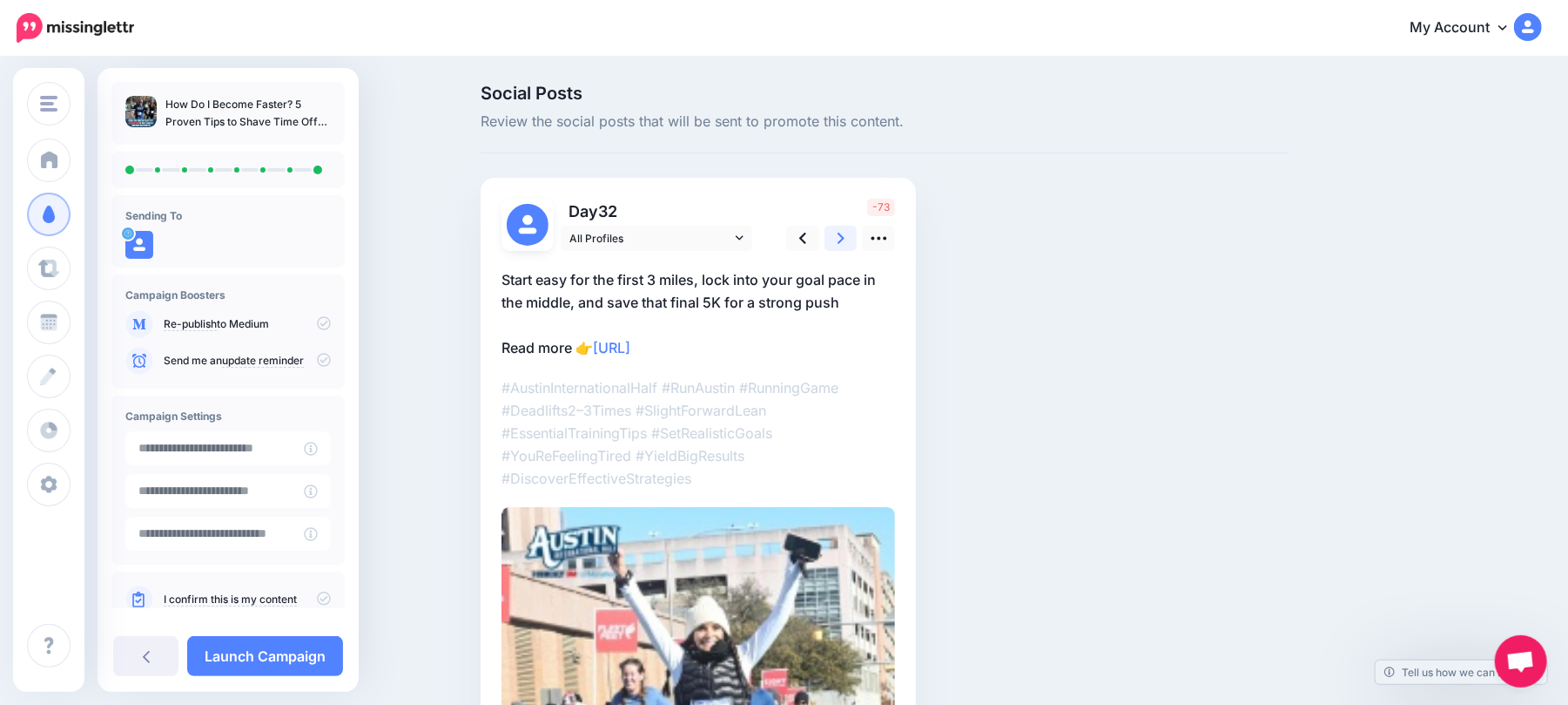
click at [857, 230] on link at bounding box center [840, 237] width 33 height 25
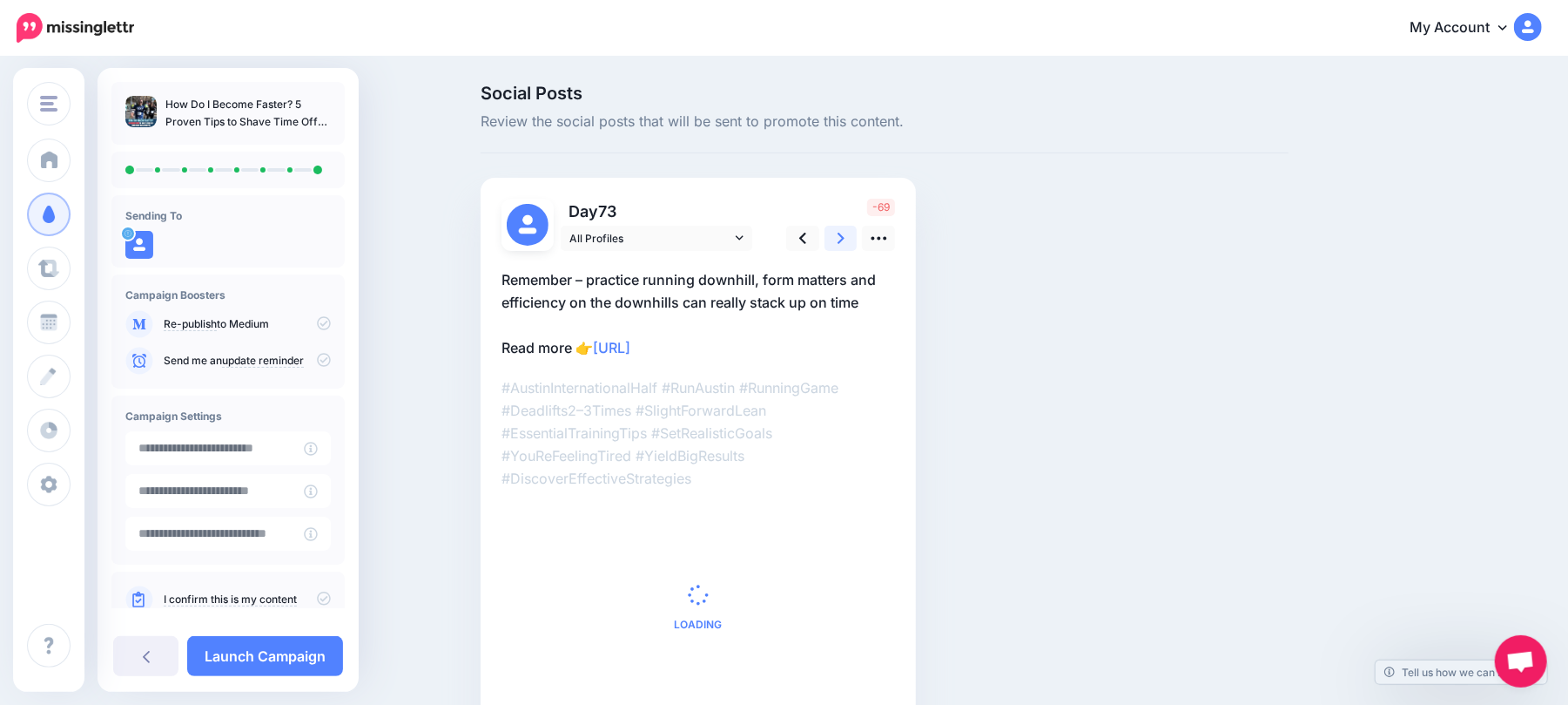
click at [857, 230] on link at bounding box center [840, 237] width 33 height 25
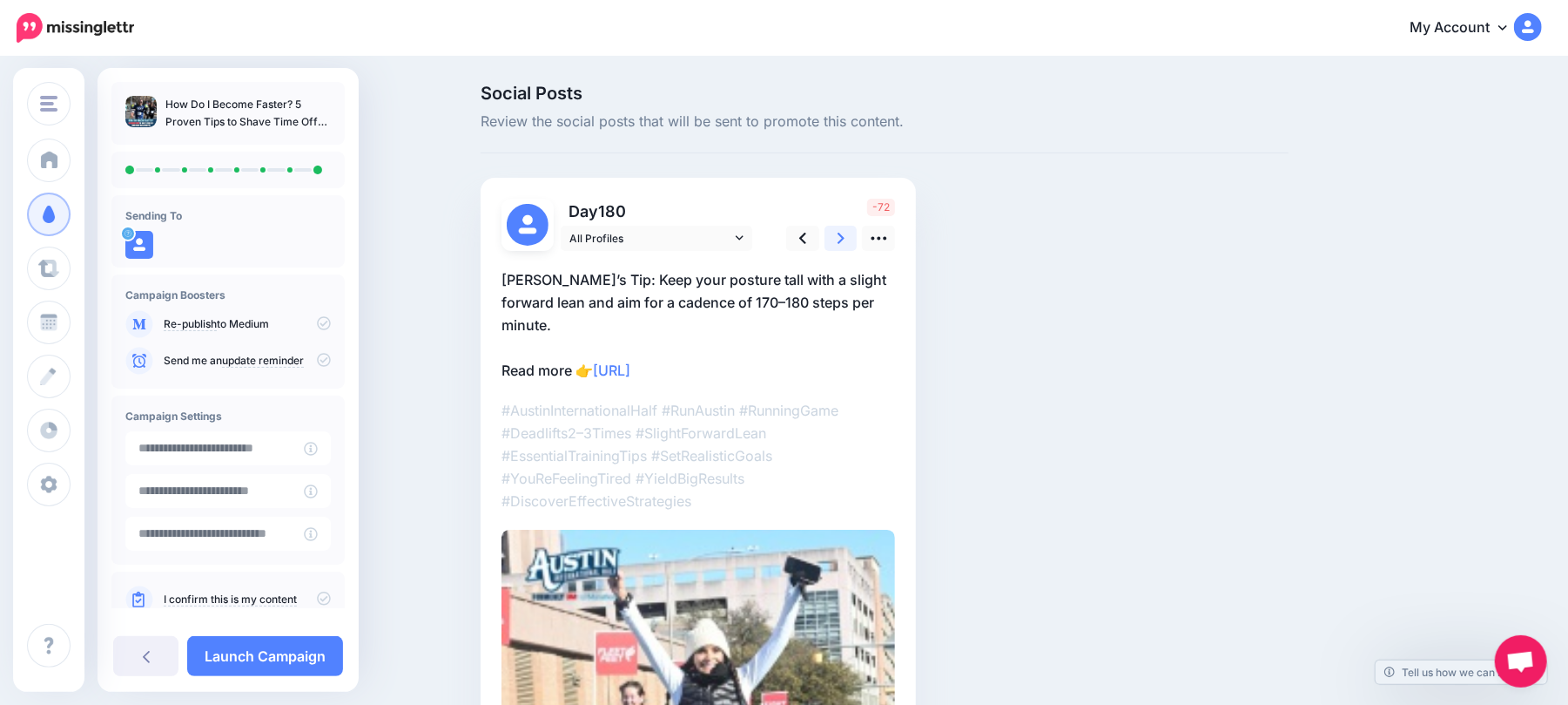
click at [857, 230] on link at bounding box center [840, 237] width 33 height 25
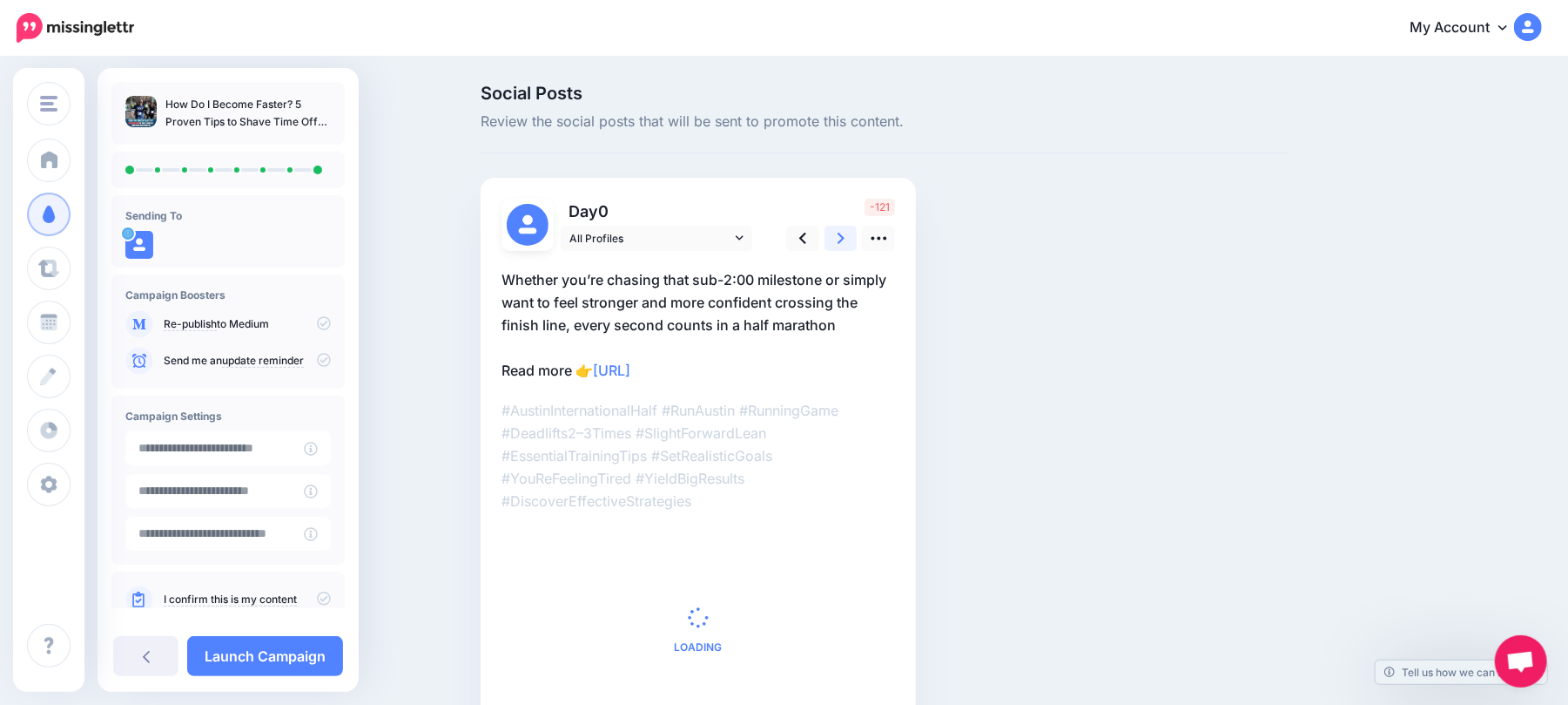
click at [857, 230] on link at bounding box center [840, 237] width 33 height 25
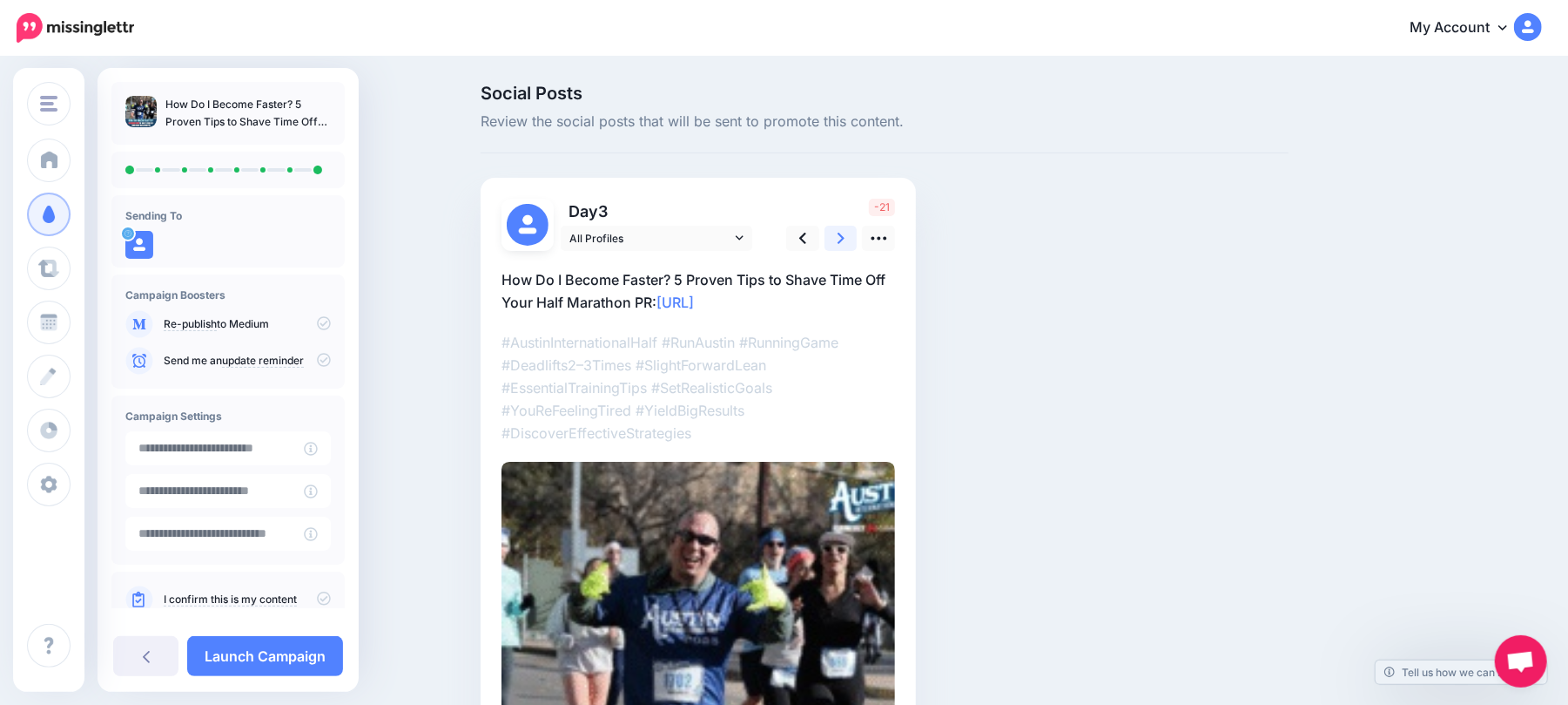
click at [857, 230] on link at bounding box center [840, 237] width 33 height 25
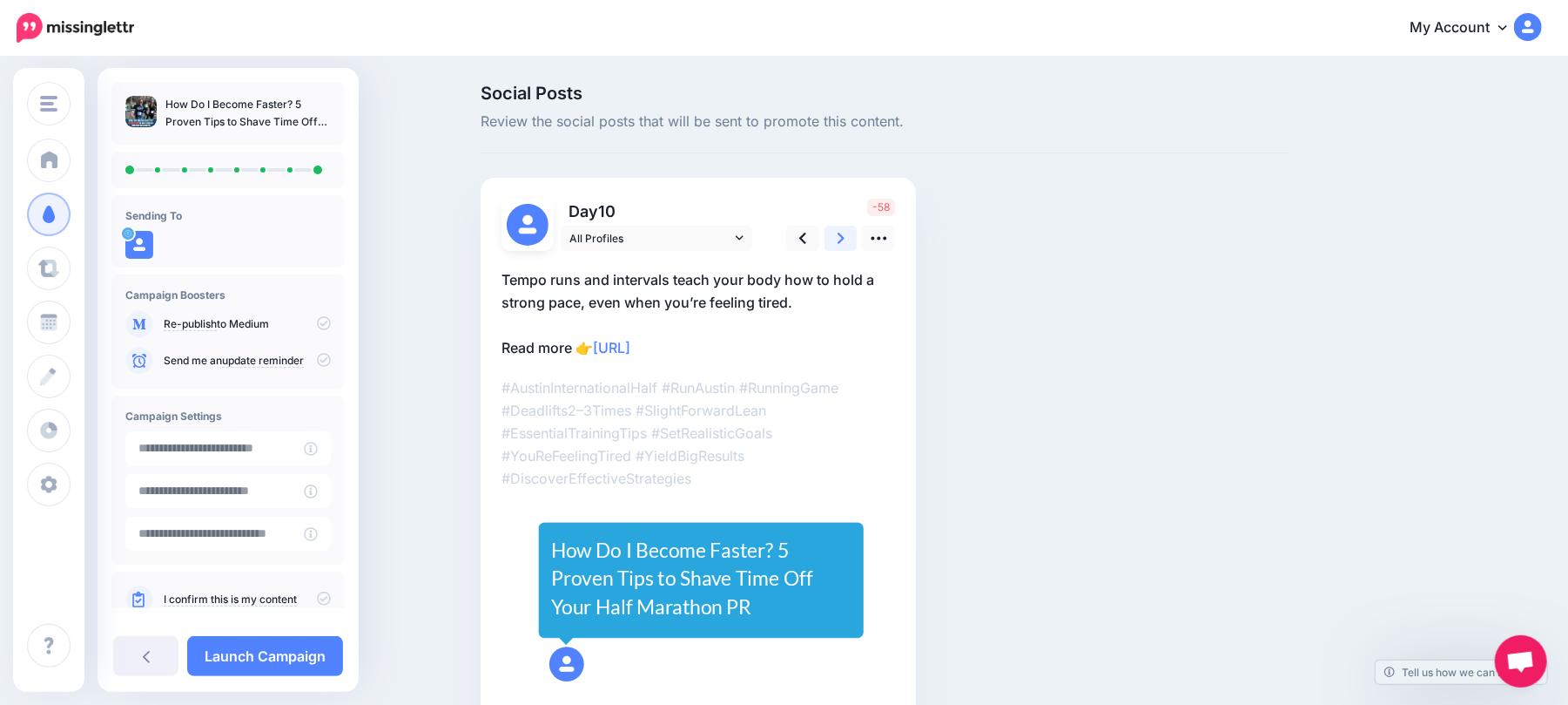
click at [857, 230] on link at bounding box center [840, 237] width 33 height 25
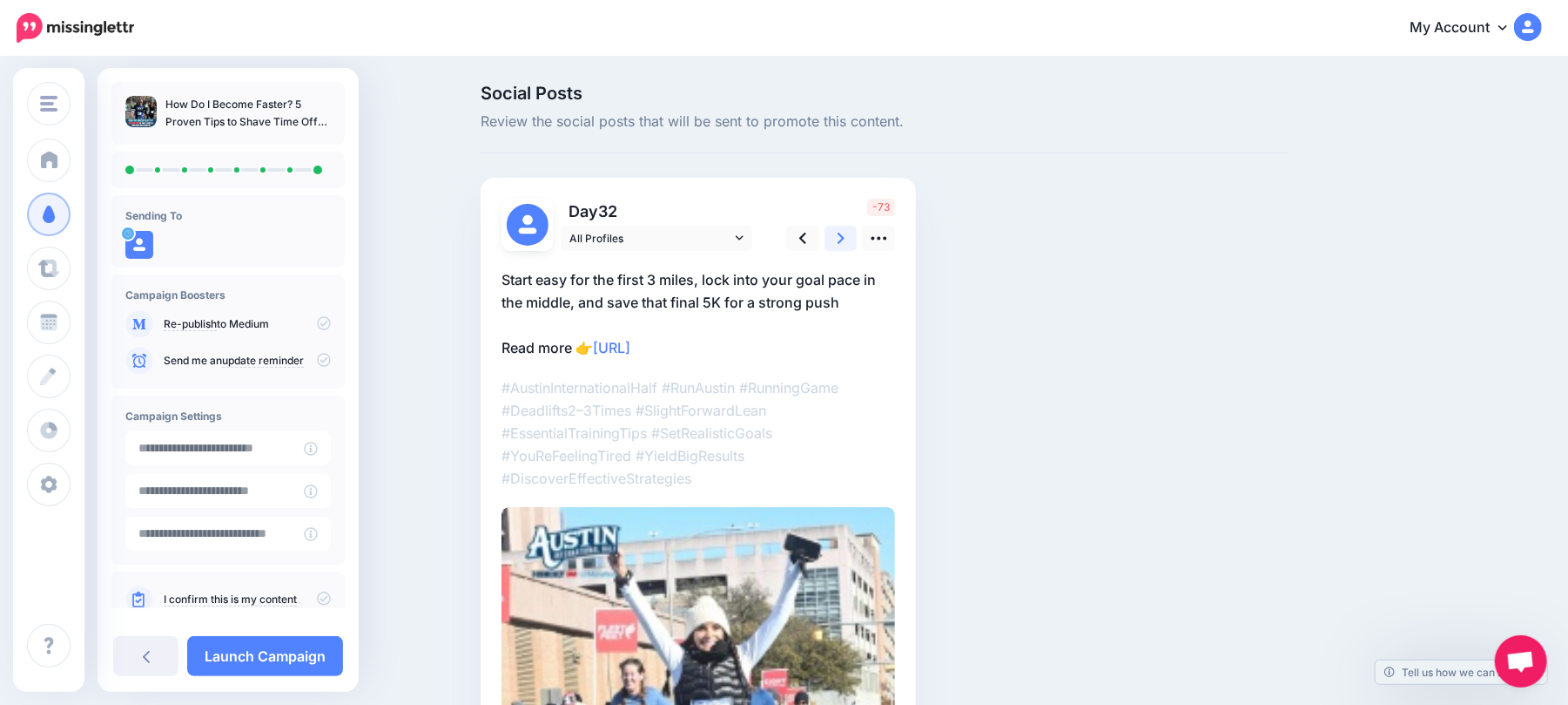
click at [857, 230] on link at bounding box center [840, 237] width 33 height 25
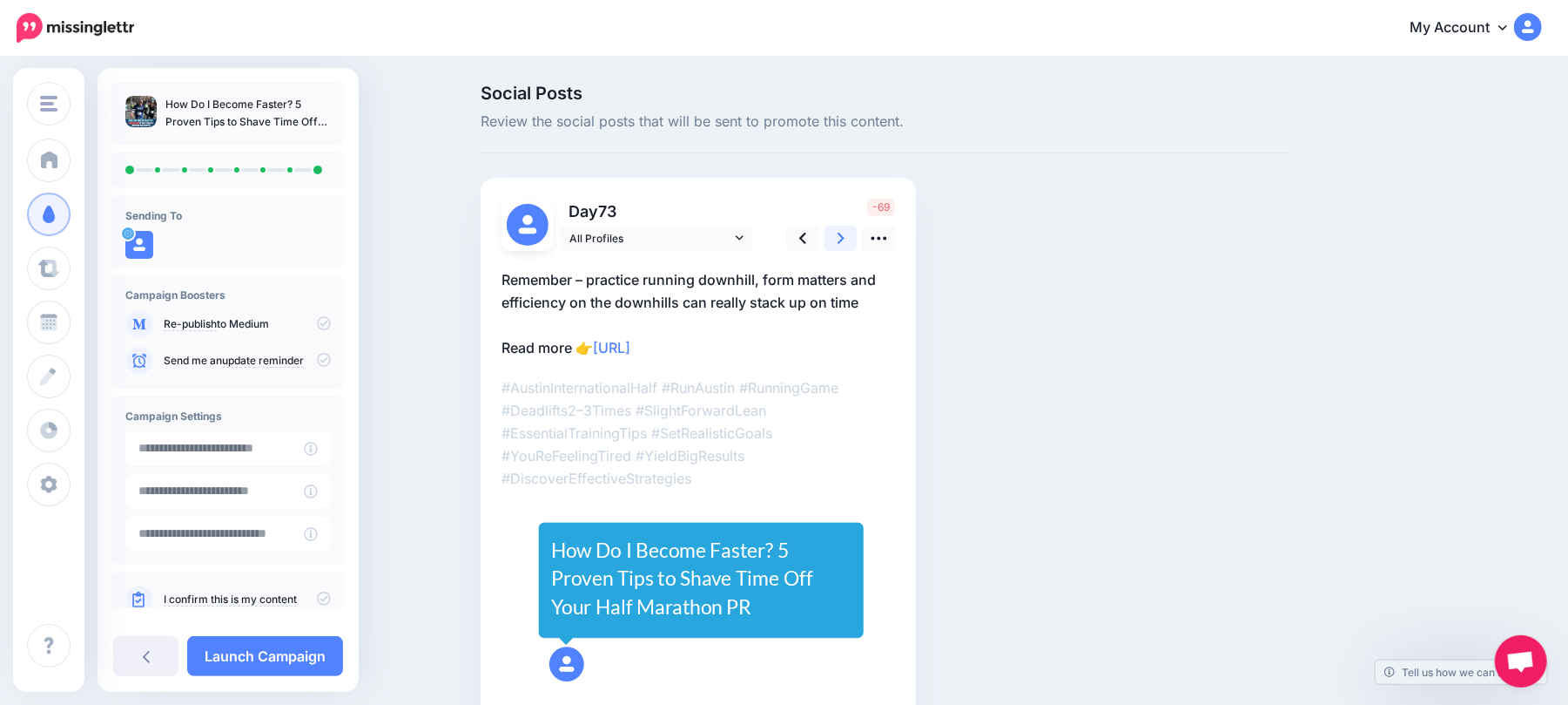
click at [857, 230] on link at bounding box center [840, 237] width 33 height 25
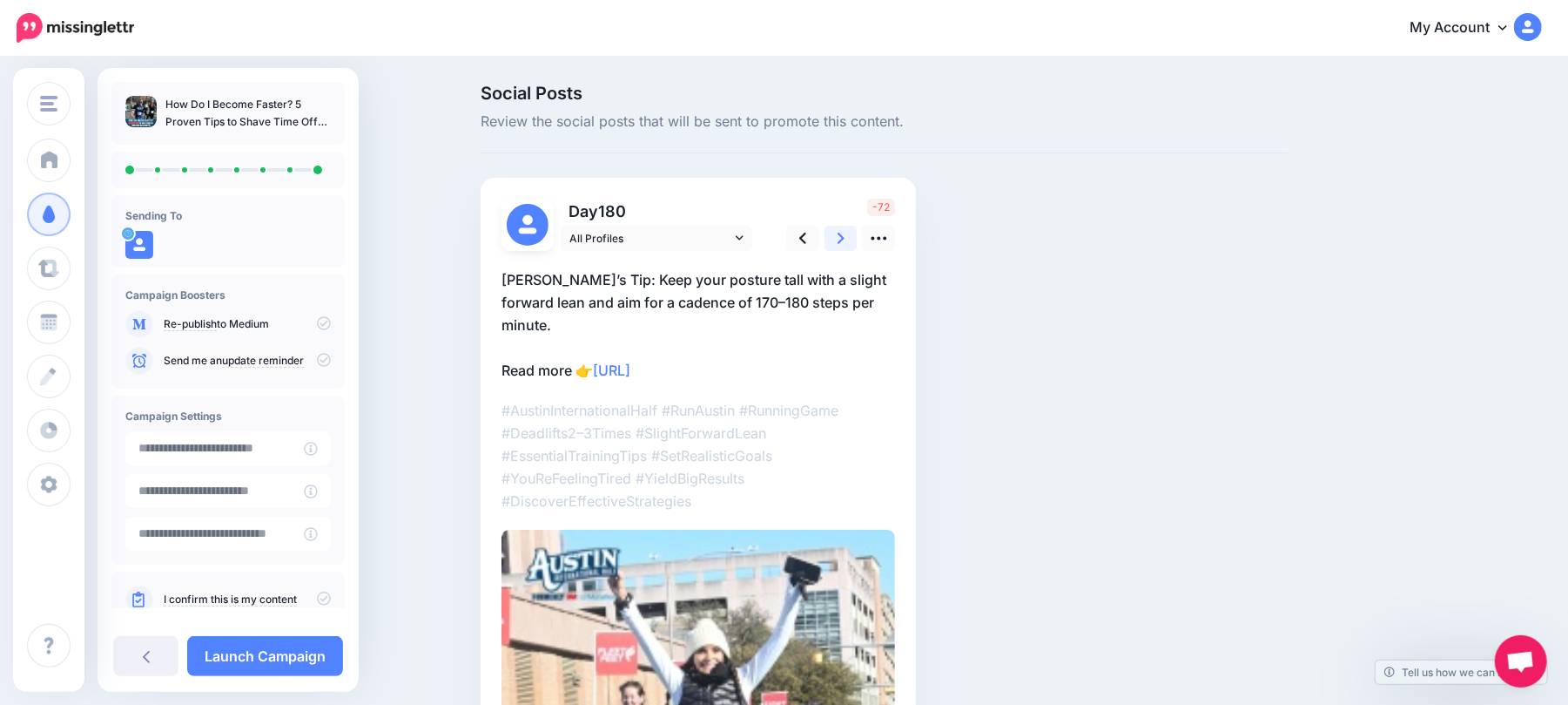
click at [857, 230] on link at bounding box center [840, 237] width 33 height 25
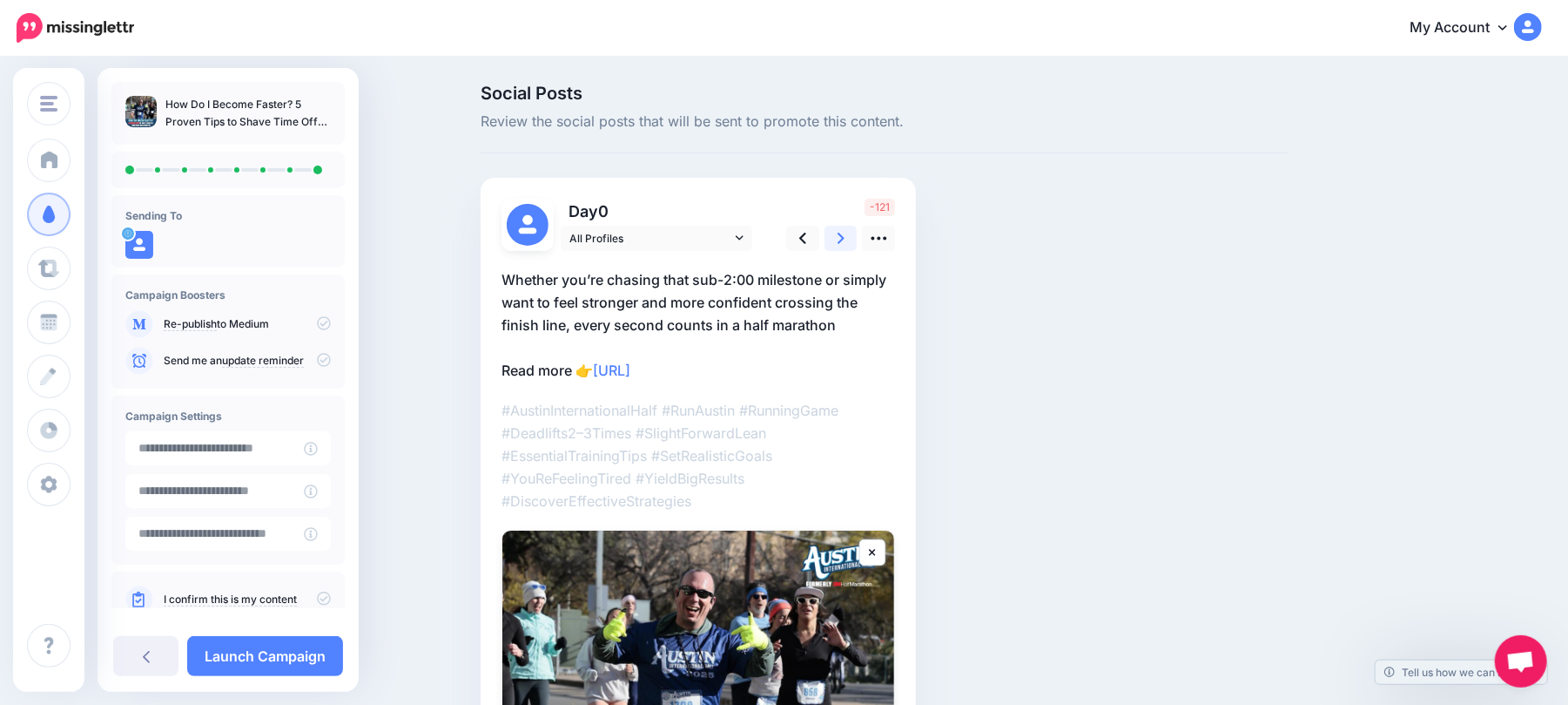
click at [844, 242] on icon at bounding box center [840, 237] width 7 height 11
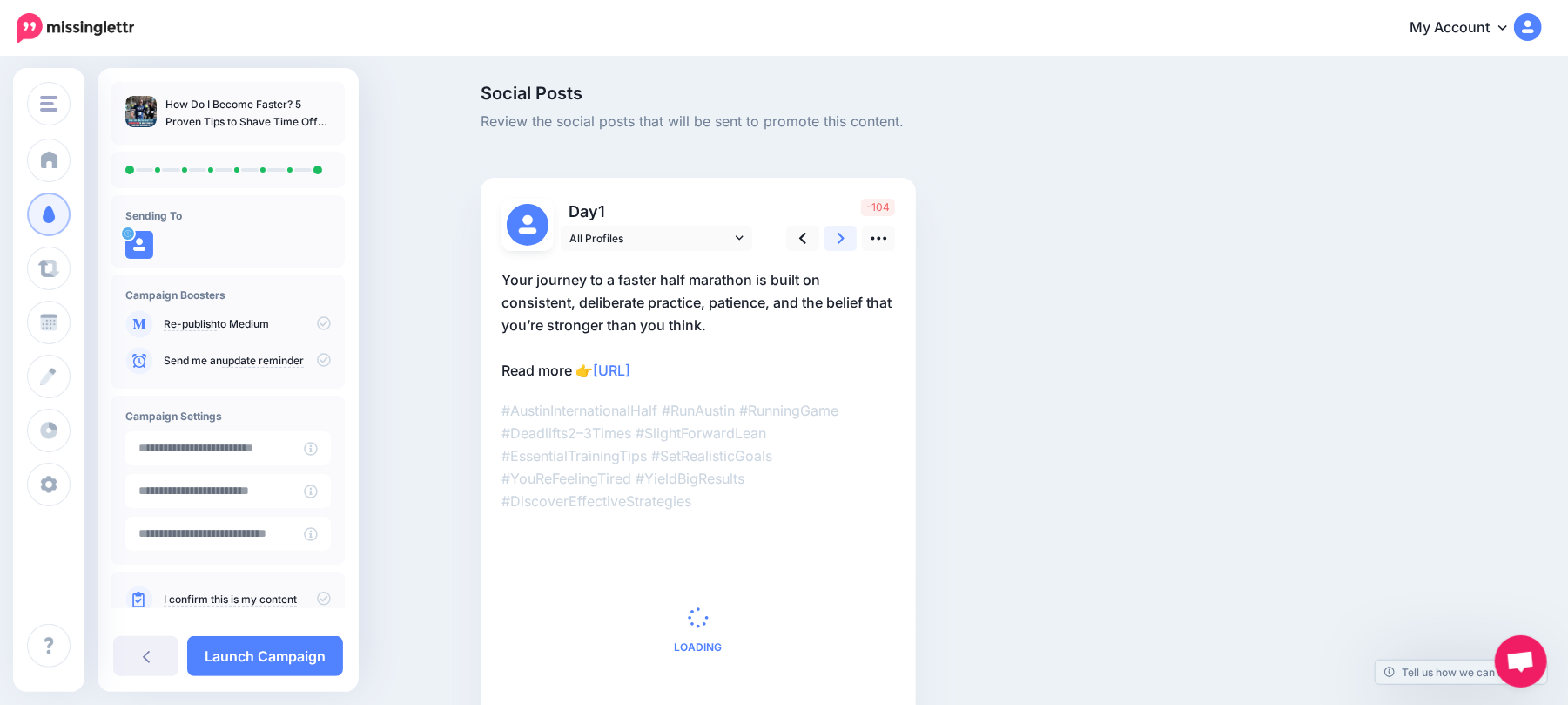
click at [844, 242] on icon at bounding box center [840, 237] width 7 height 11
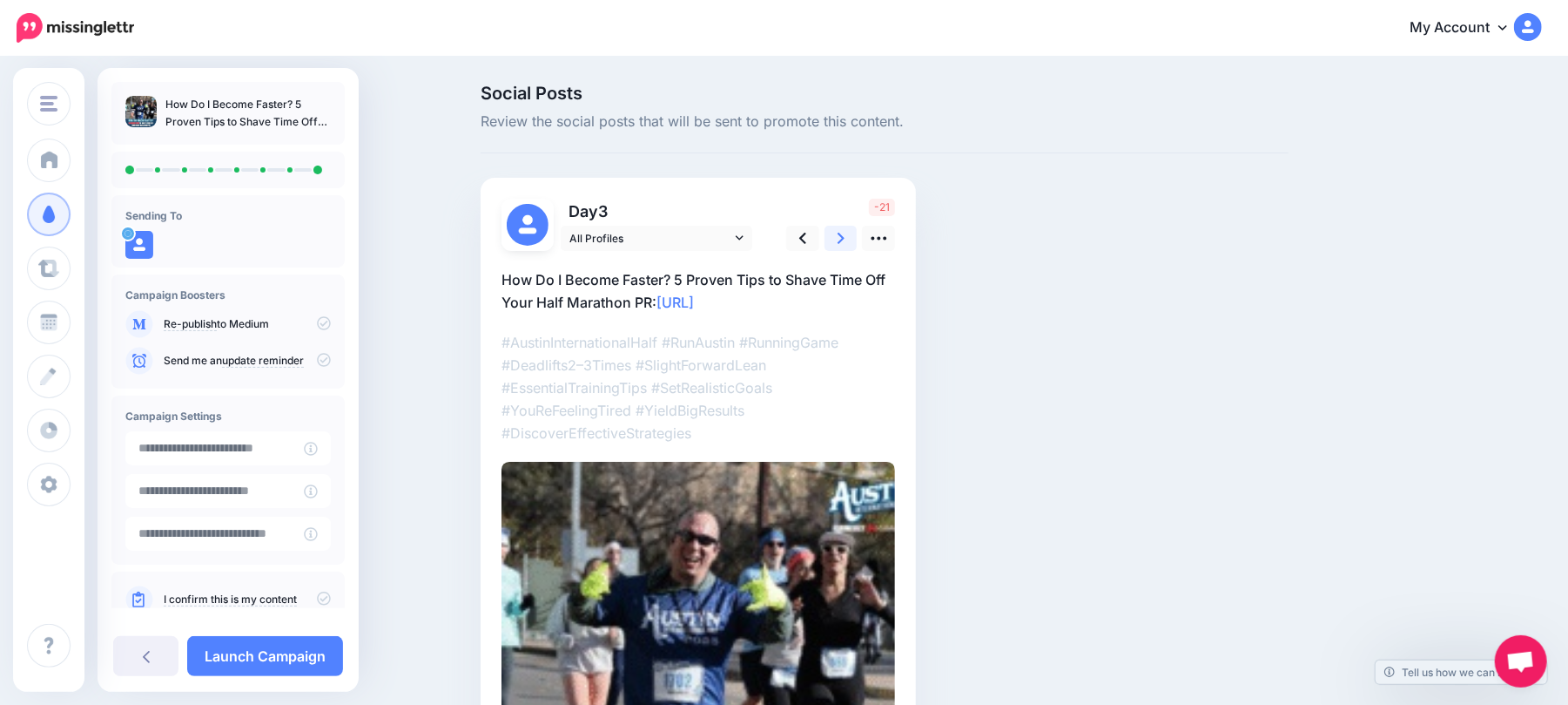
click at [844, 242] on icon at bounding box center [840, 237] width 7 height 11
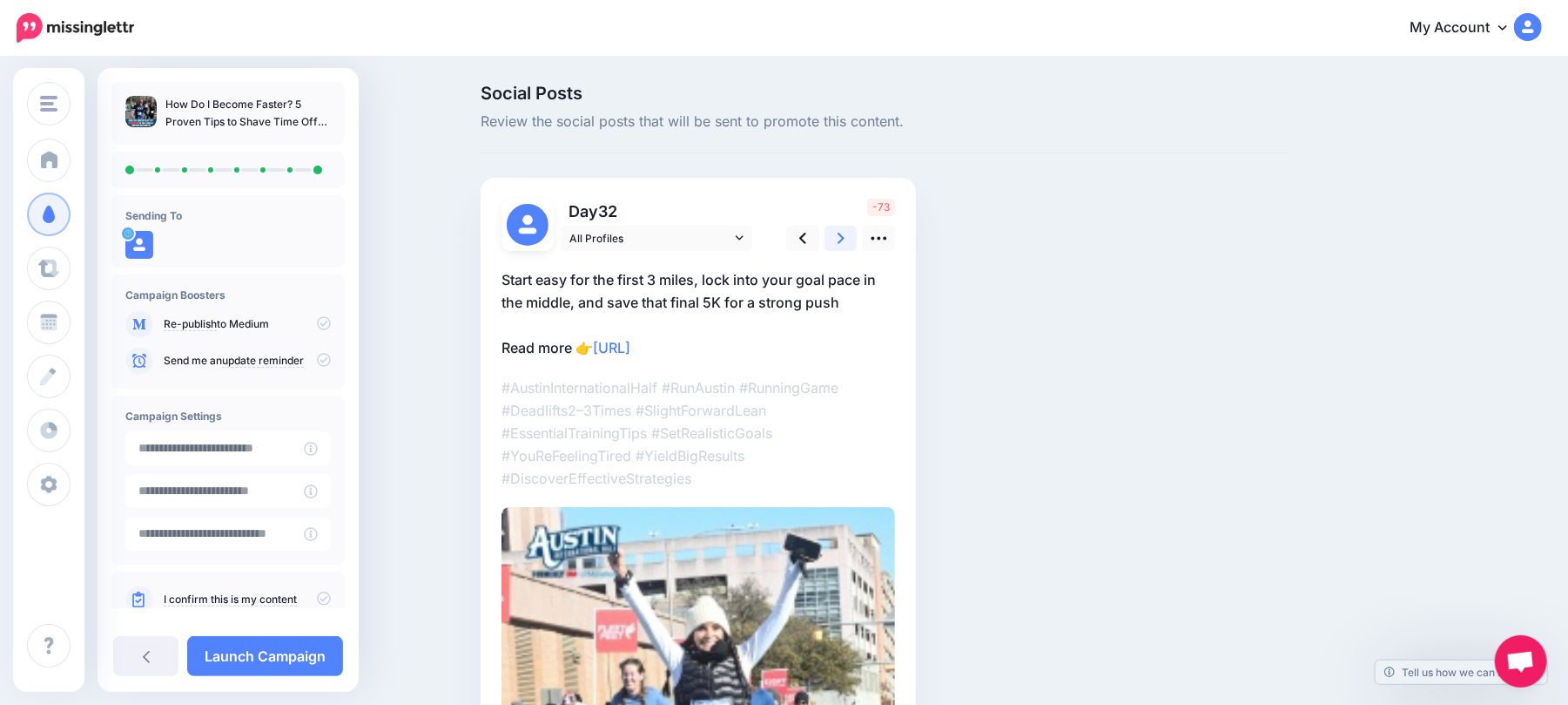
click at [844, 242] on icon at bounding box center [840, 237] width 7 height 11
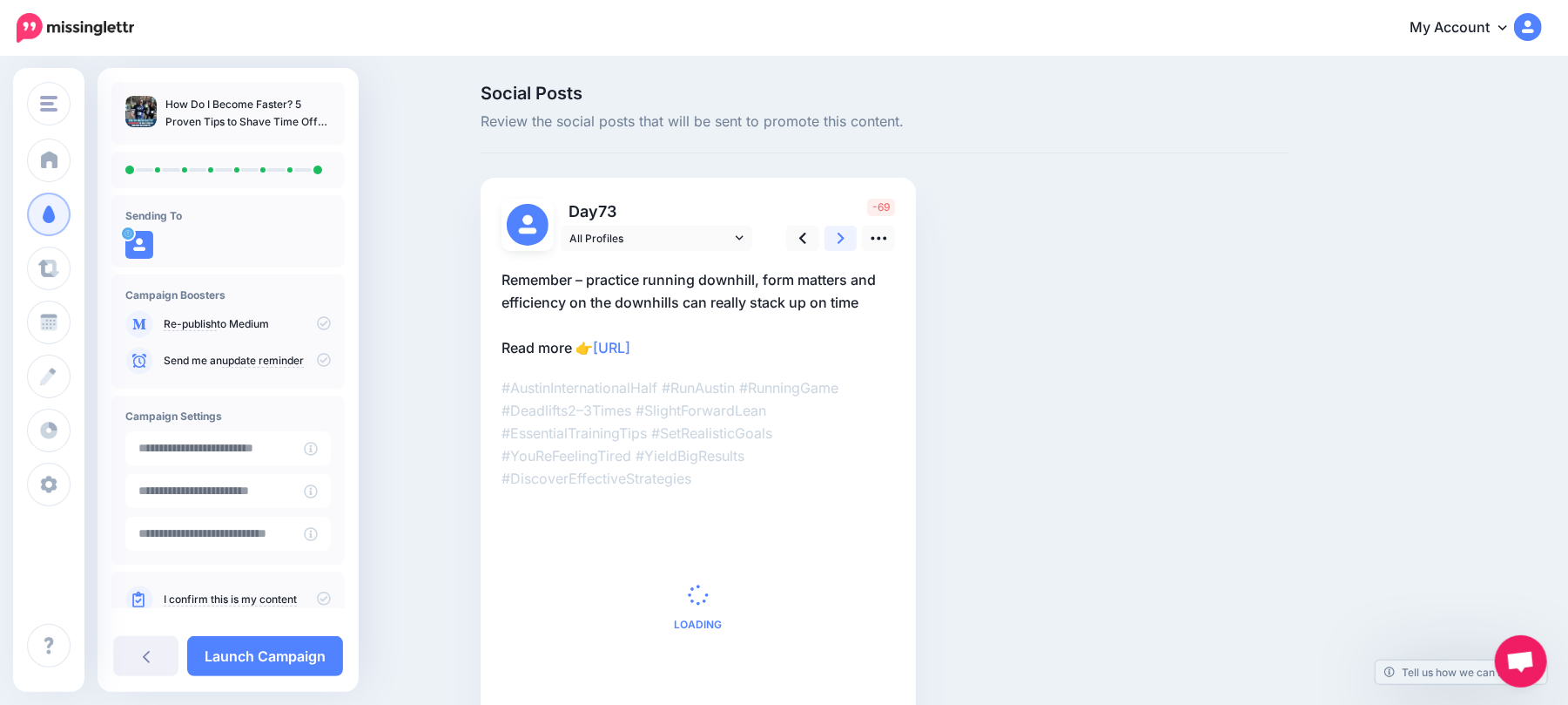
click at [844, 242] on icon at bounding box center [840, 237] width 7 height 11
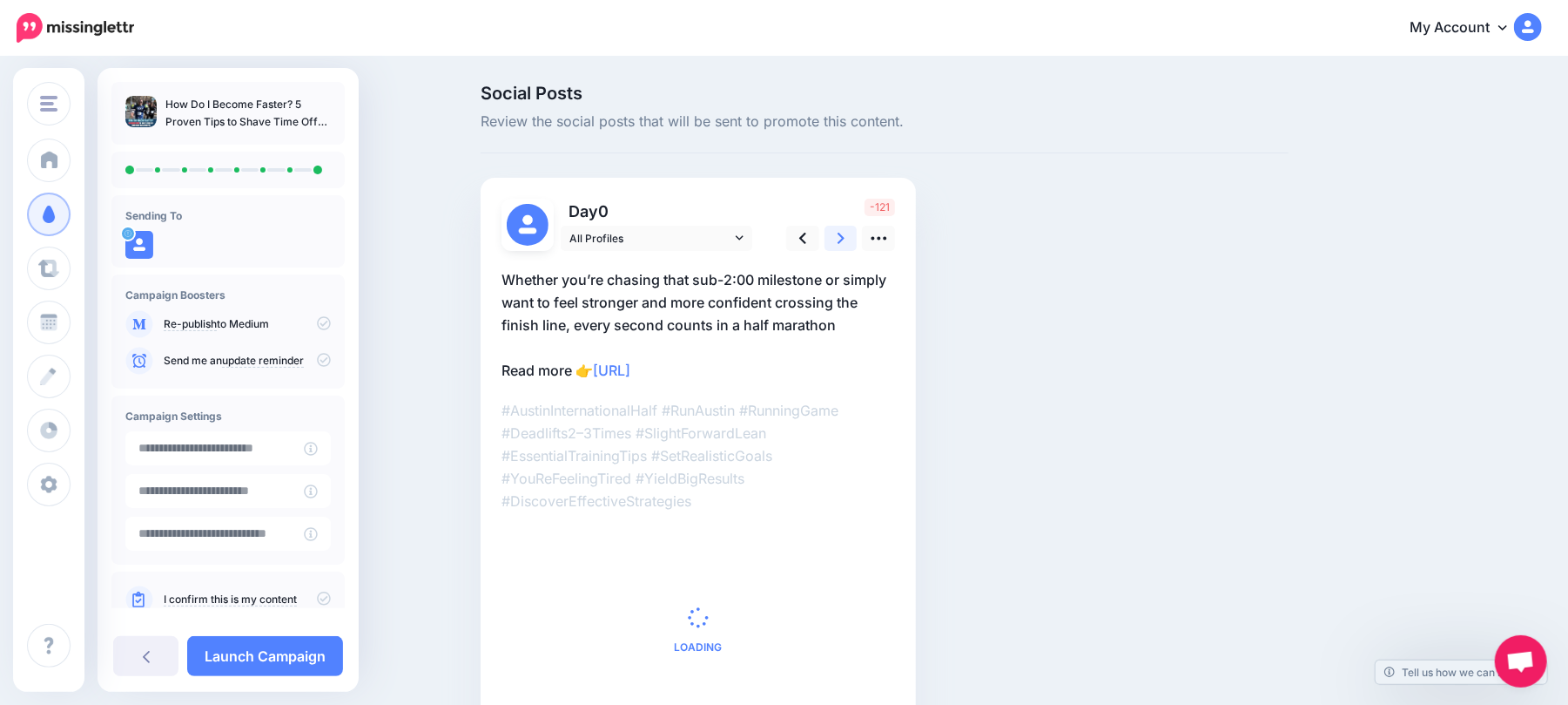
click at [844, 242] on icon at bounding box center [840, 237] width 7 height 11
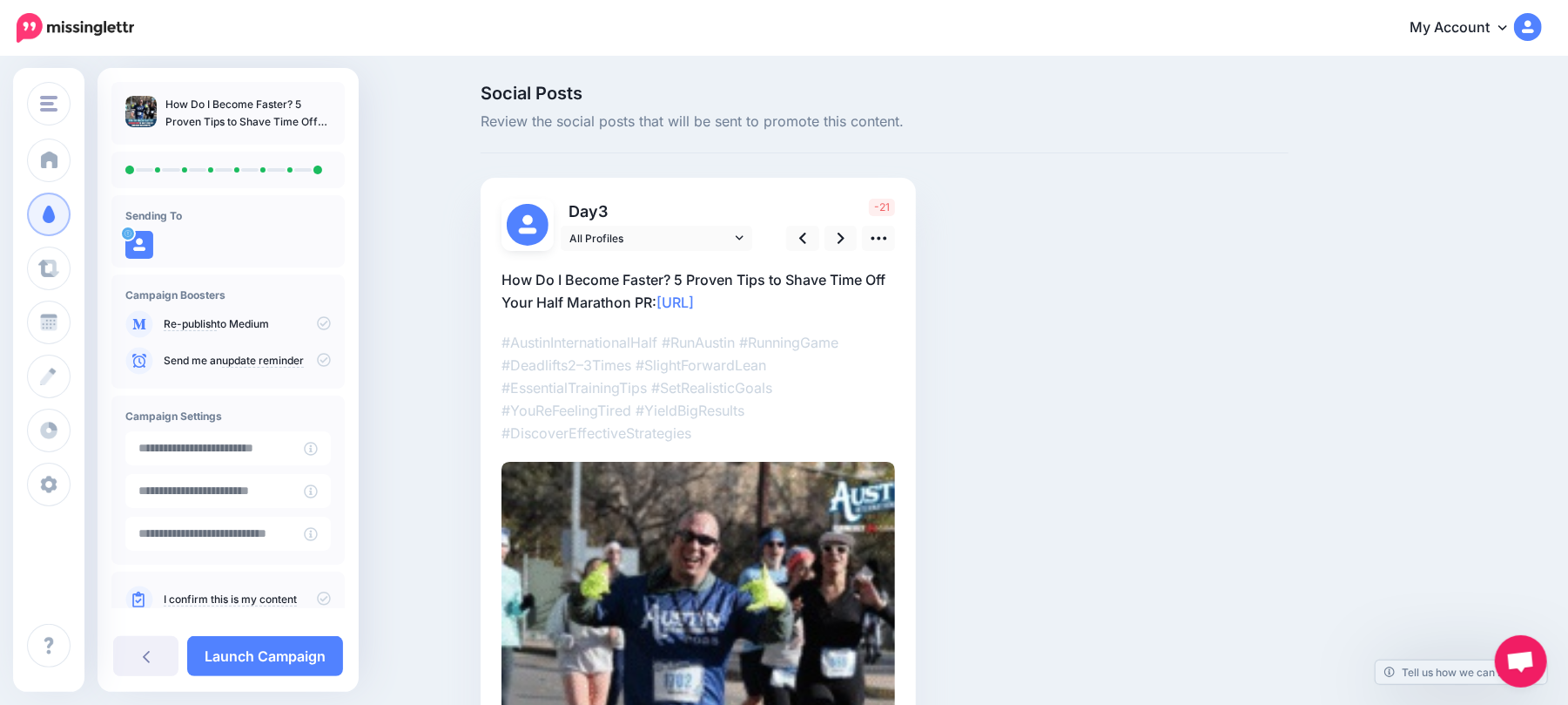
click at [317, 595] on icon at bounding box center [324, 598] width 14 height 14
click at [283, 651] on link "Launch Campaign" at bounding box center [265, 656] width 156 height 40
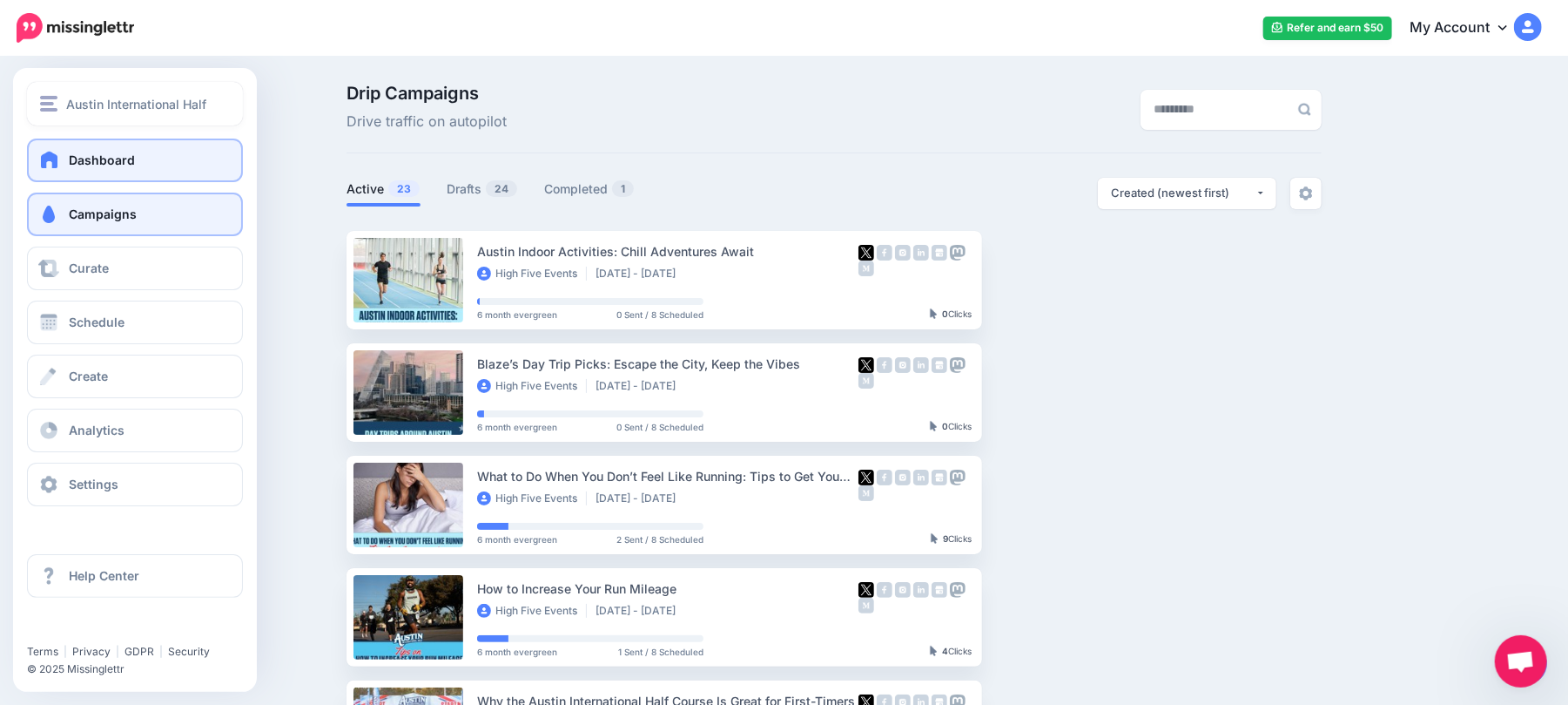
click at [92, 108] on span "Austin International Half" at bounding box center [136, 104] width 141 height 20
click at [171, 107] on span "Austin International Half" at bounding box center [136, 104] width 141 height 20
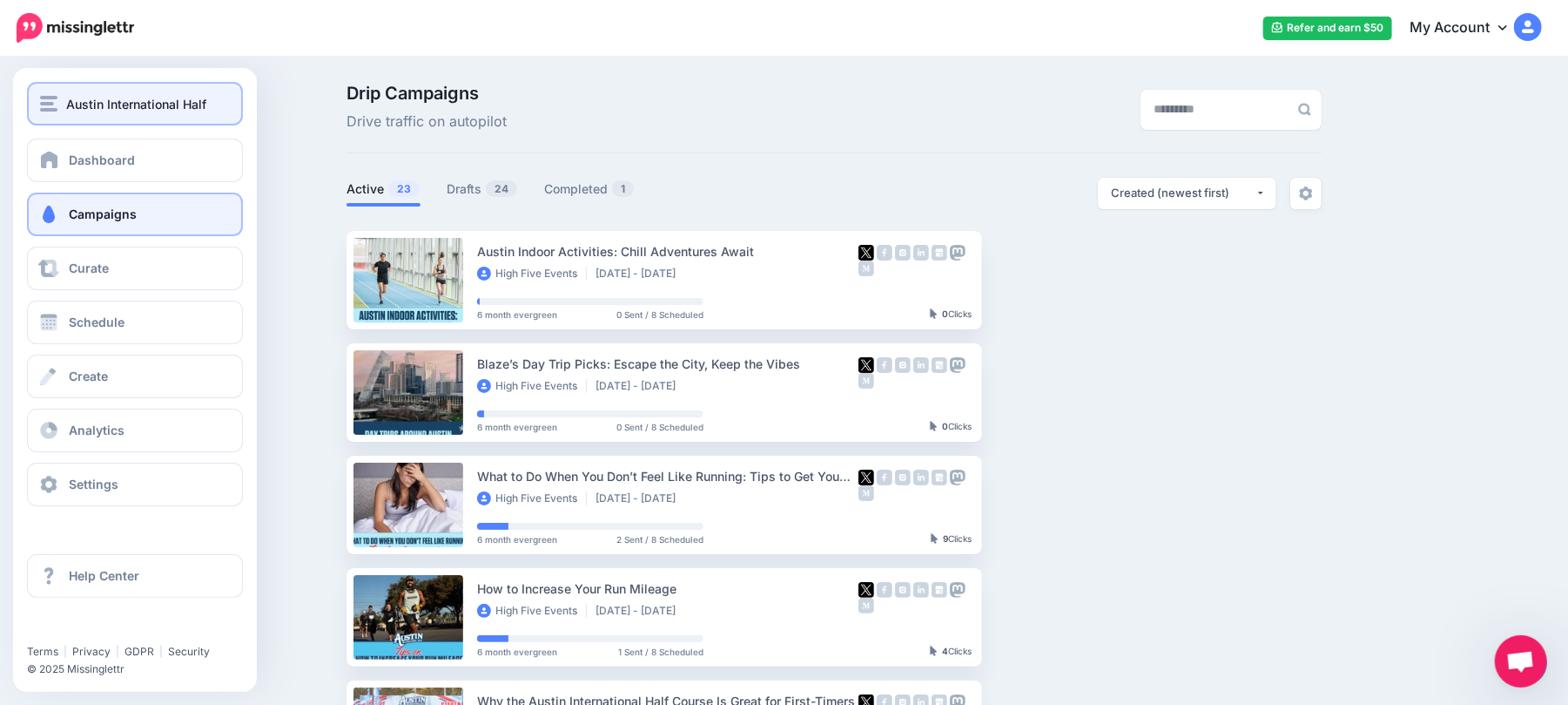
click at [126, 109] on span "Austin International Half" at bounding box center [136, 104] width 141 height 20
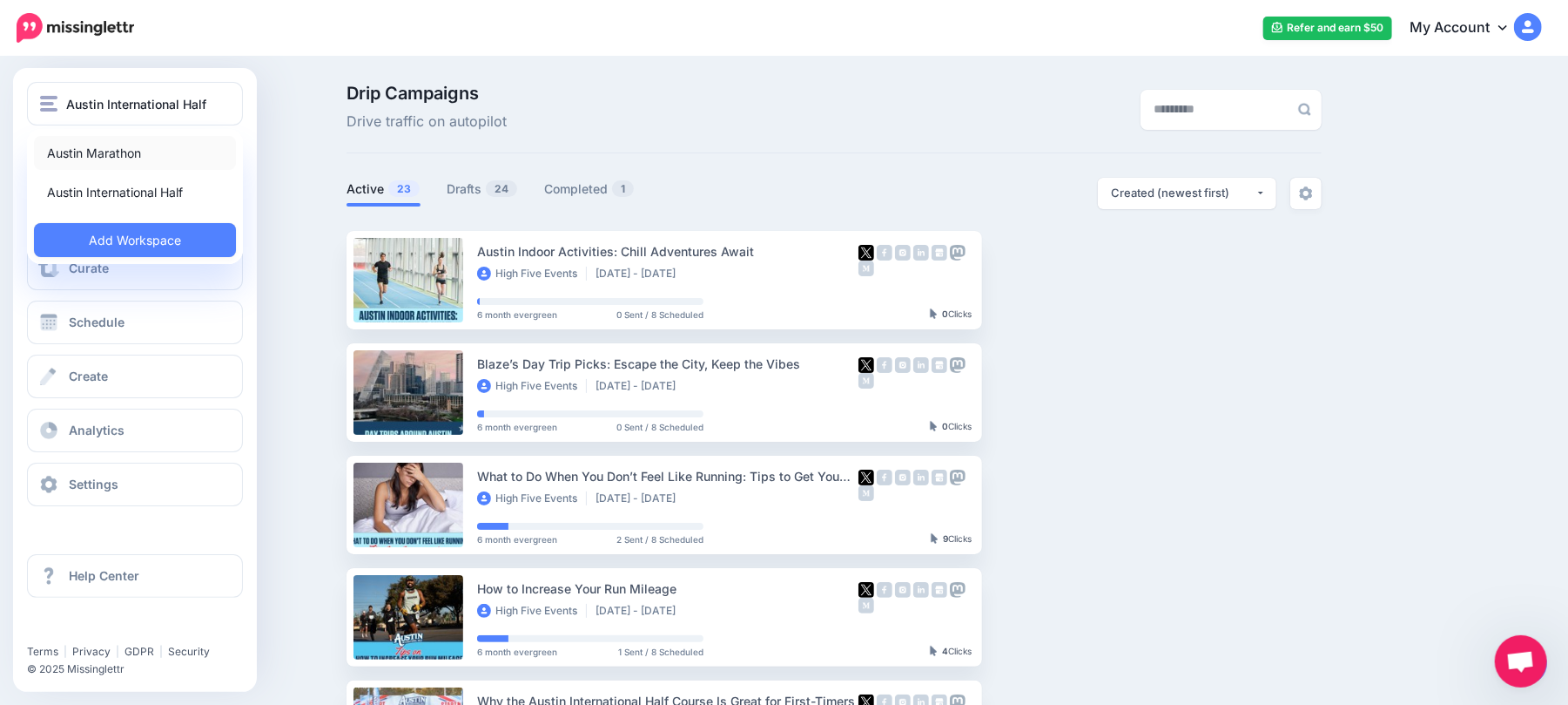
click at [147, 155] on link "Austin Marathon" at bounding box center [135, 153] width 202 height 34
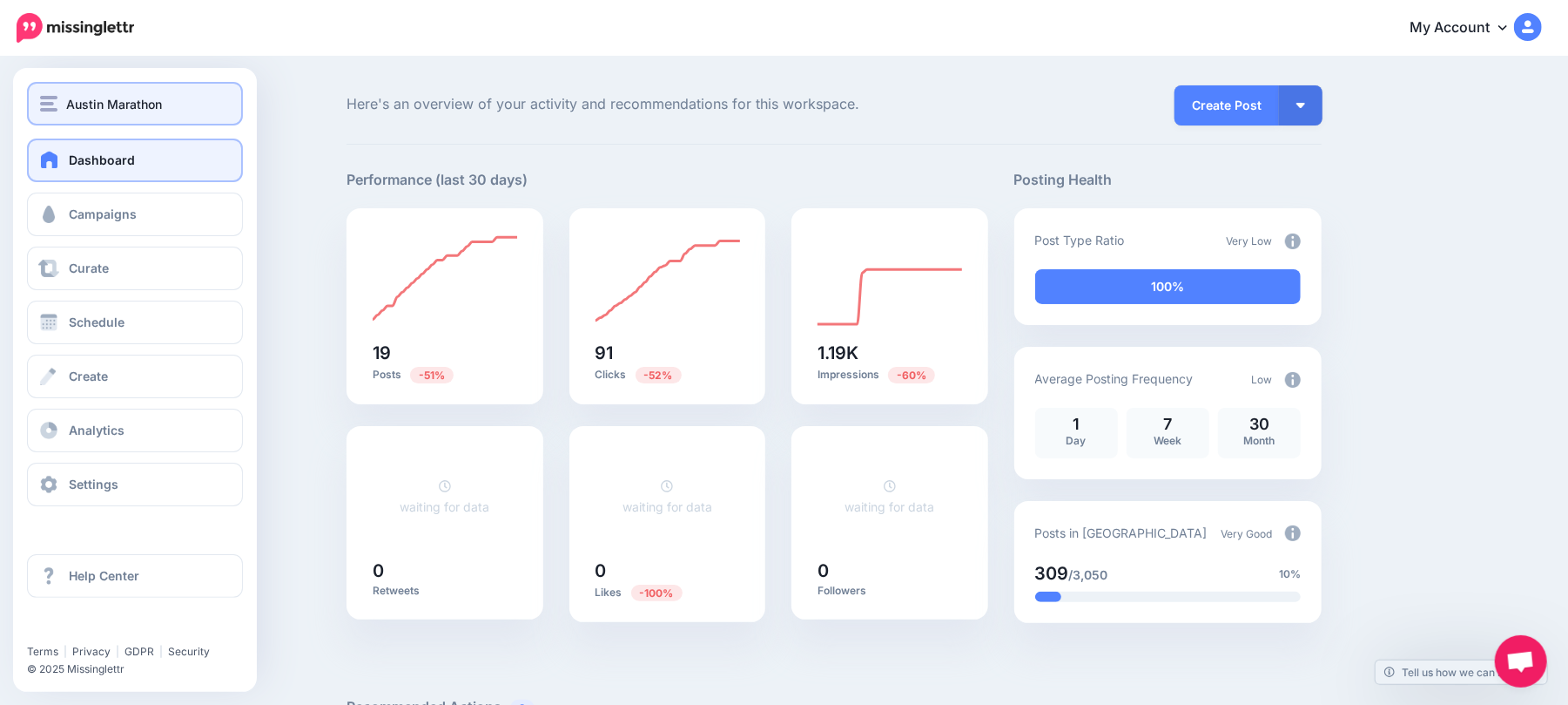
click at [27, 115] on button "Austin Marathon" at bounding box center [135, 104] width 216 height 44
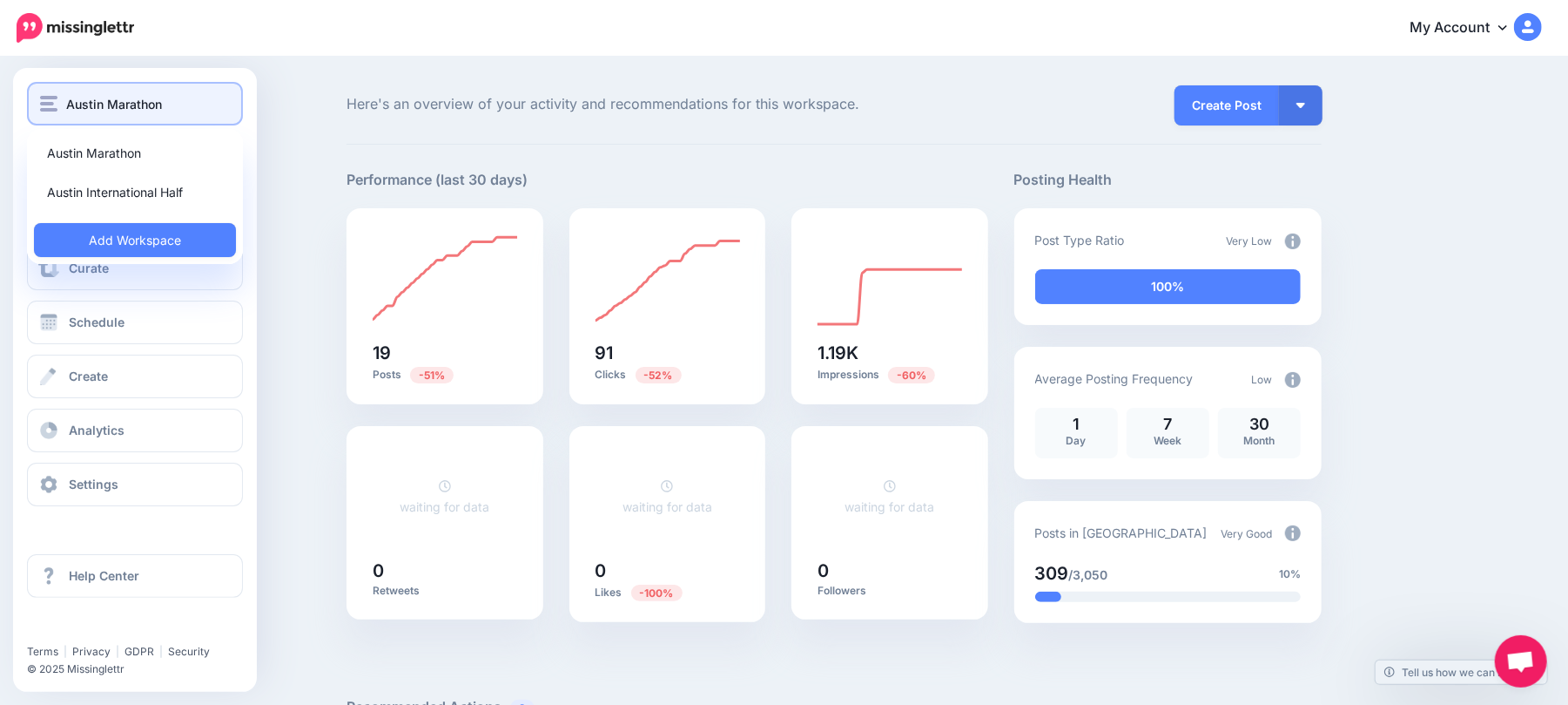
click at [114, 92] on button "Austin Marathon" at bounding box center [135, 104] width 216 height 44
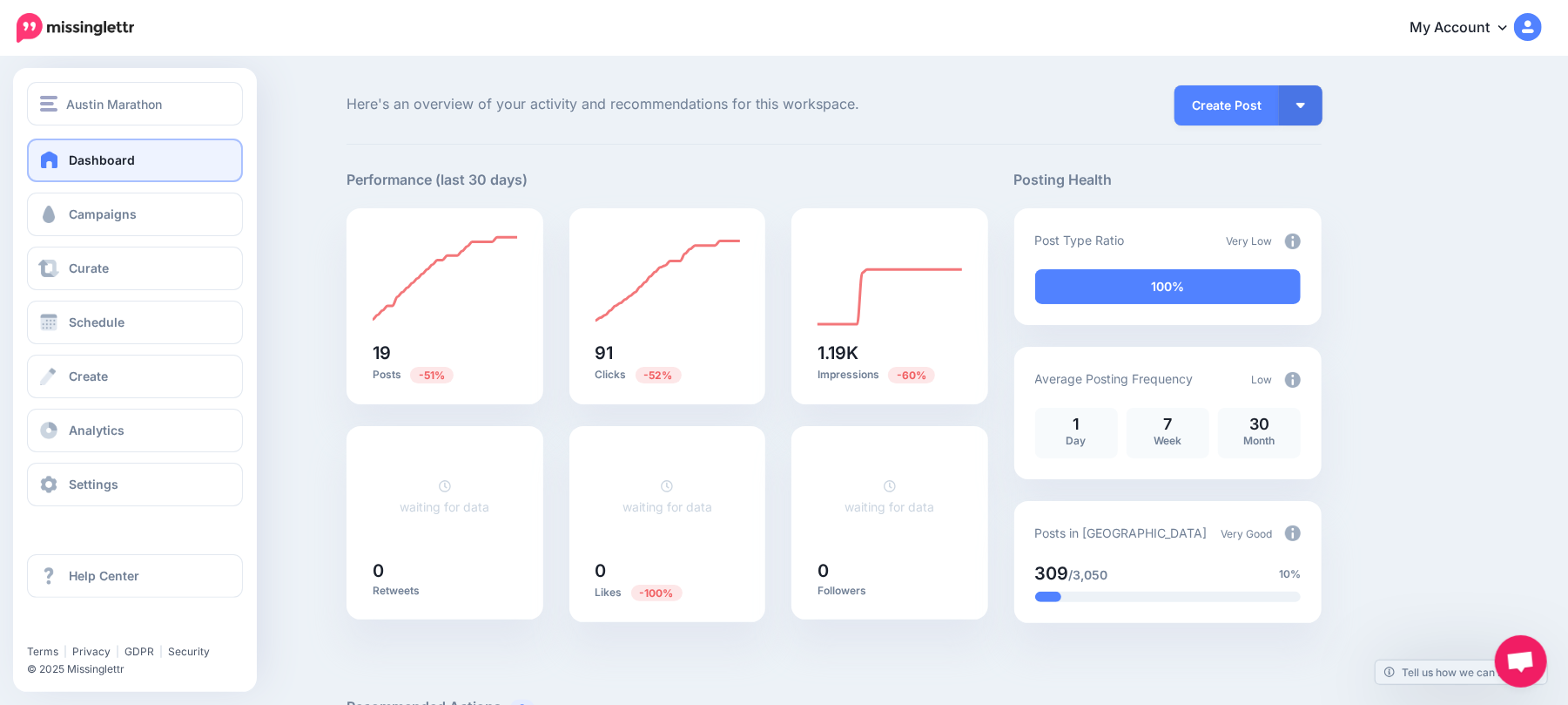
click at [150, 155] on link "Dashboard" at bounding box center [135, 161] width 216 height 44
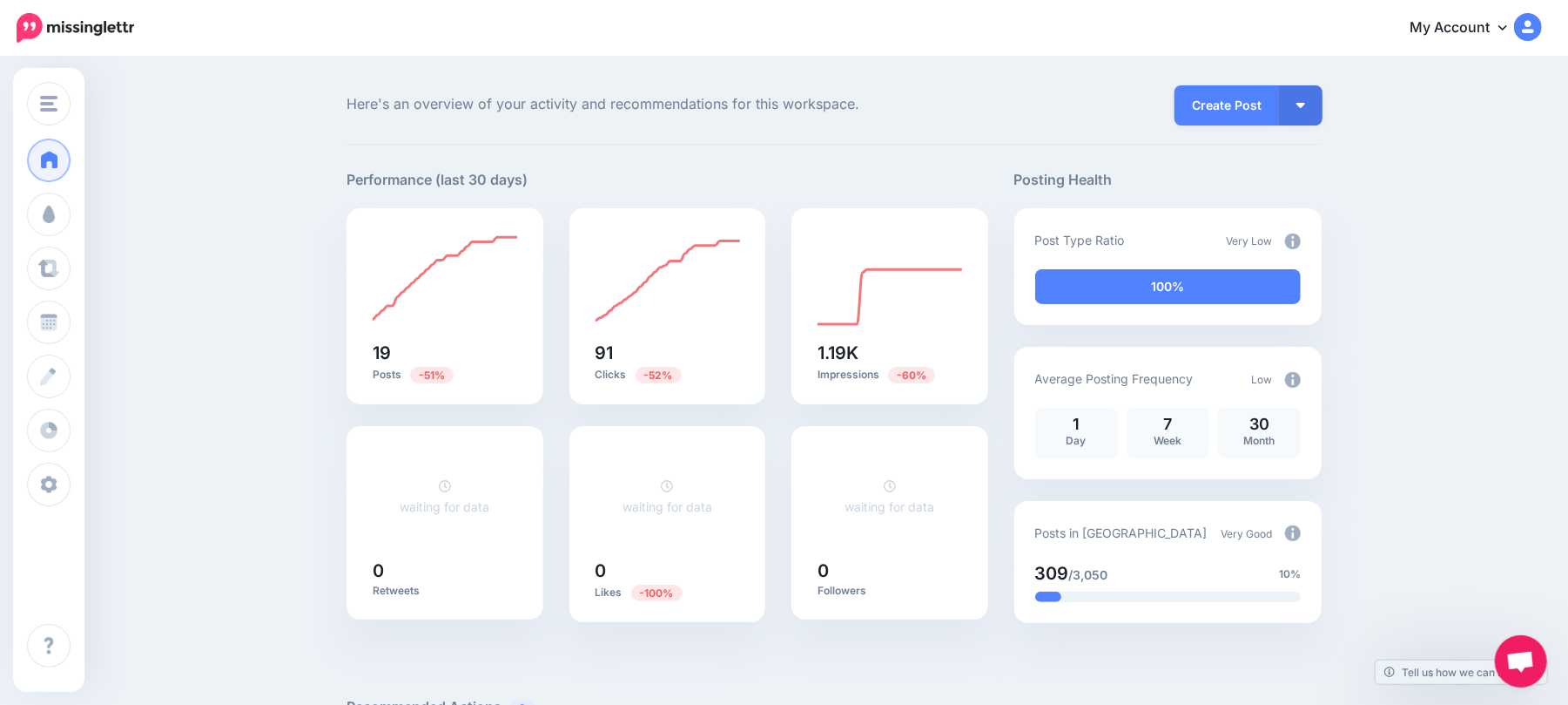
drag, startPoint x: 1395, startPoint y: 195, endPoint x: 1357, endPoint y: 56, distance: 144.1
